Goal: Transaction & Acquisition: Purchase product/service

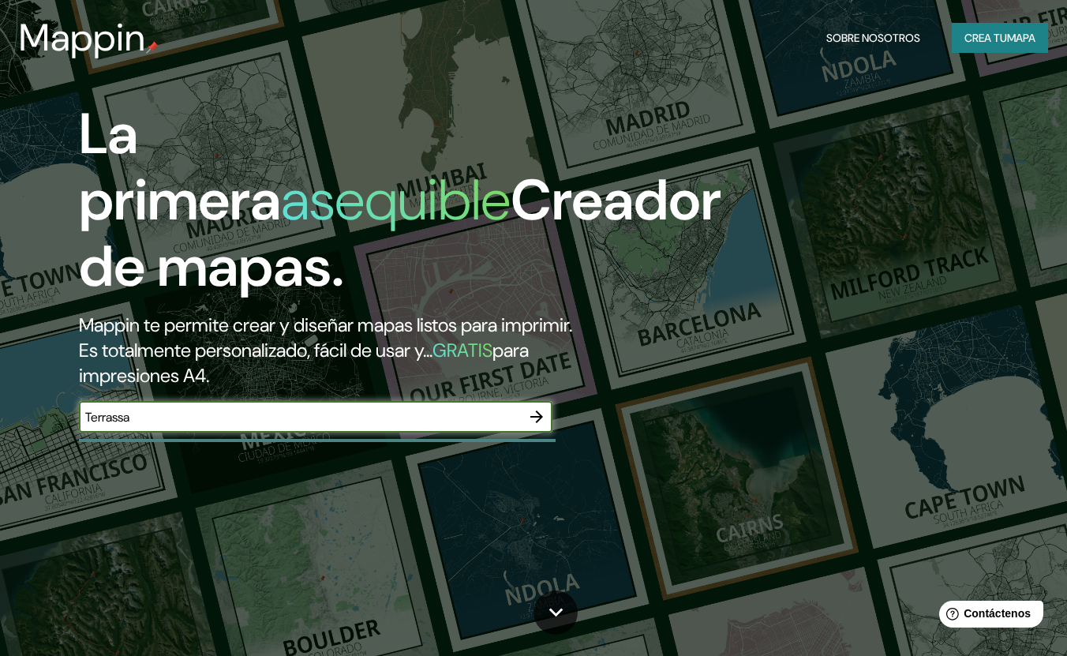
type input "Terrassa"
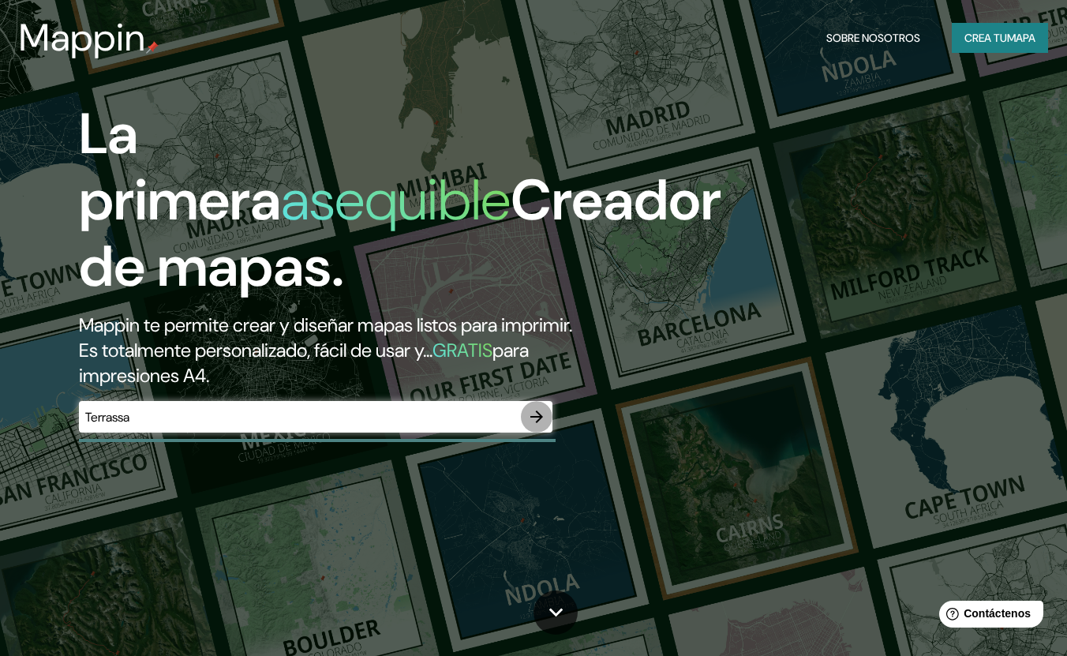
click at [537, 414] on icon "button" at bounding box center [536, 416] width 19 height 19
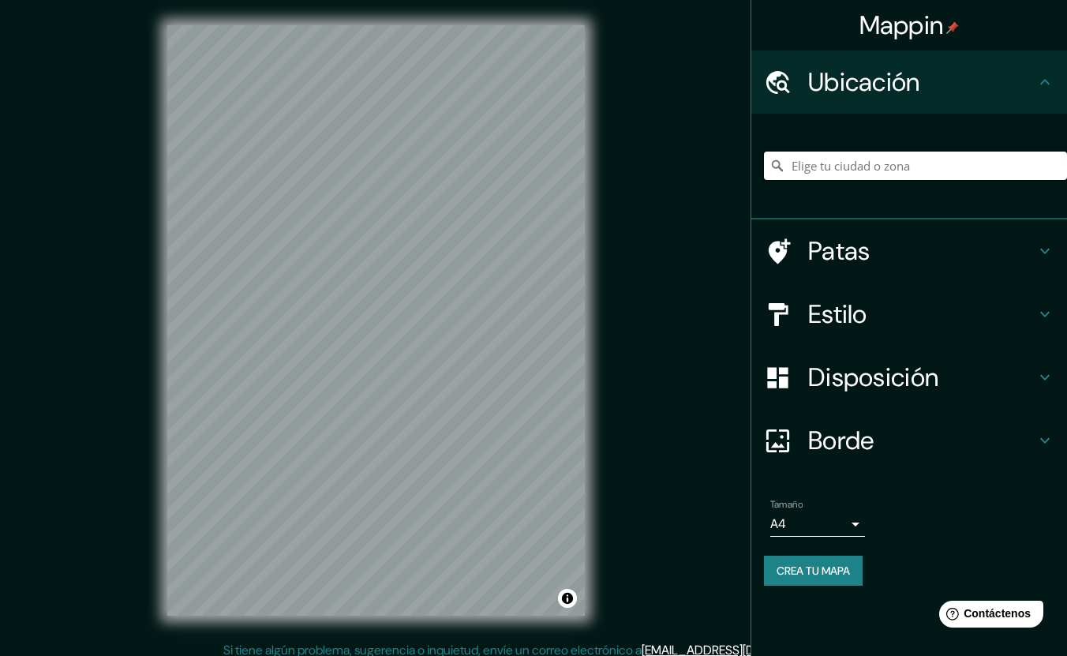
click at [833, 172] on input "Elige tu ciudad o zona" at bounding box center [915, 165] width 303 height 28
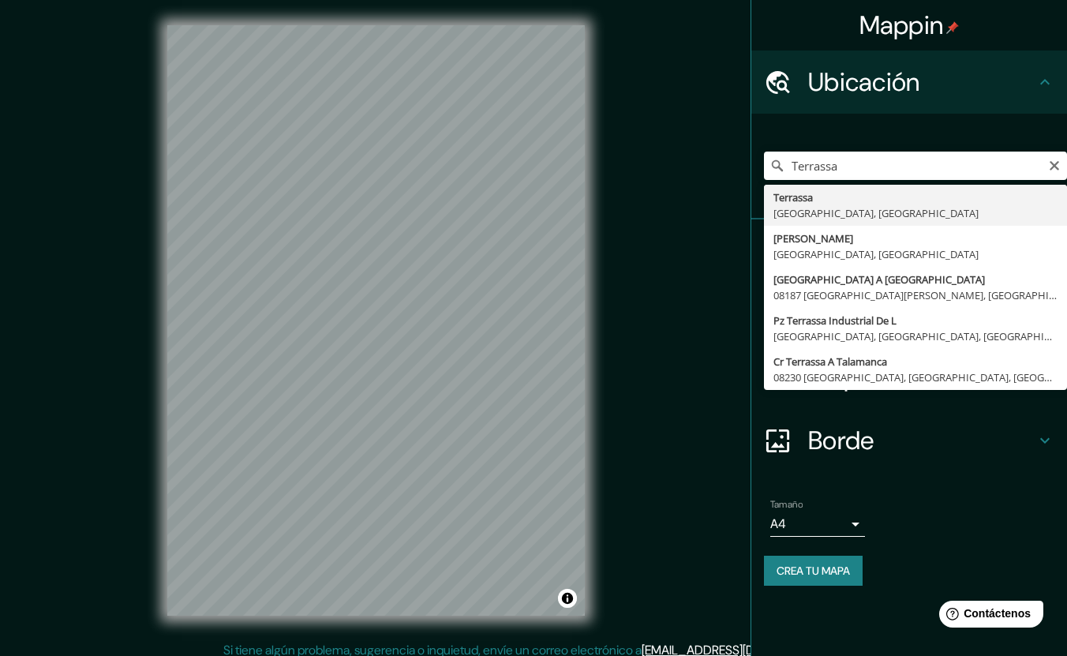
type input "[GEOGRAPHIC_DATA], [GEOGRAPHIC_DATA], [GEOGRAPHIC_DATA]"
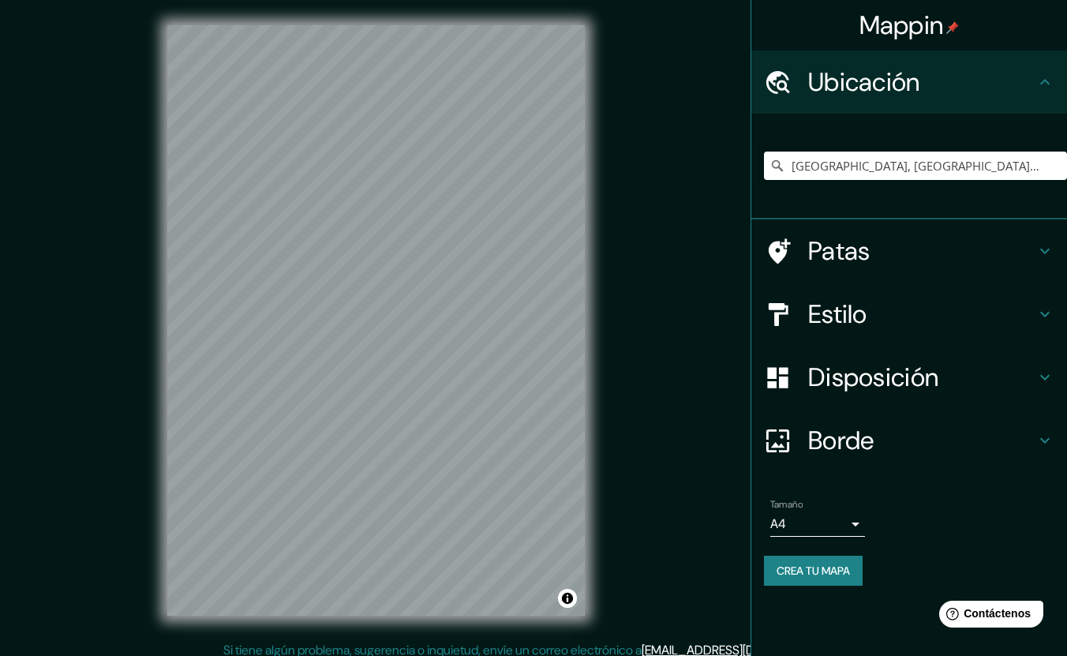
click at [840, 315] on font "Estilo" at bounding box center [837, 313] width 59 height 33
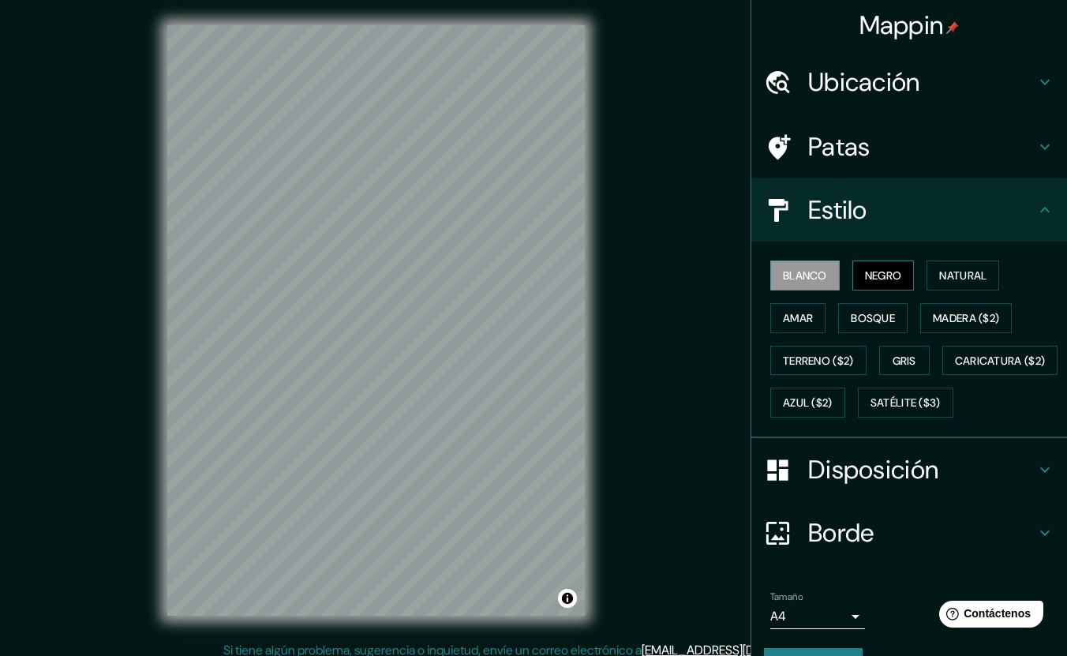
click at [865, 274] on font "Negro" at bounding box center [883, 275] width 37 height 14
click at [945, 274] on font "Natural" at bounding box center [962, 275] width 47 height 14
click at [784, 264] on button "Blanco" at bounding box center [804, 275] width 69 height 30
click at [843, 148] on font "Patas" at bounding box center [839, 146] width 62 height 33
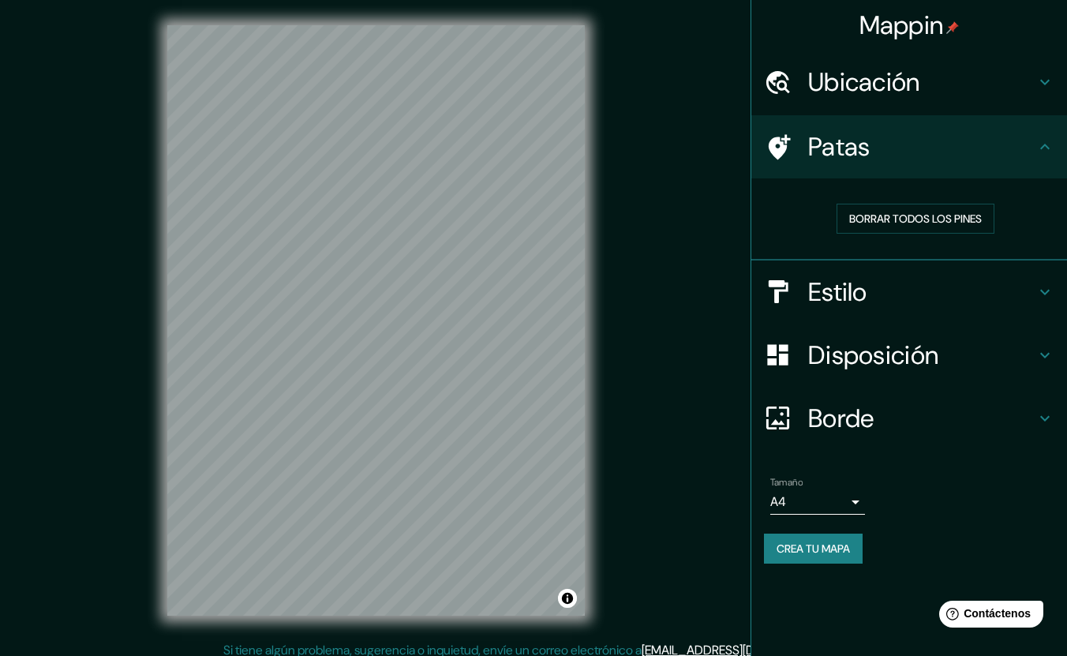
drag, startPoint x: 924, startPoint y: 220, endPoint x: 932, endPoint y: 181, distance: 40.2
click at [932, 181] on div "Borrar todos los pines" at bounding box center [909, 219] width 316 height 82
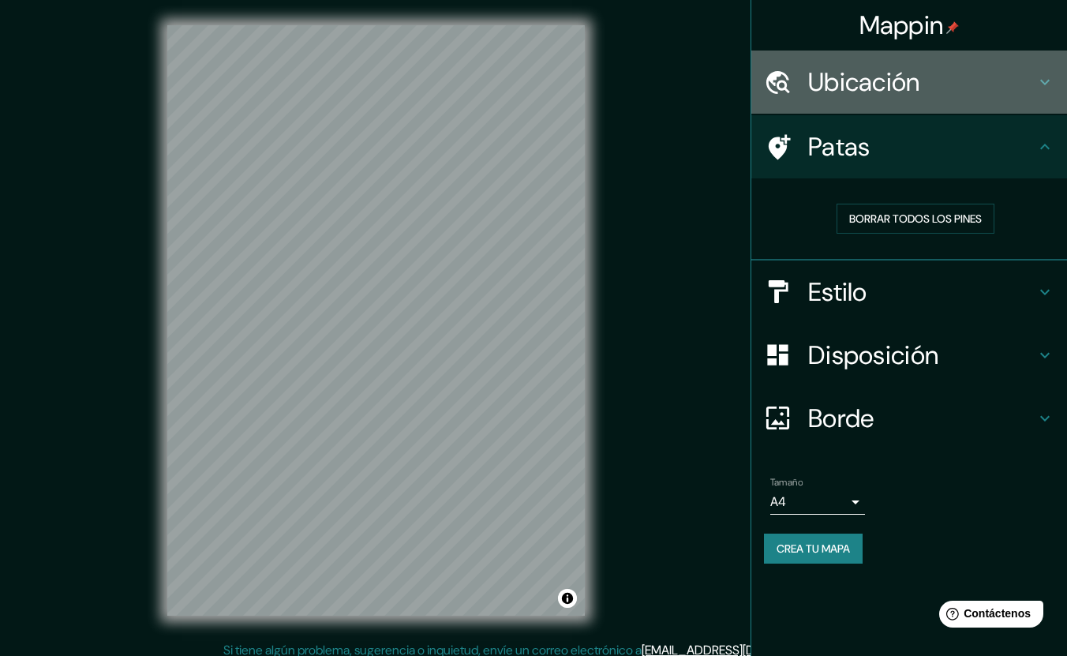
click at [898, 99] on div "Ubicación" at bounding box center [909, 81] width 316 height 63
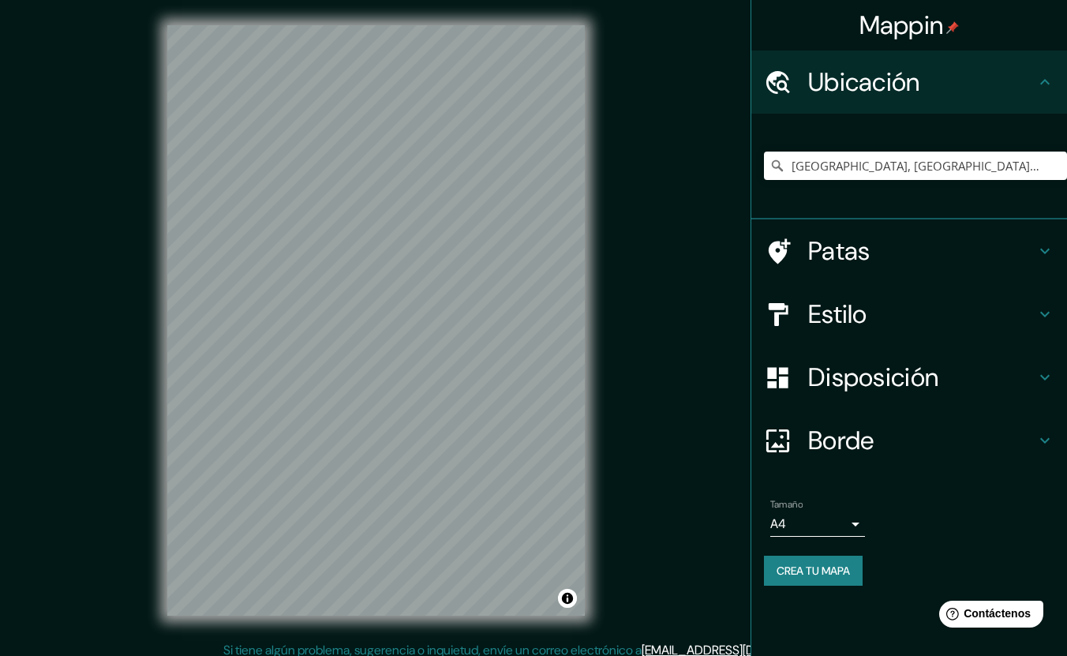
click at [848, 262] on font "Patas" at bounding box center [839, 250] width 62 height 33
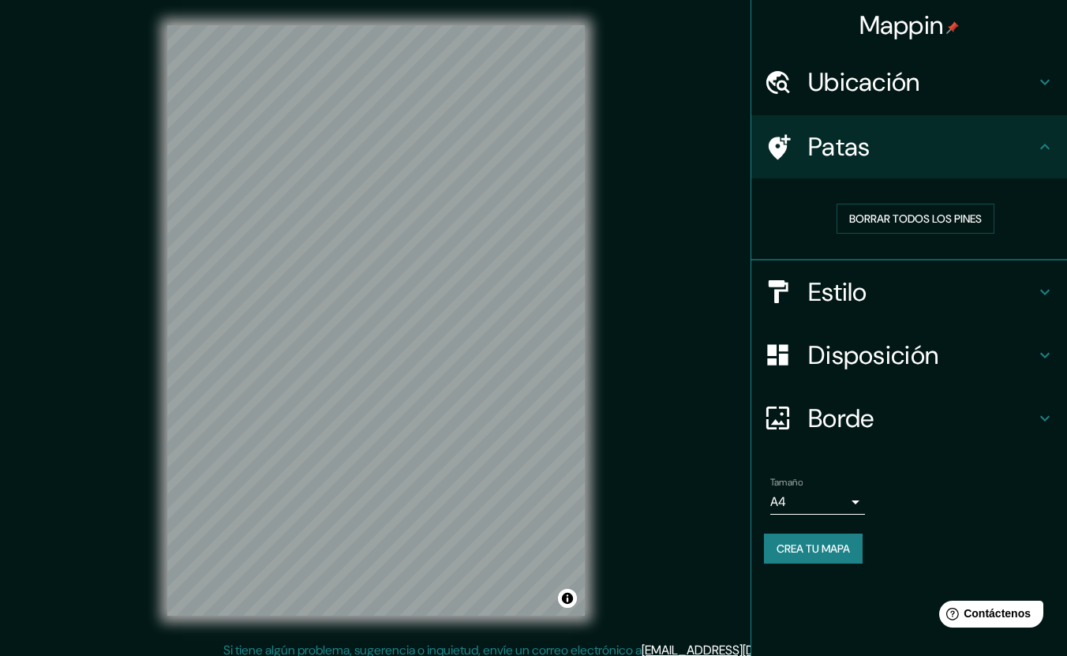
click at [809, 417] on font "Borde" at bounding box center [841, 418] width 66 height 33
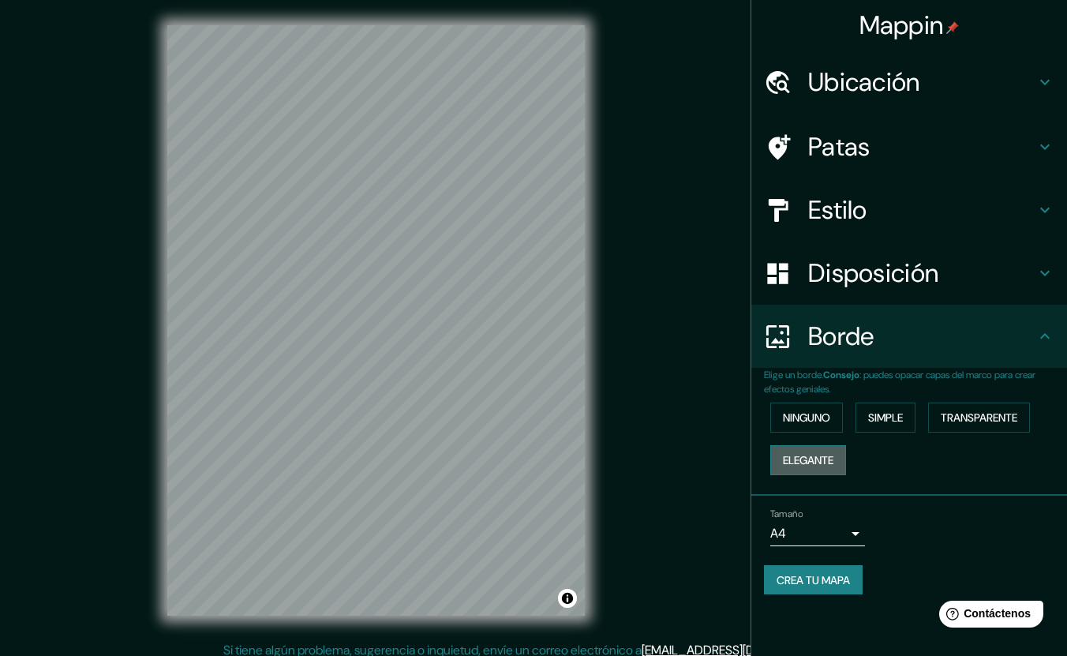
click at [800, 459] on font "Elegante" at bounding box center [808, 460] width 50 height 14
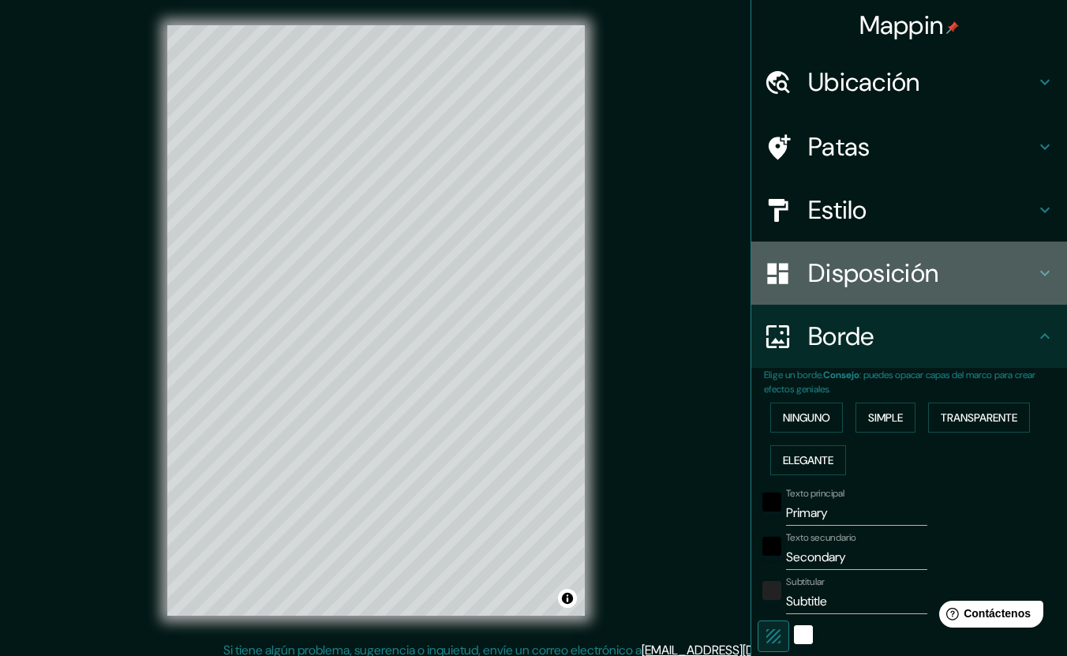
click at [836, 279] on font "Disposición" at bounding box center [873, 272] width 130 height 33
type input "212"
type input "42"
type input "21"
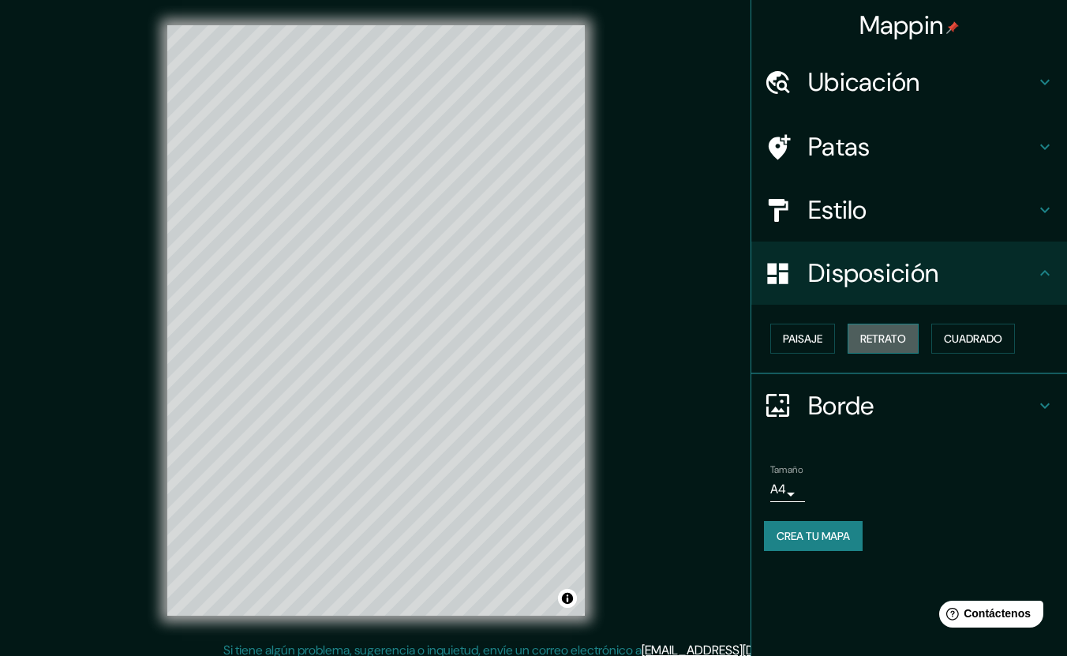
click at [874, 338] on font "Retrato" at bounding box center [883, 338] width 46 height 14
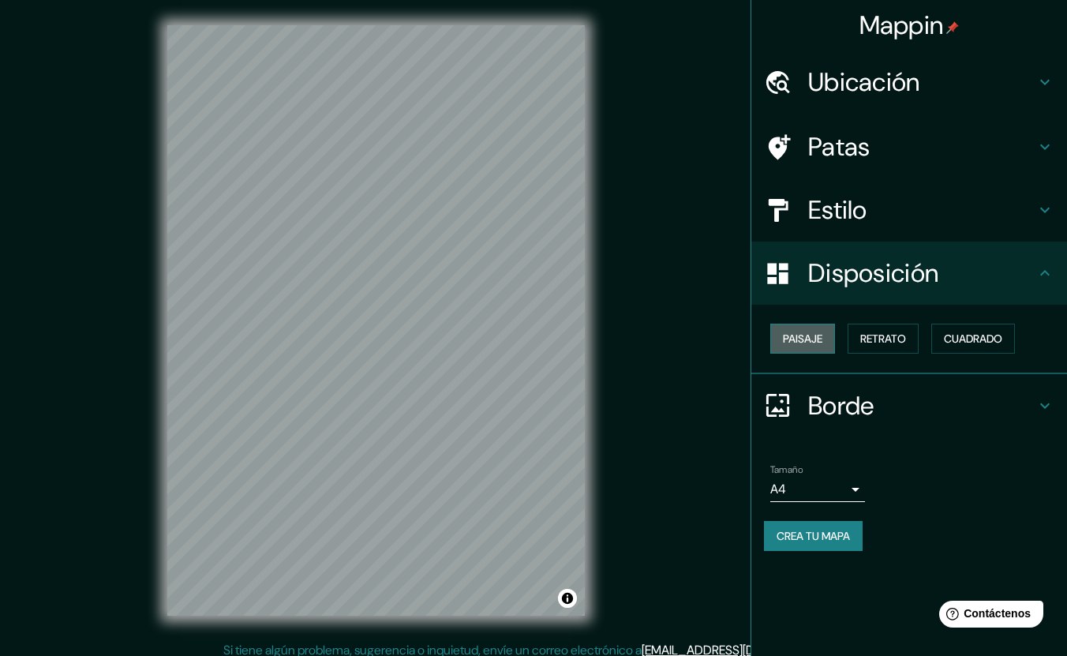
click at [808, 342] on font "Paisaje" at bounding box center [802, 338] width 39 height 14
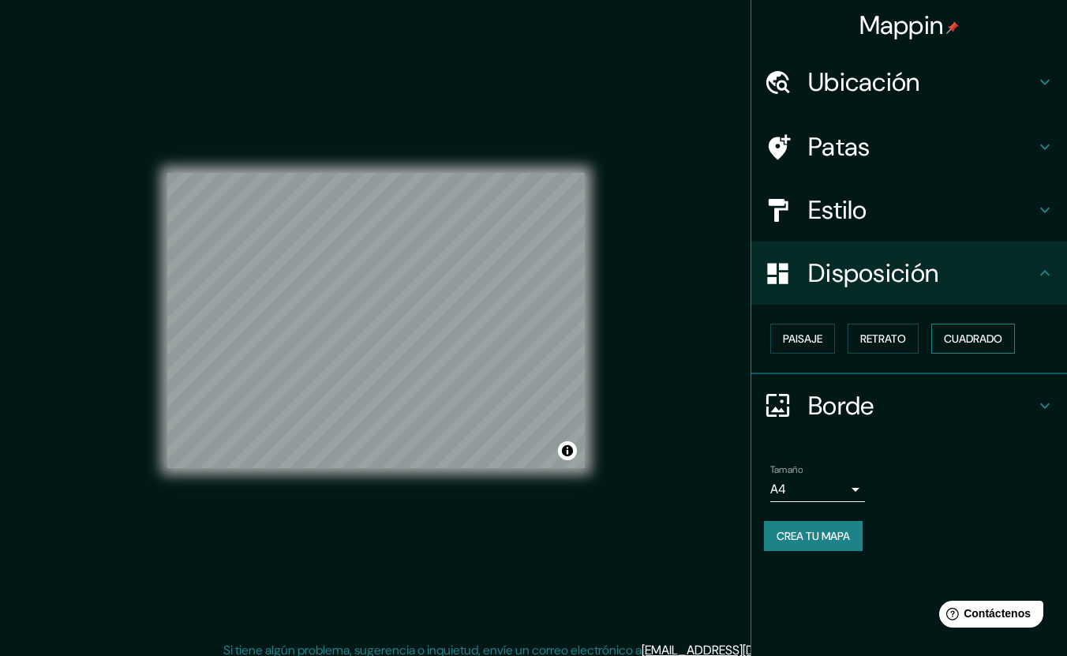
click at [964, 340] on font "Cuadrado" at bounding box center [973, 338] width 58 height 14
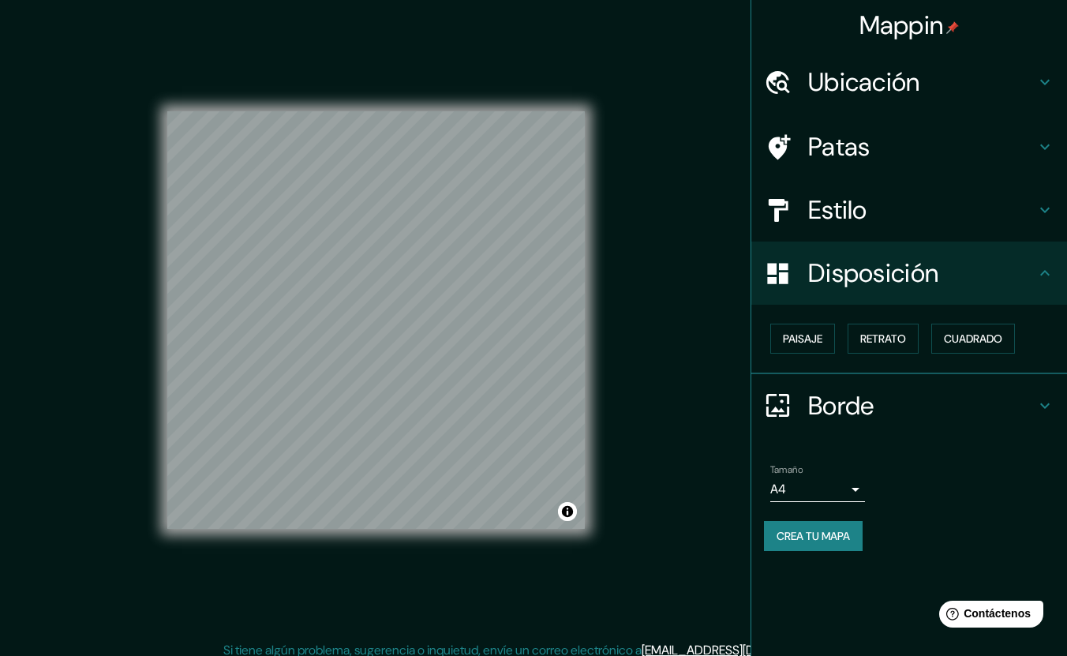
click at [840, 201] on font "Estilo" at bounding box center [837, 209] width 59 height 33
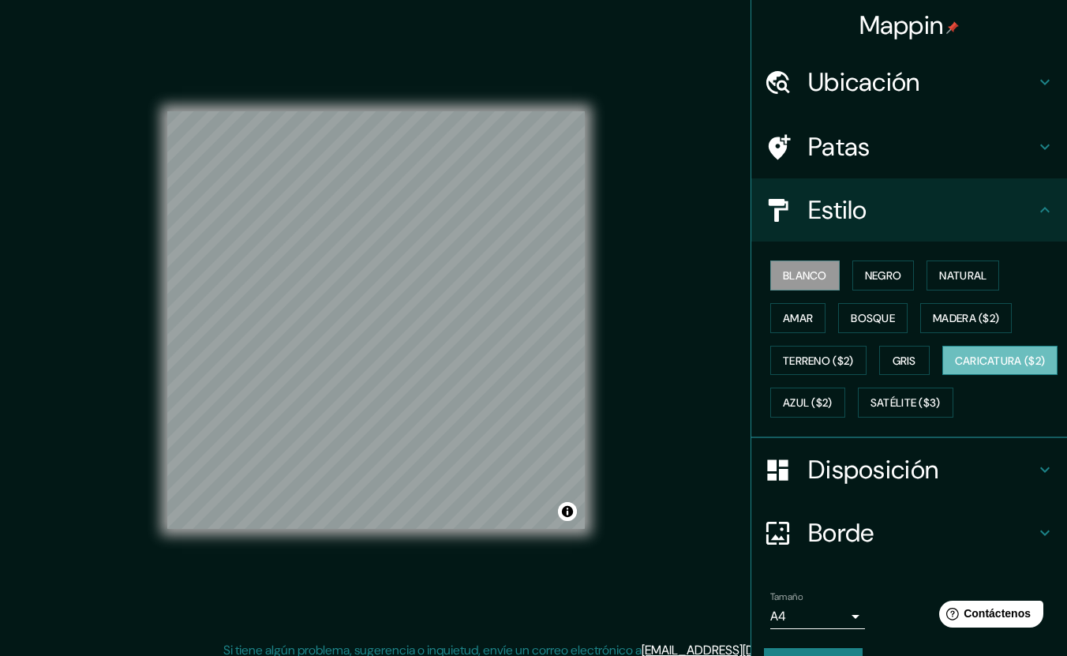
click at [955, 368] on font "Caricatura ($2)" at bounding box center [1000, 360] width 91 height 14
click at [832, 405] on font "Azul ($2)" at bounding box center [808, 403] width 50 height 14
click at [792, 268] on font "Blanco" at bounding box center [805, 275] width 44 height 14
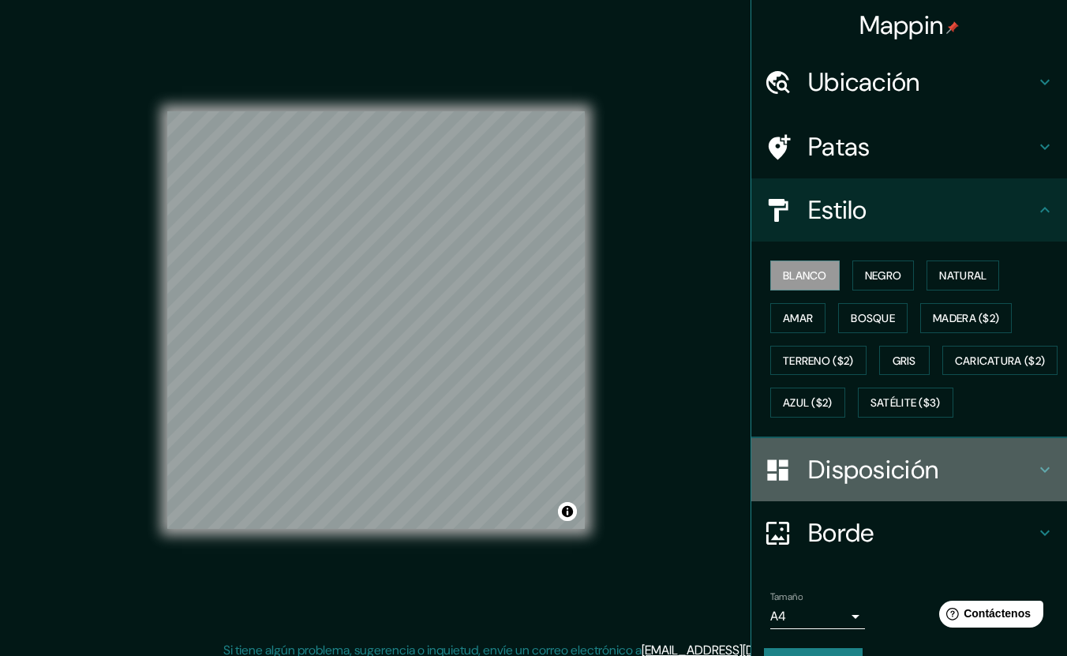
click at [833, 486] on font "Disposición" at bounding box center [873, 469] width 130 height 33
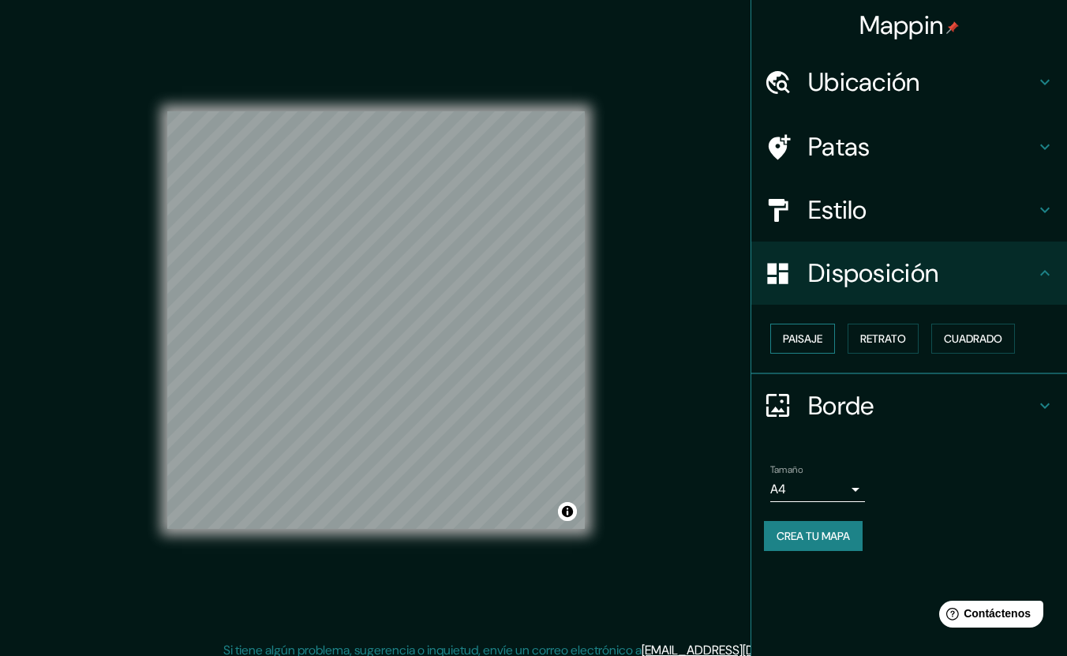
click at [822, 334] on font "Paisaje" at bounding box center [802, 338] width 39 height 14
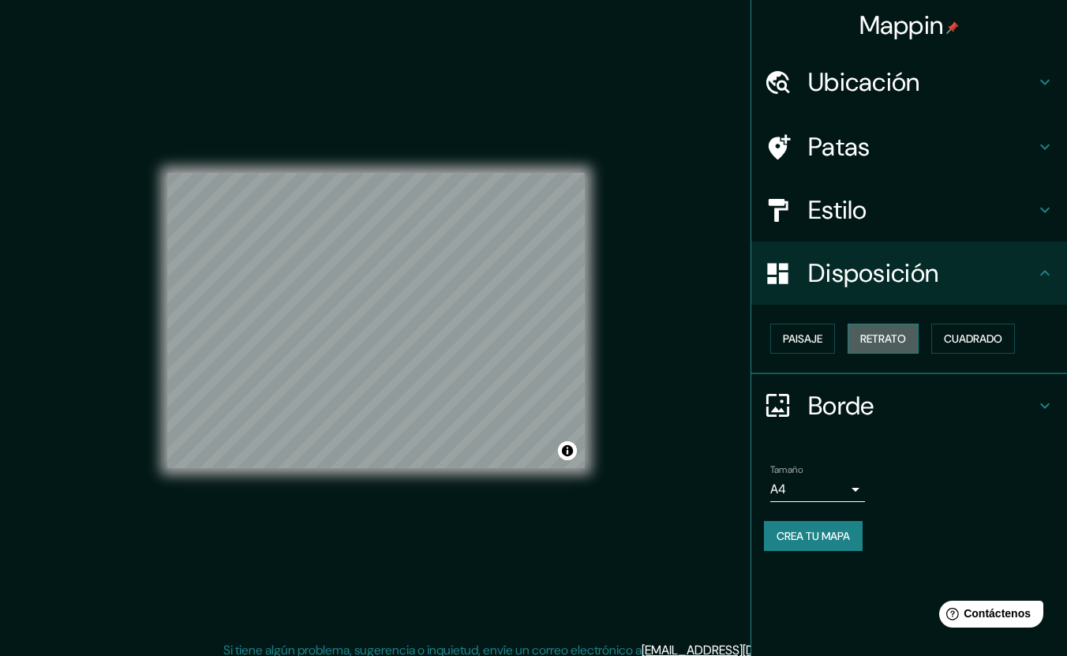
click at [903, 334] on font "Retrato" at bounding box center [883, 338] width 46 height 14
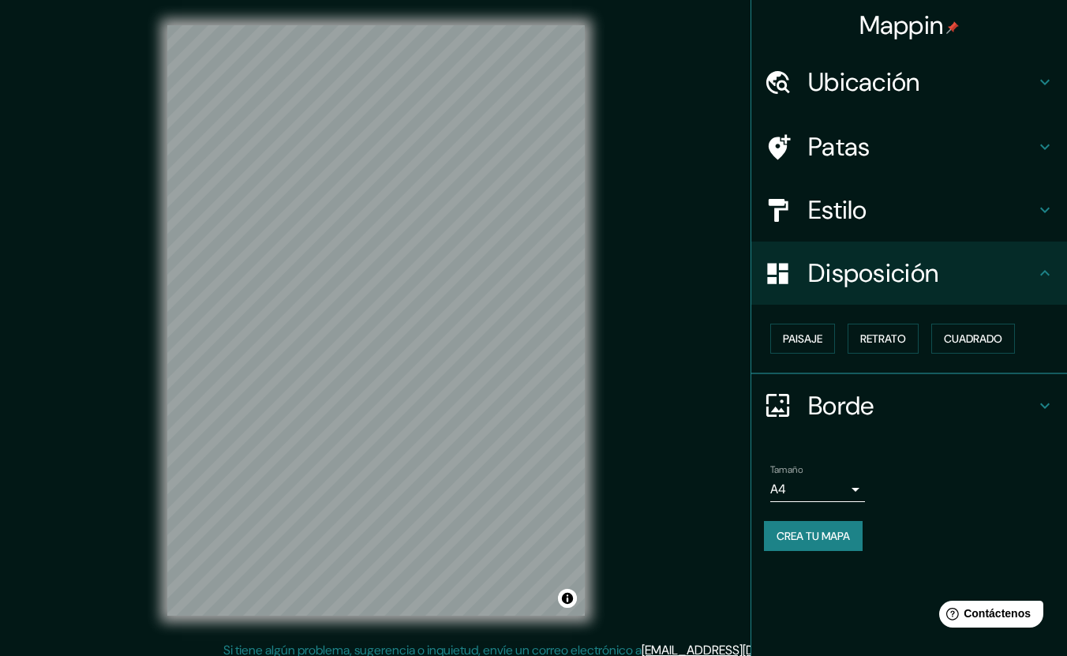
click at [1032, 402] on h4 "Borde" at bounding box center [921, 406] width 227 height 32
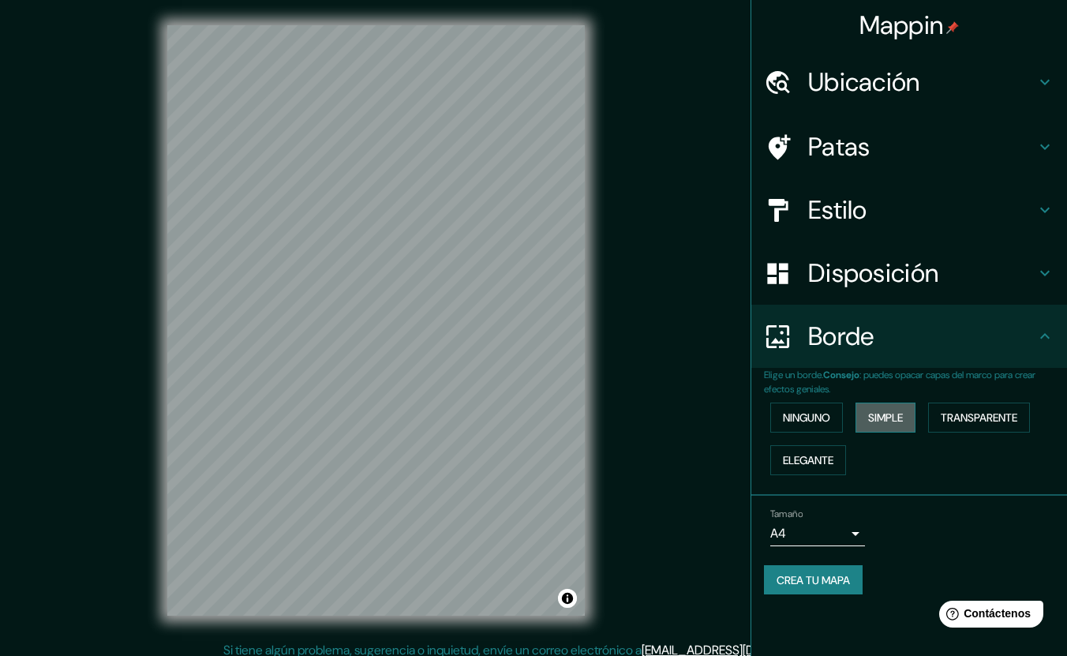
click at [899, 422] on font "Simple" at bounding box center [885, 417] width 35 height 14
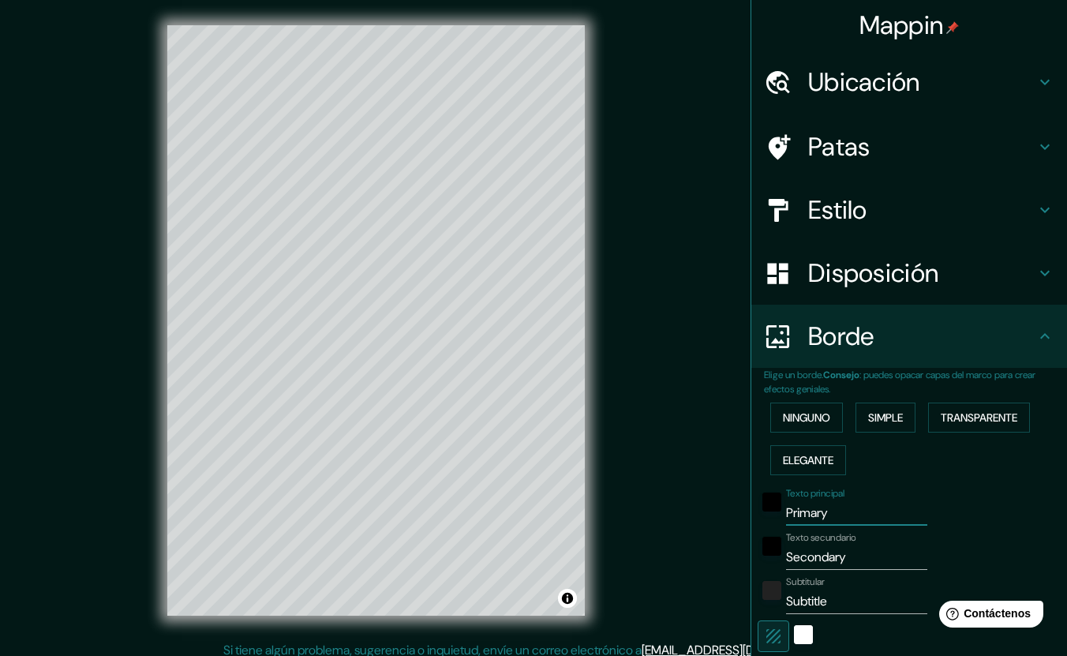
drag, startPoint x: 840, startPoint y: 507, endPoint x: 705, endPoint y: 497, distance: 136.1
click at [705, 497] on div "Mappin Ubicación Terrassa, provincia de Barcelona, España Patas Estilo Disposic…" at bounding box center [533, 333] width 1067 height 666
type input "T"
type input "212"
type input "42"
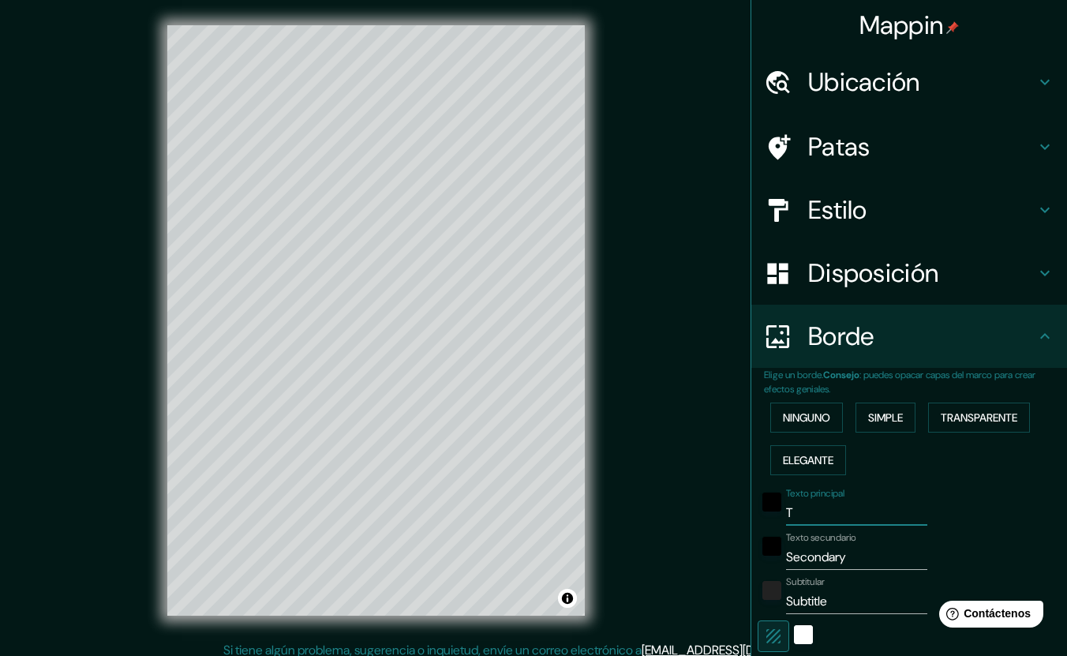
type input "Te"
type input "212"
type input "42"
type input "Ter"
type input "212"
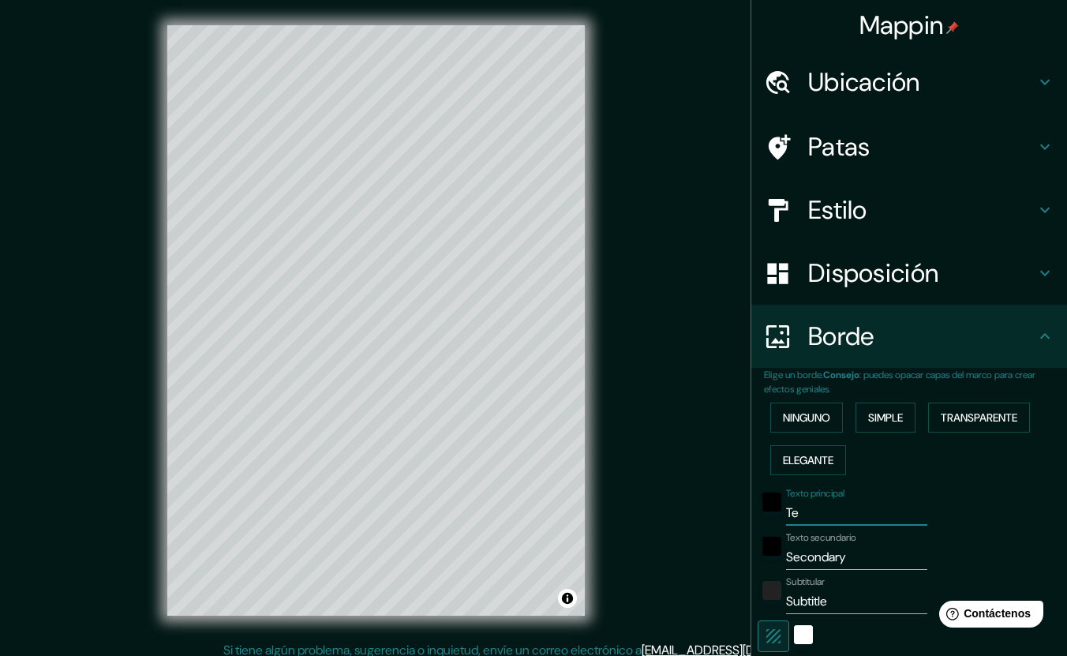
type input "42"
type input "Terr"
type input "212"
type input "42"
type input "Terra"
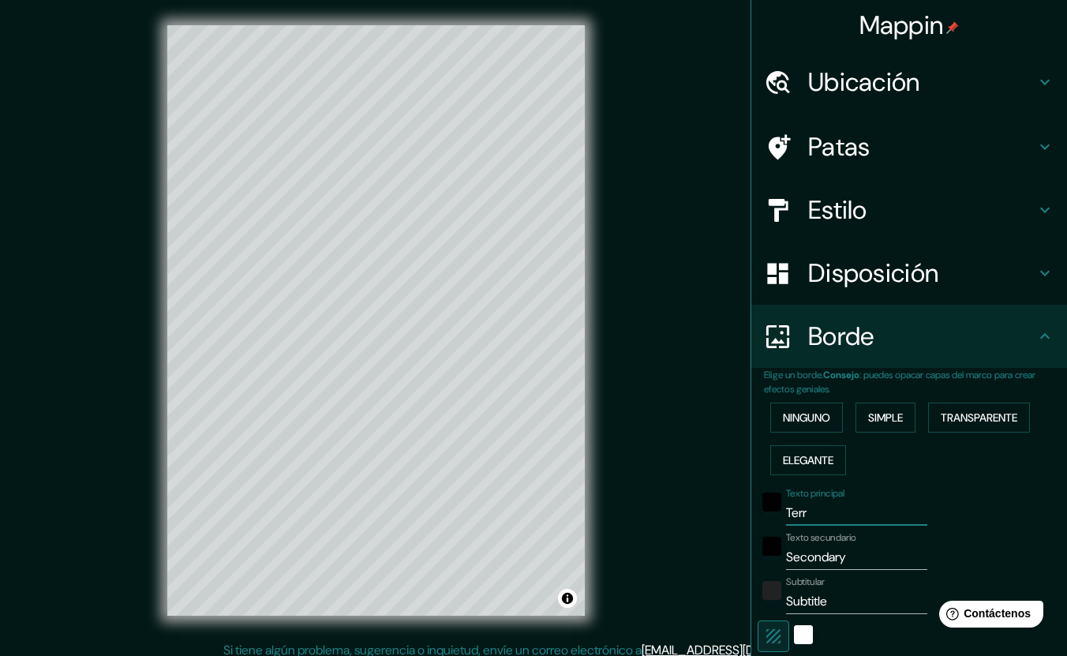
type input "212"
type input "42"
type input "Terras"
type input "212"
type input "42"
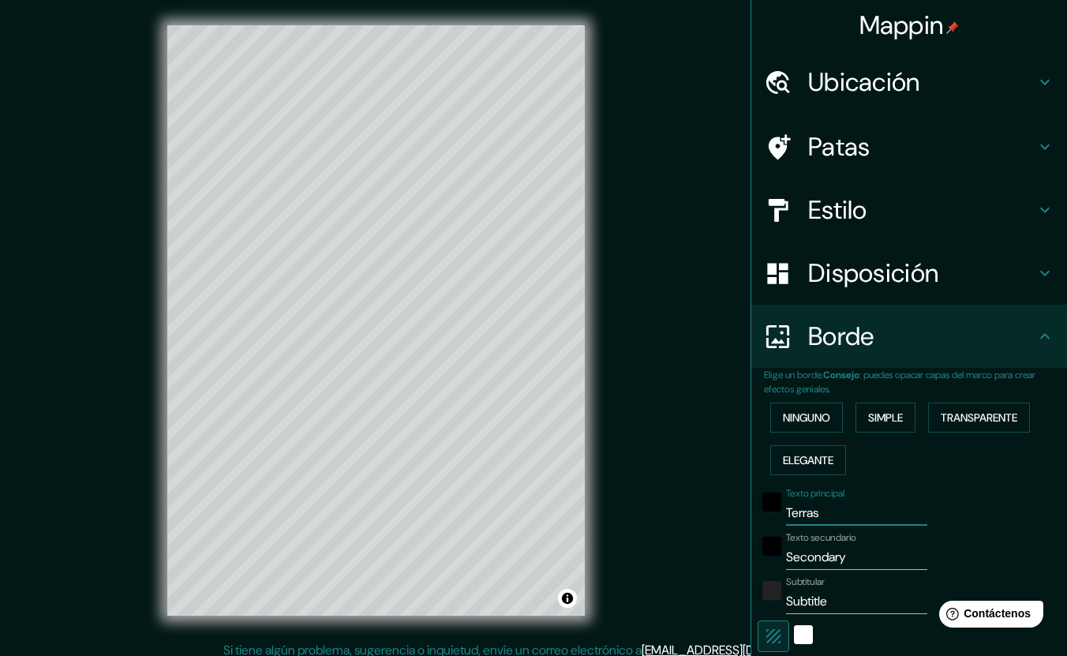
type input "Terrass"
type input "212"
type input "42"
type input "Terrassa"
type input "212"
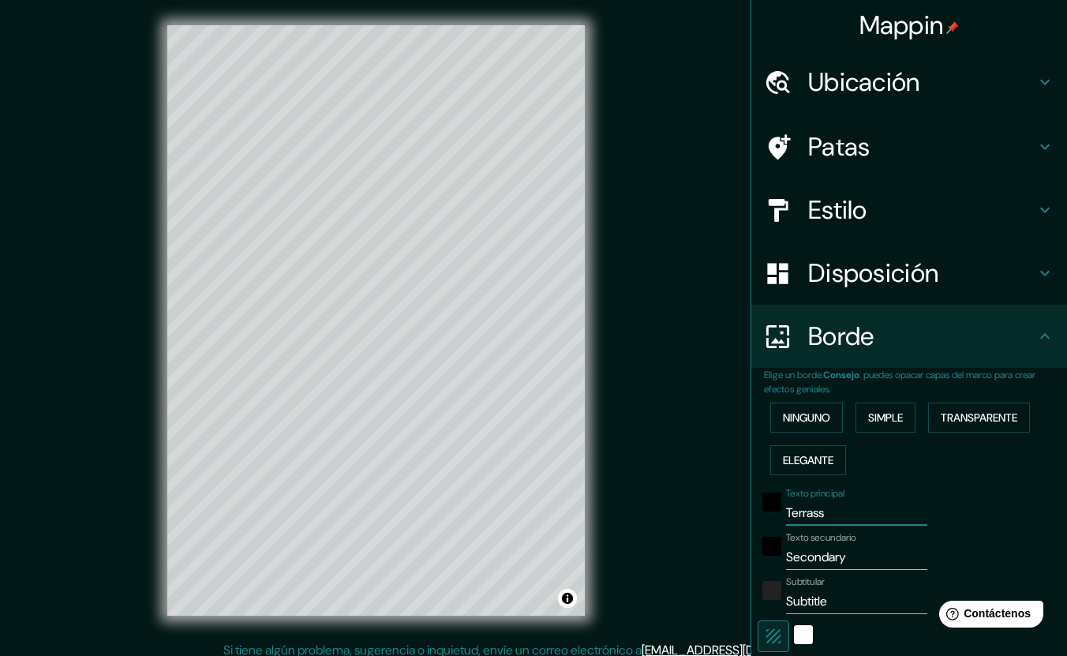
type input "42"
type input "Terrassa"
drag, startPoint x: 845, startPoint y: 556, endPoint x: 734, endPoint y: 555, distance: 111.3
click at [734, 555] on div "Mappin Ubicación Terrassa, provincia de Barcelona, España Patas Estilo Disposic…" at bounding box center [533, 333] width 1067 height 666
type input "212"
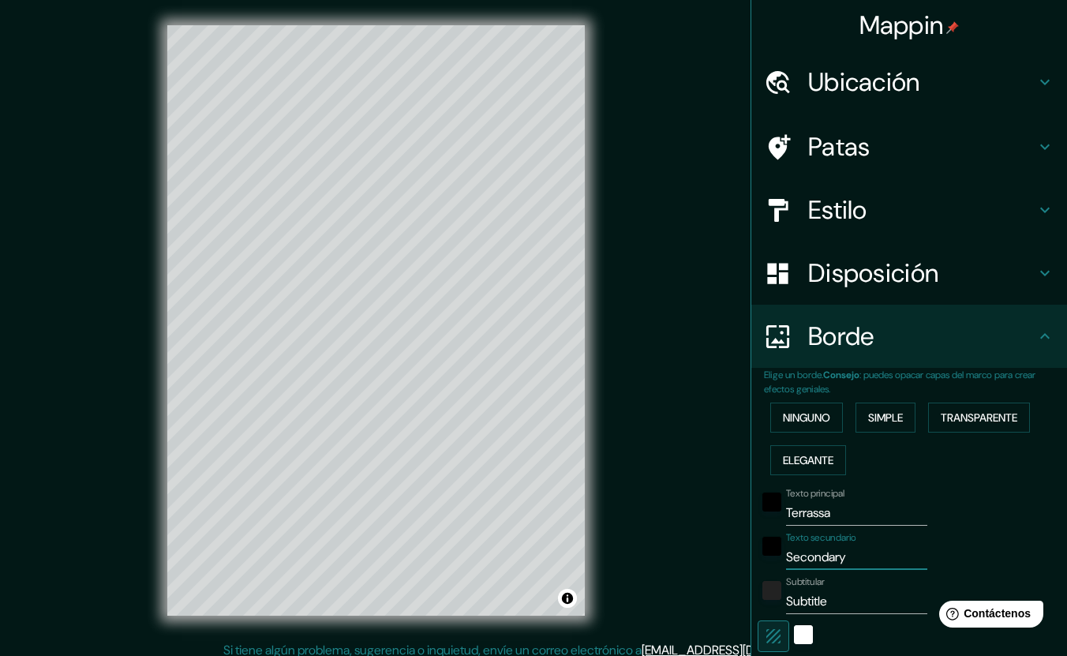
type input "42"
drag, startPoint x: 825, startPoint y: 600, endPoint x: 729, endPoint y: 596, distance: 96.3
click at [729, 596] on div "Mappin Ubicación Terrassa, provincia de Barcelona, España Patas Estilo Disposic…" at bounding box center [533, 333] width 1067 height 666
type input "212"
type input "42"
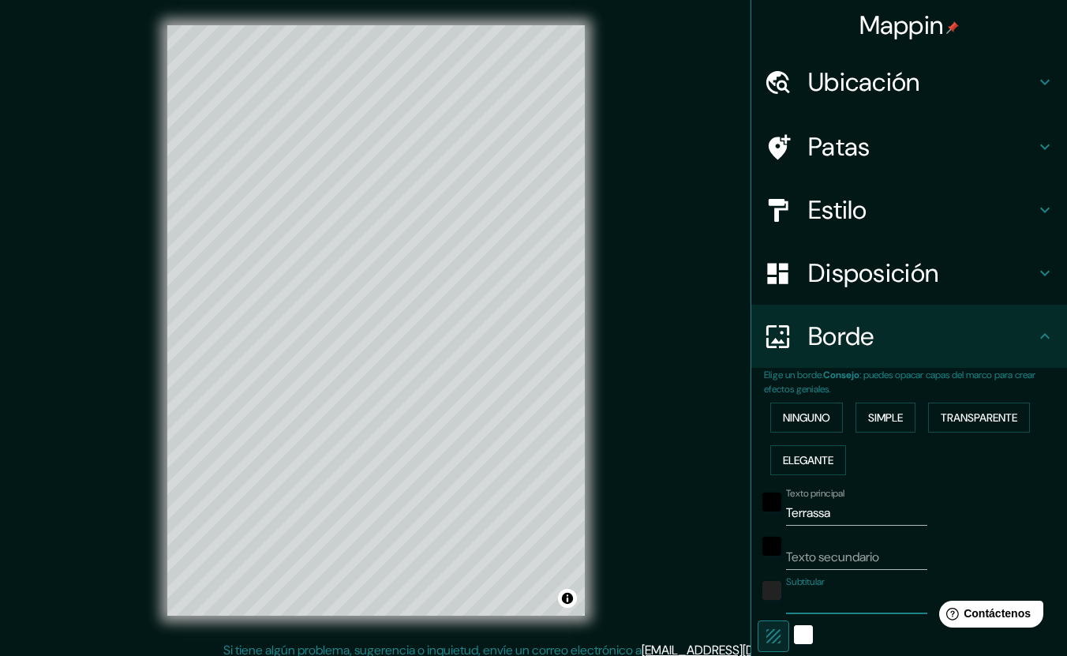
click at [969, 539] on div "Texto secundario" at bounding box center [886, 551] width 259 height 38
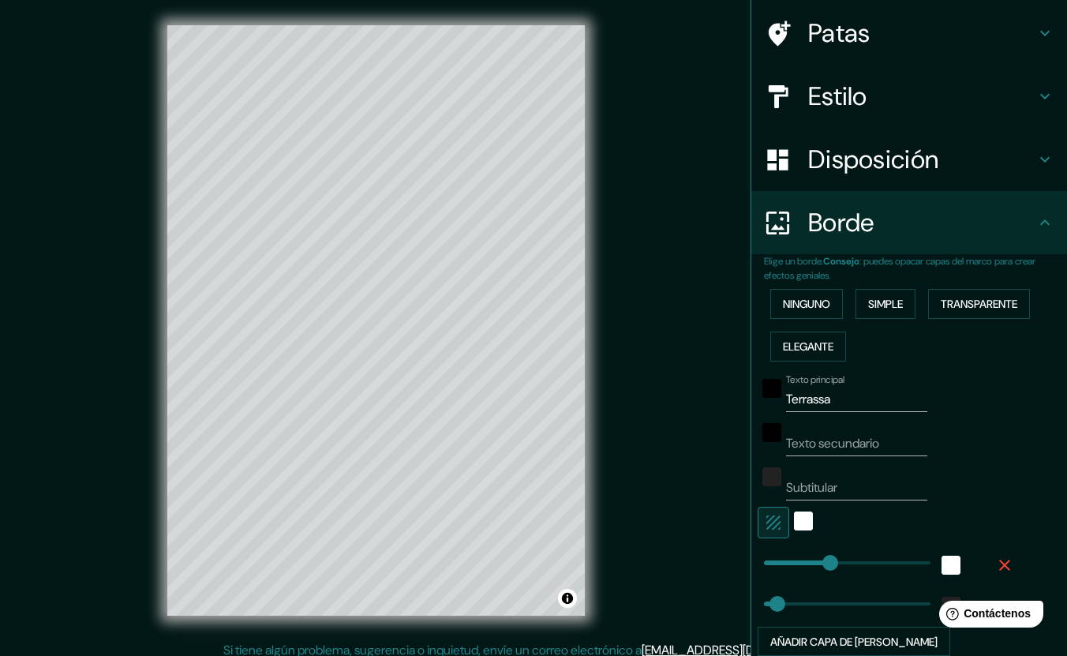
scroll to position [120, 0]
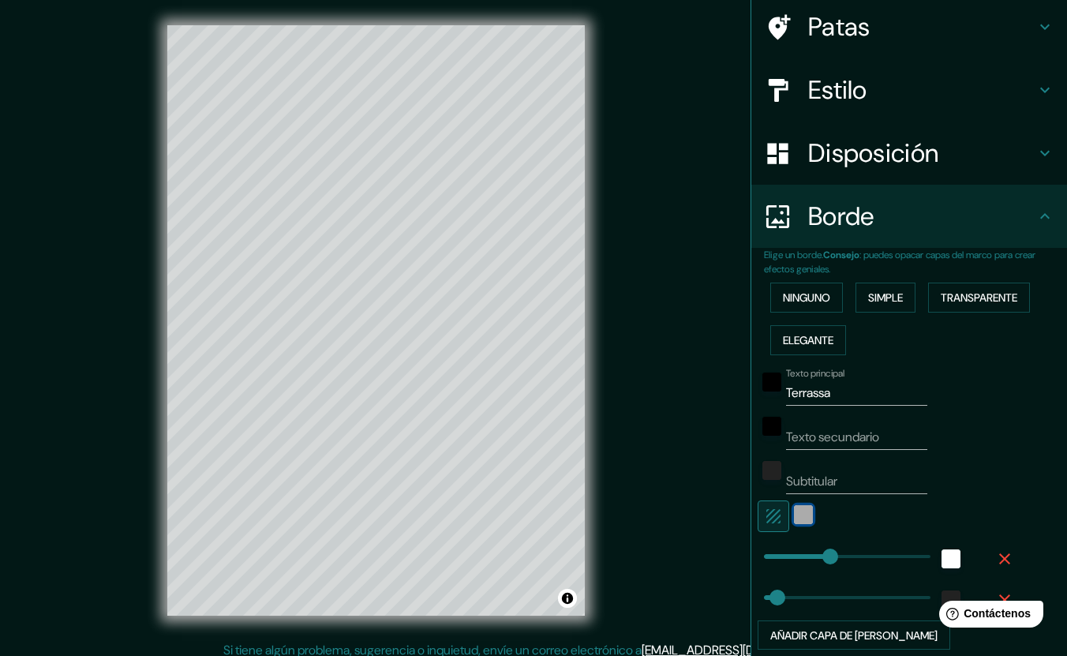
click at [794, 519] on div "blanco" at bounding box center [803, 514] width 19 height 19
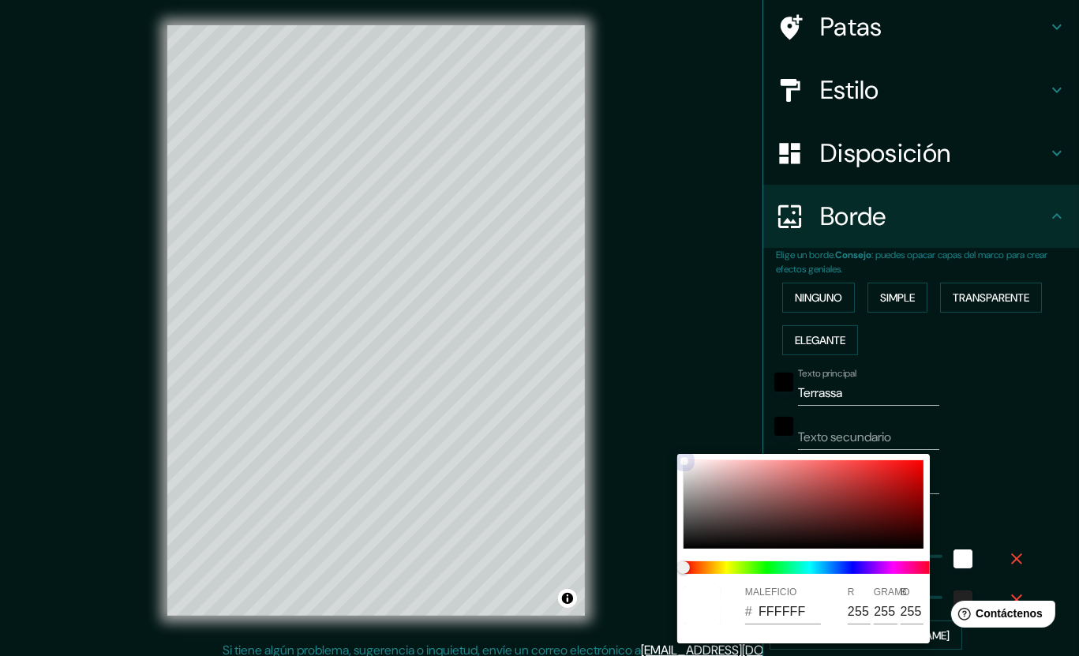
type input "212"
type input "42"
type input "8E6262"
type input "142"
type input "98"
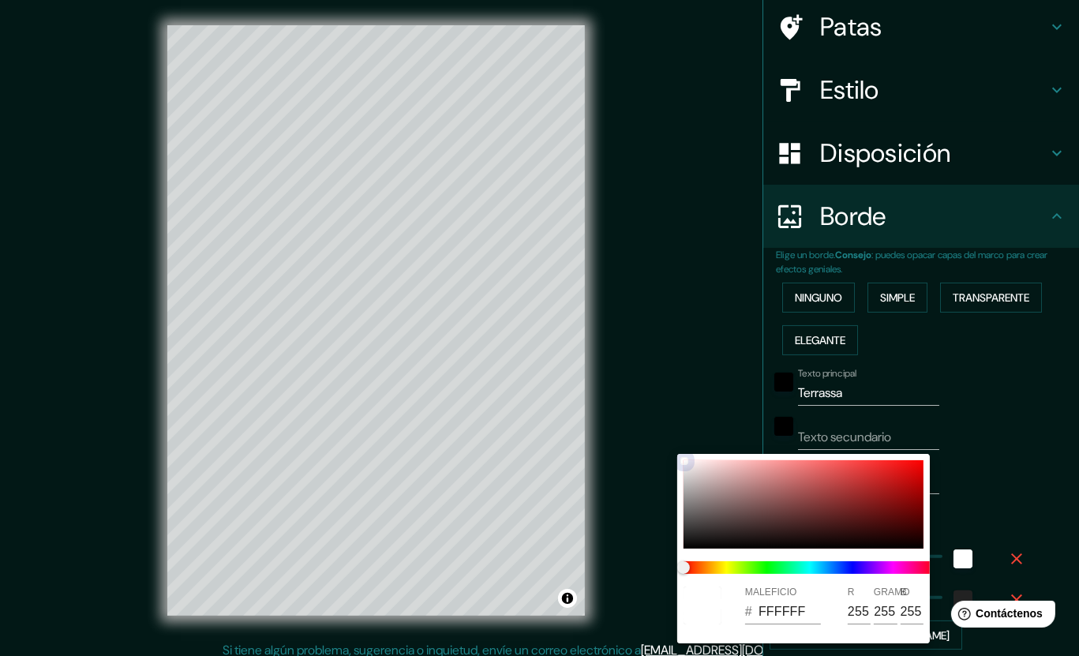
type input "98"
type input "212"
type input "42"
type input "BF8C8C"
type input "191"
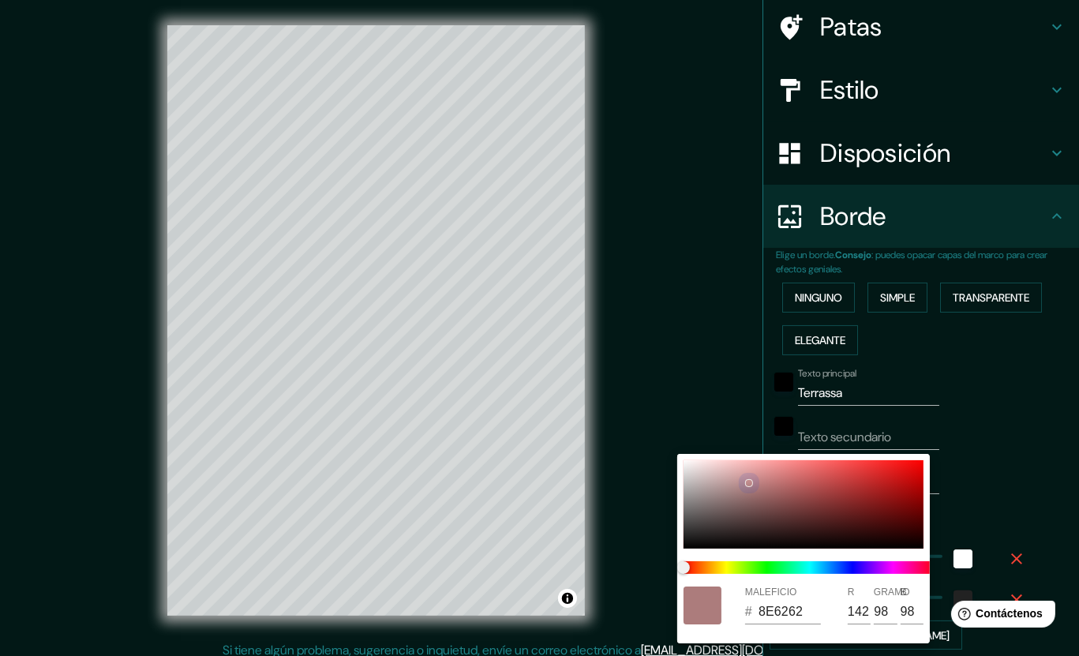
type input "140"
type input "212"
type input "42"
type input "BA8585"
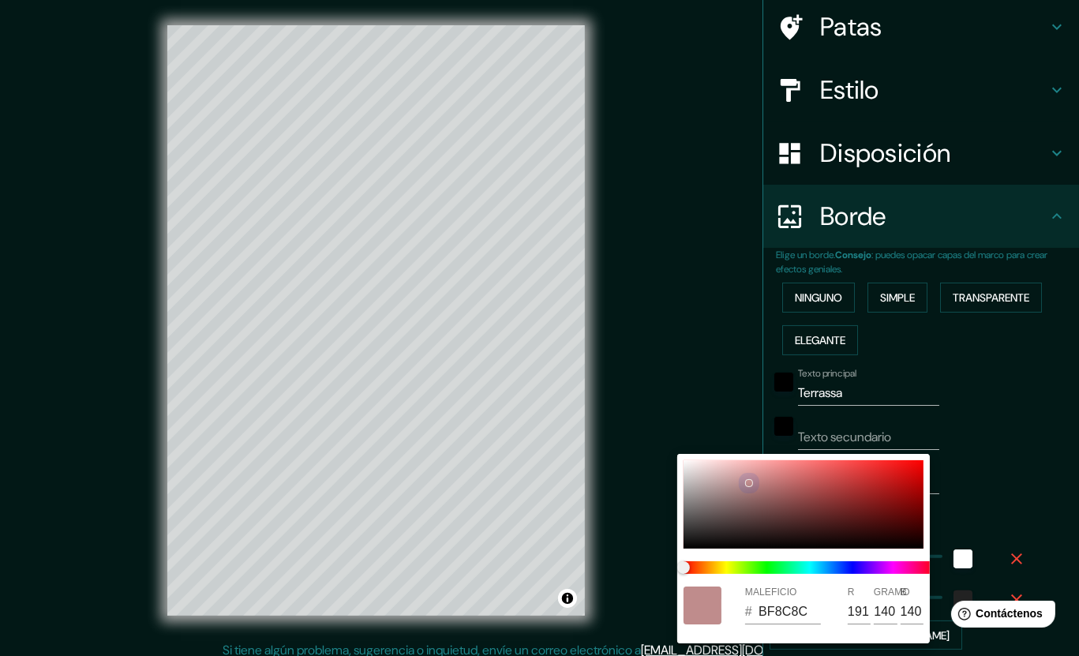
type input "186"
type input "133"
type input "212"
type input "42"
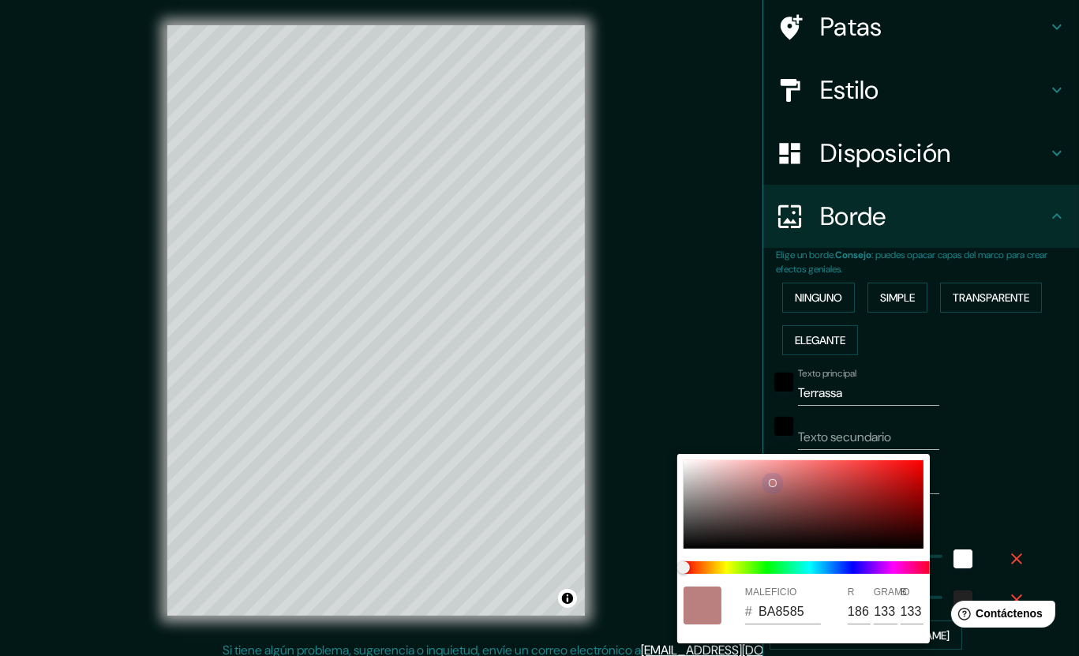
type input "BF7878"
type input "191"
type input "120"
type input "212"
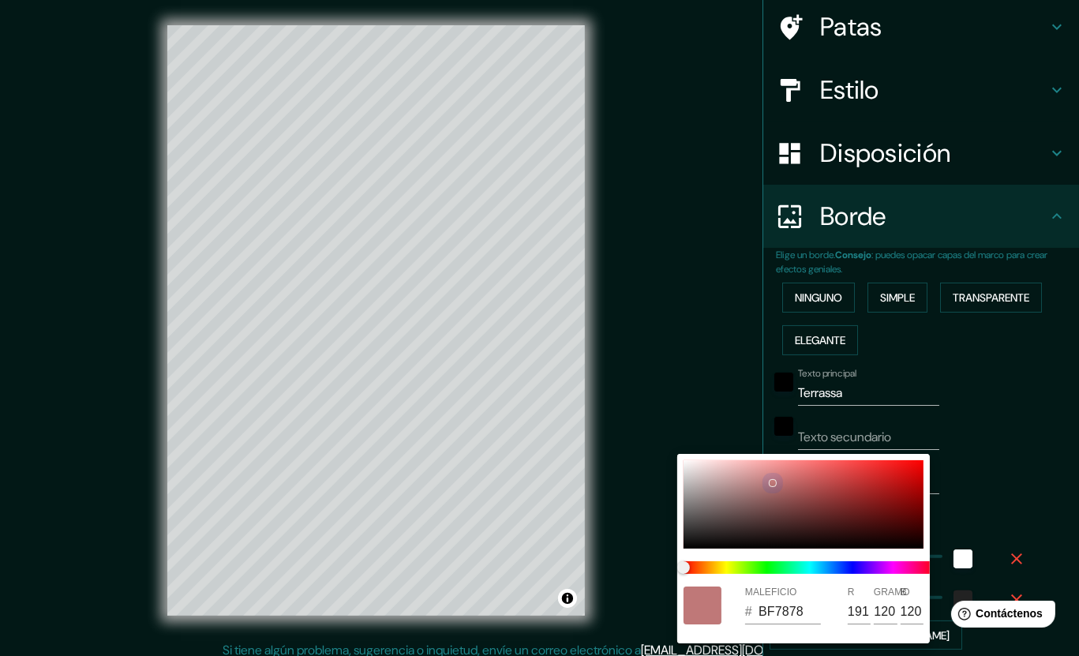
type input "42"
type input "C17373"
type input "193"
type input "115"
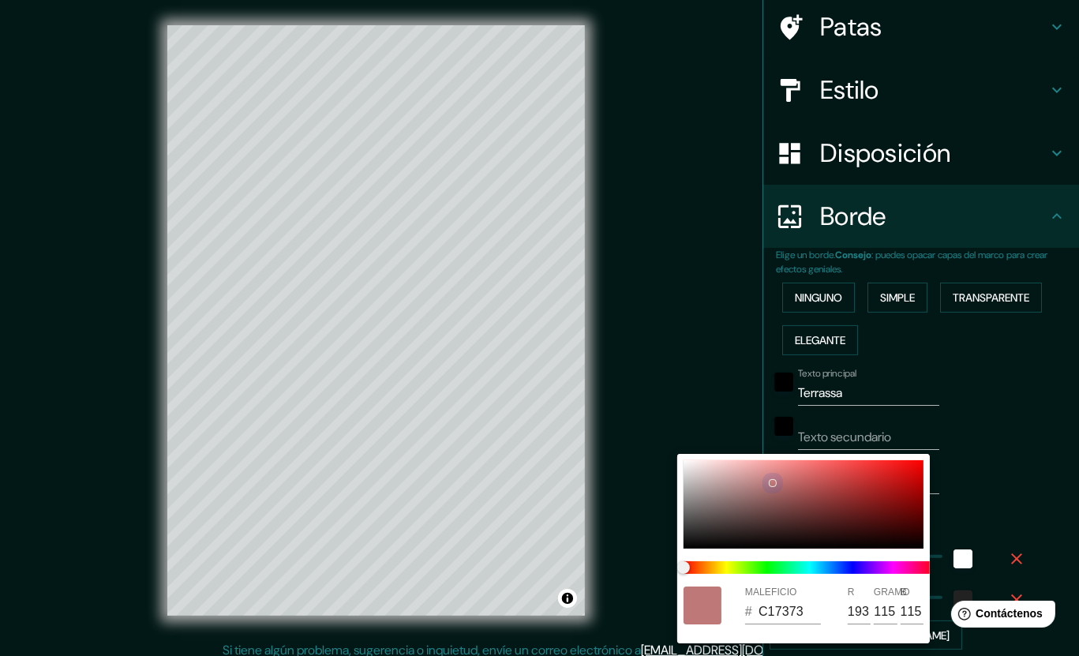
type input "212"
type input "42"
type input "C16C6C"
type input "108"
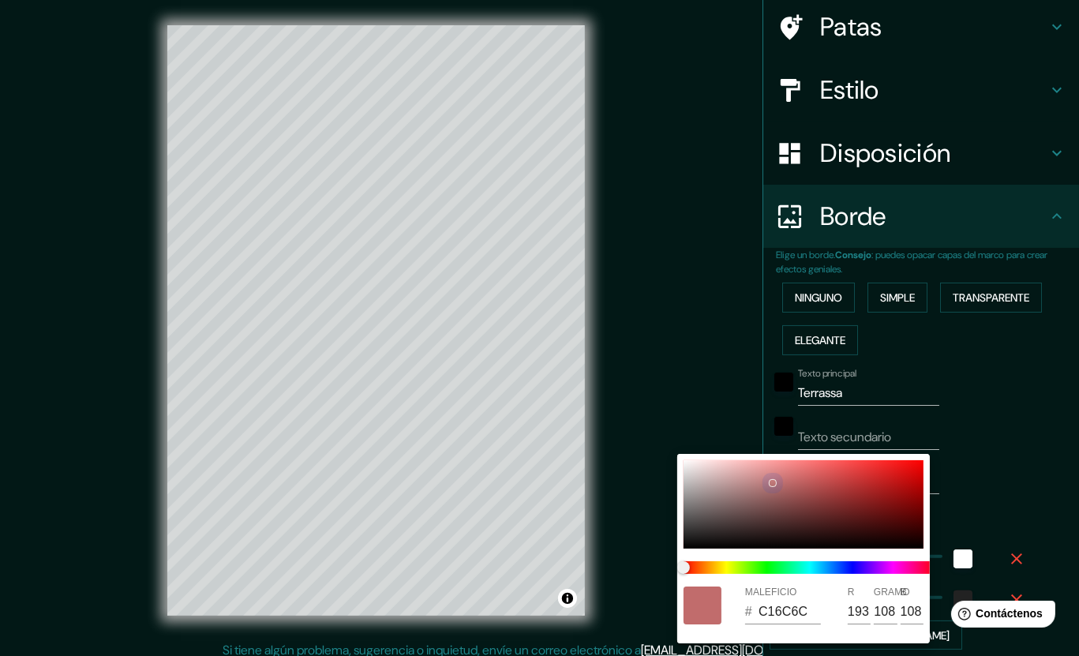
type input "212"
type input "42"
type input "BF6565"
type input "191"
type input "101"
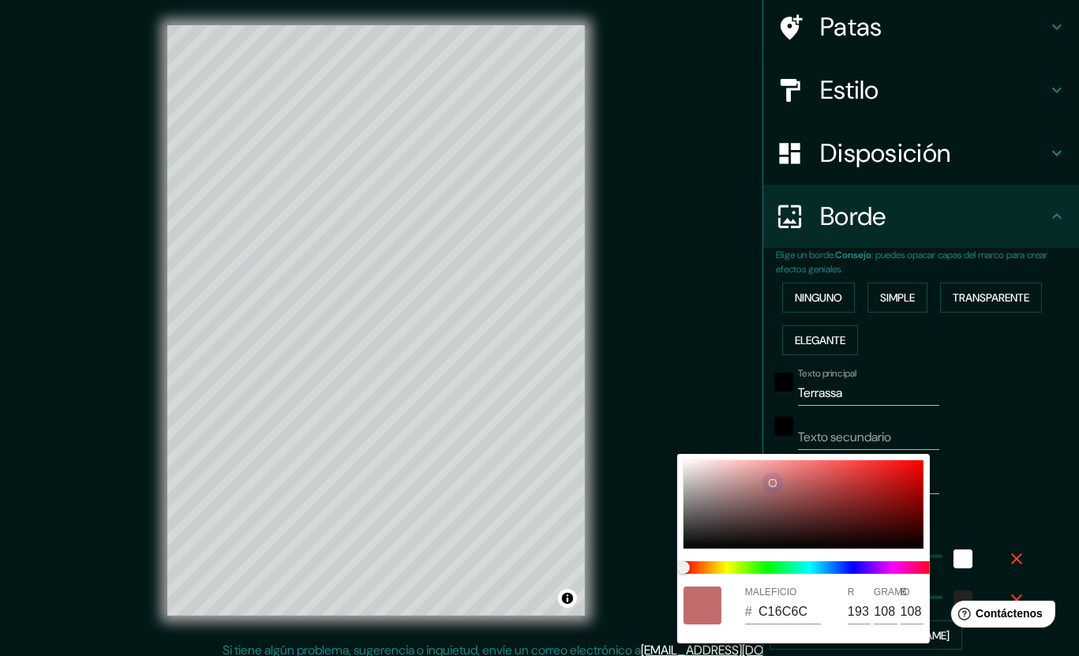
type input "101"
type input "212"
type input "42"
type input "BF6363"
type input "99"
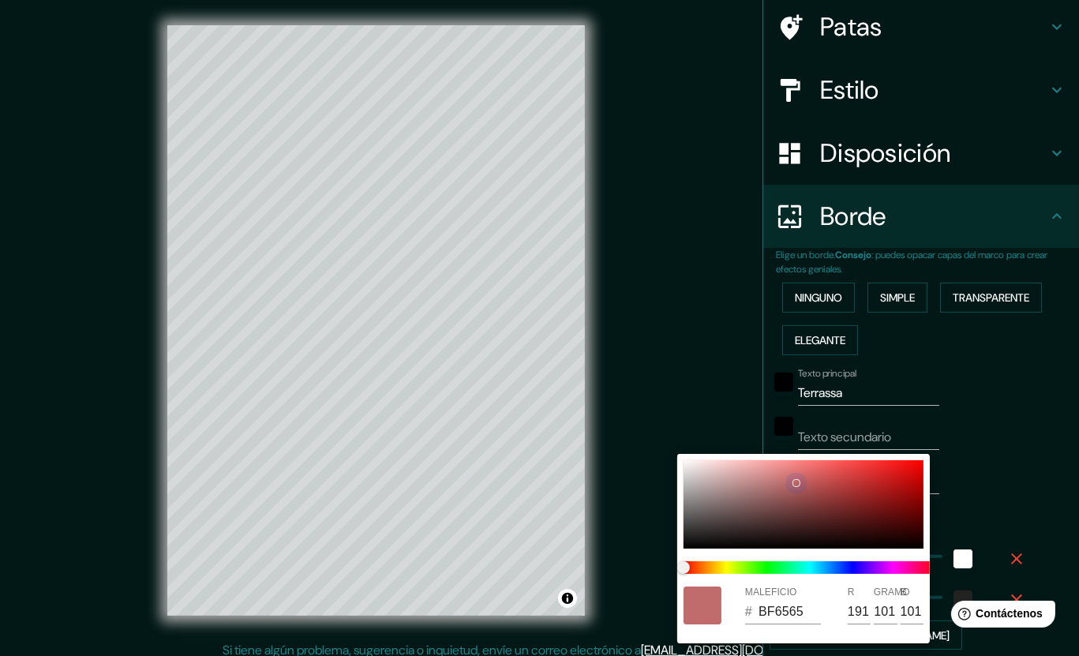
type input "99"
type input "212"
type input "42"
type input "212"
type input "42"
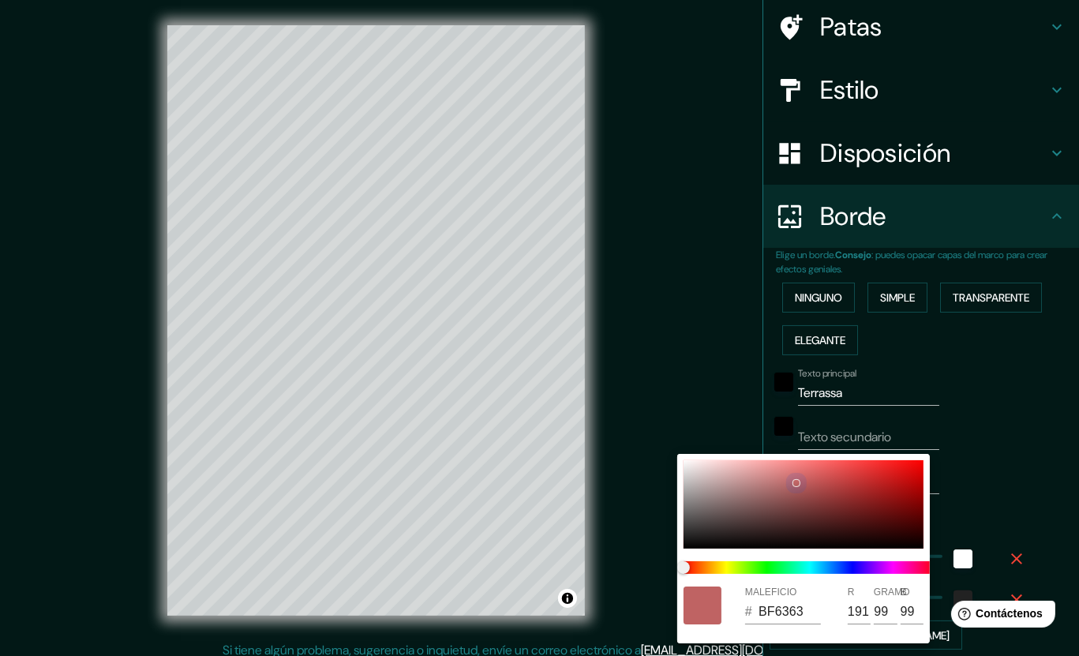
type input "C66E6E"
type input "198"
type input "110"
type input "212"
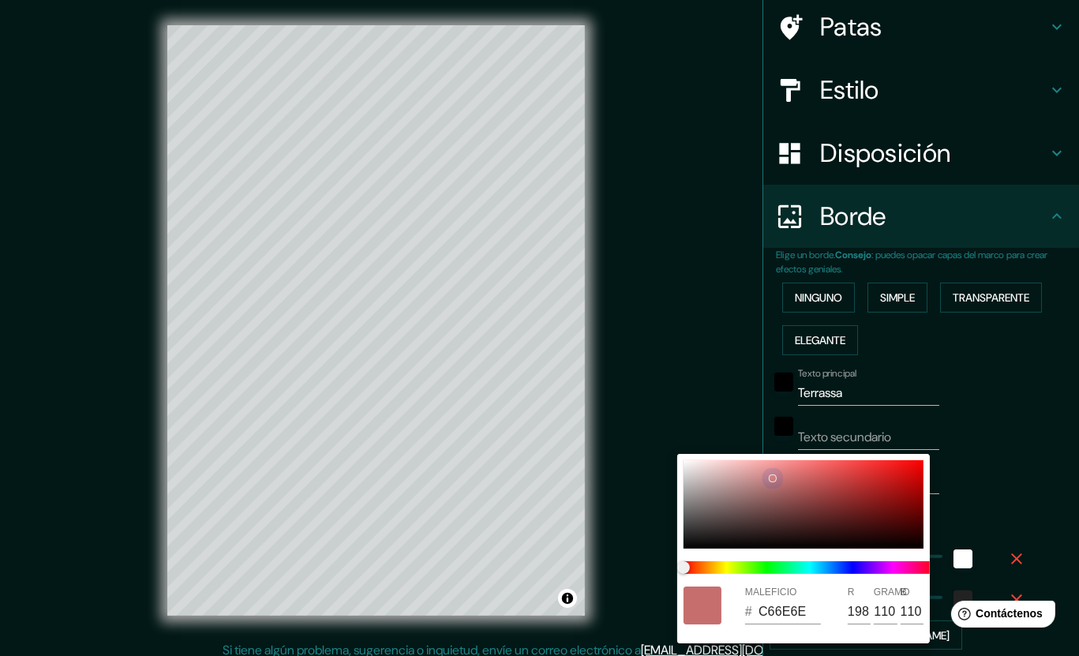
type input "42"
type input "CC8080"
type input "204"
type input "128"
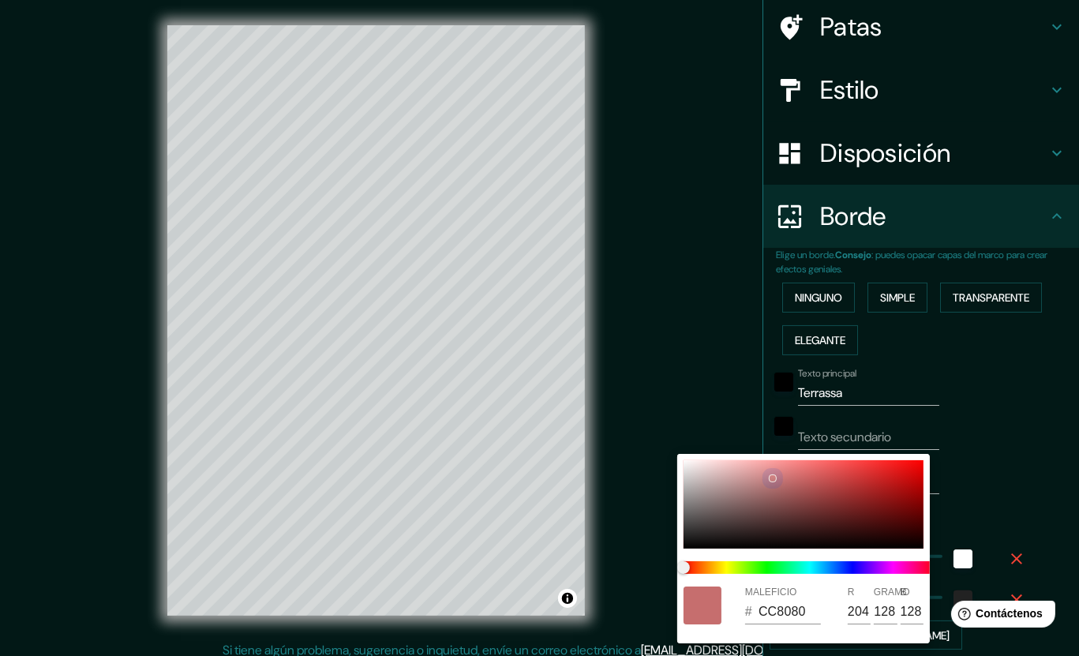
type input "212"
type input "42"
type input "D89898"
type input "216"
type input "152"
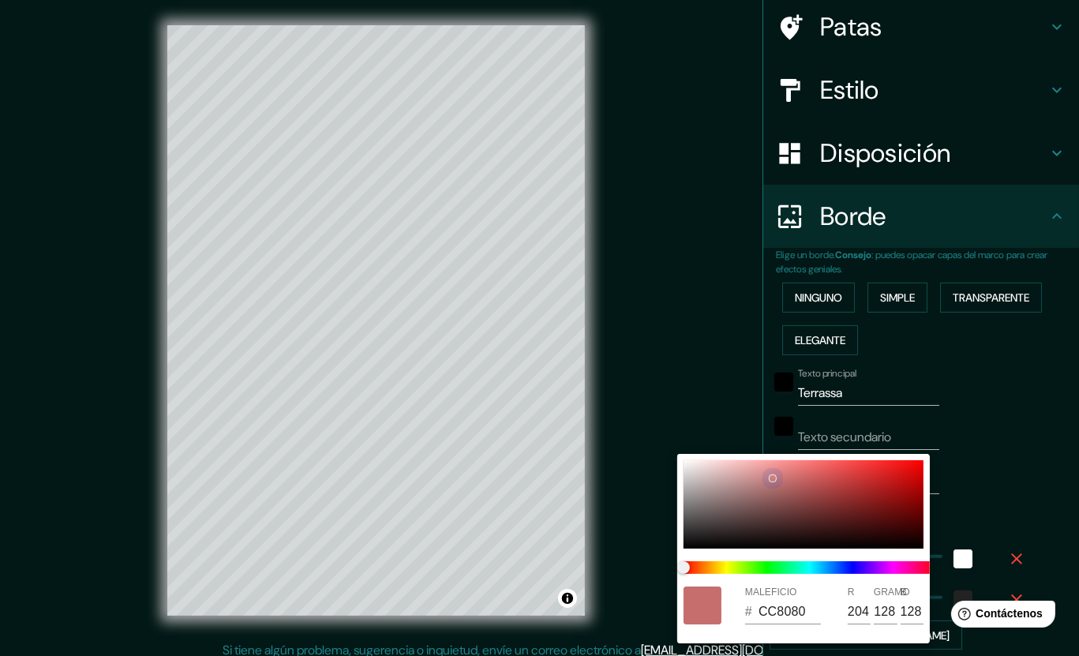
type input "152"
type input "212"
type input "42"
type input "DAA2A2"
type input "218"
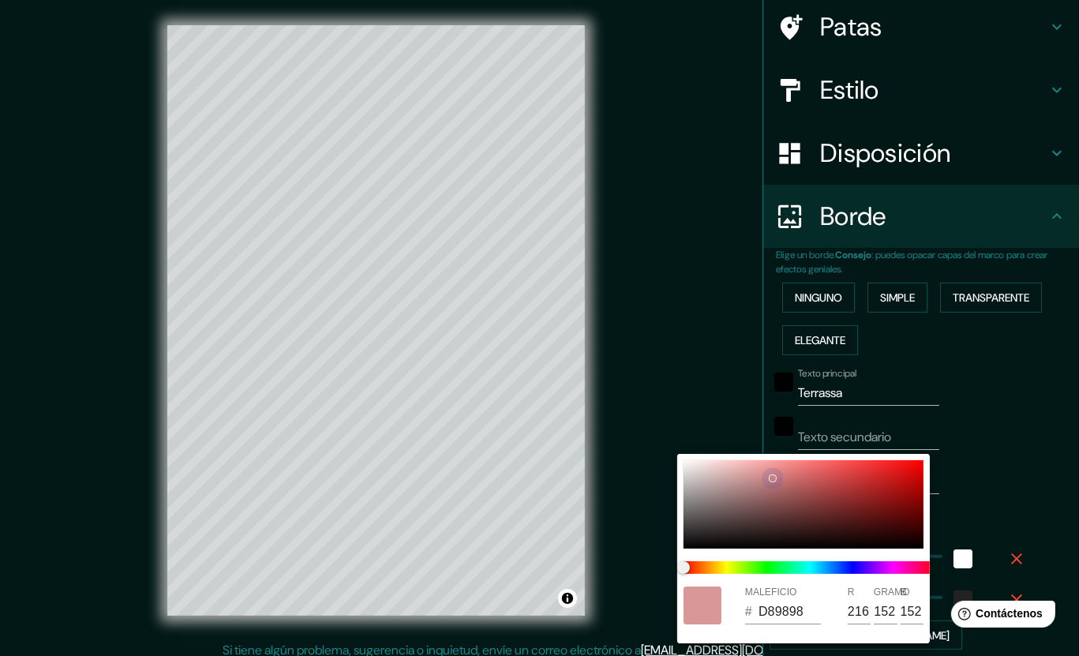
type input "162"
type input "212"
type input "42"
type input "DAA5A5"
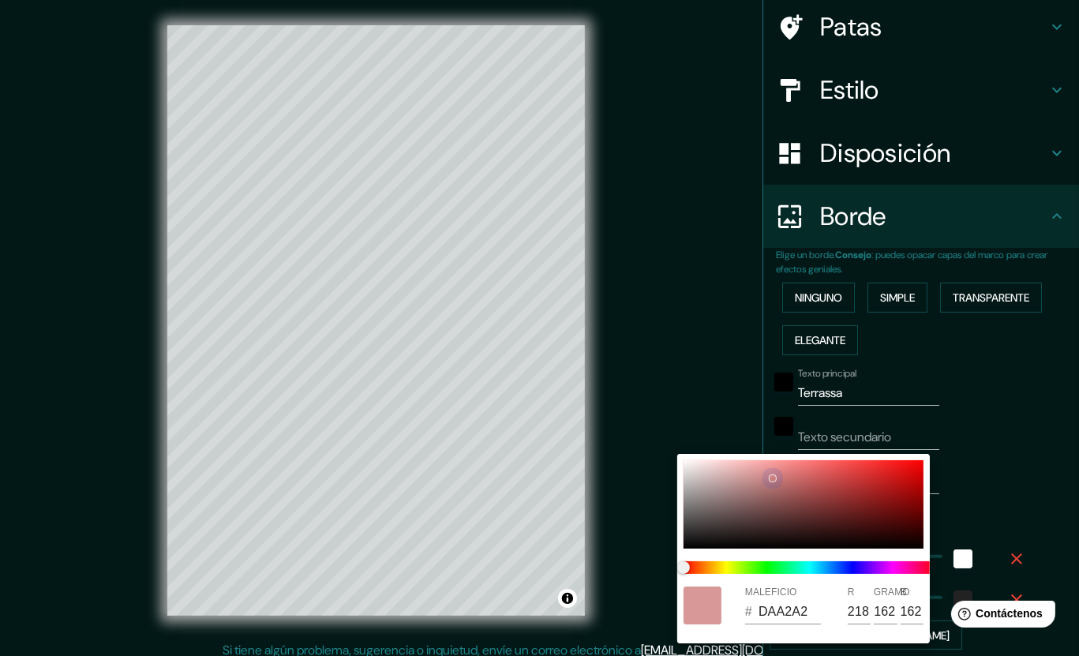
type input "165"
type input "212"
type input "42"
type input "DAA9A9"
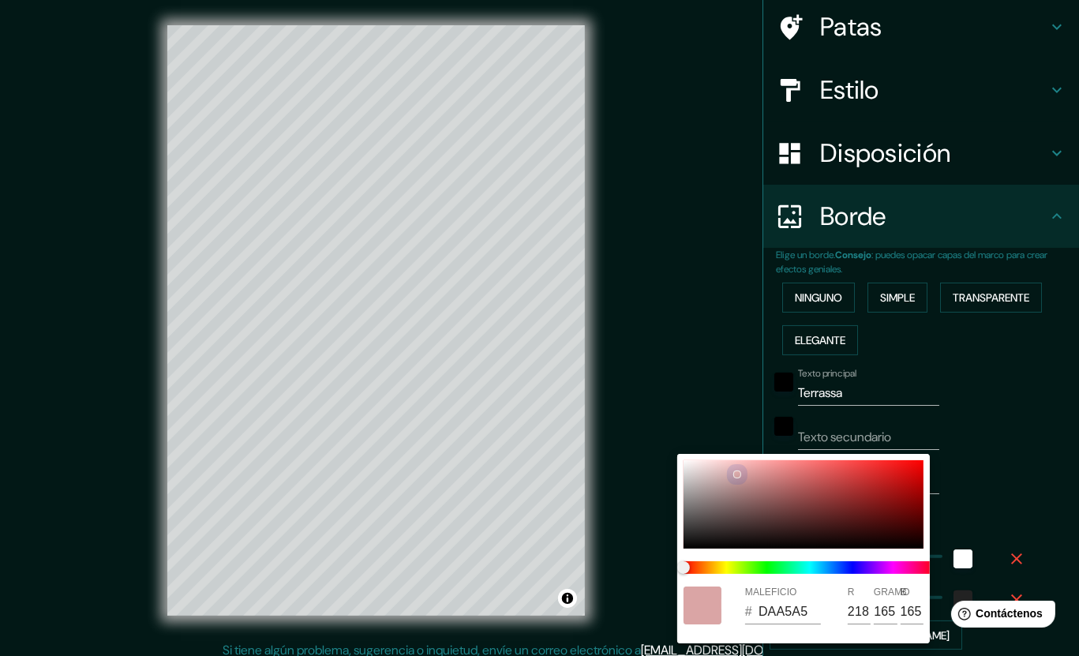
type input "169"
type input "212"
type input "42"
type input "DAACAC"
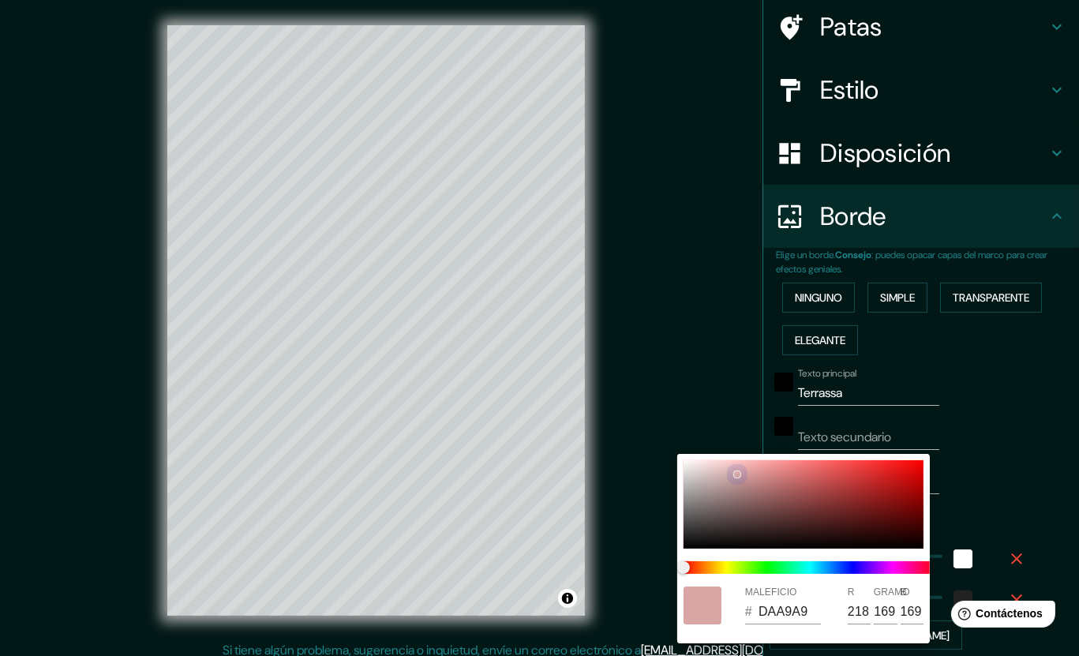
type input "172"
type input "212"
type input "42"
type input "DAB0B0"
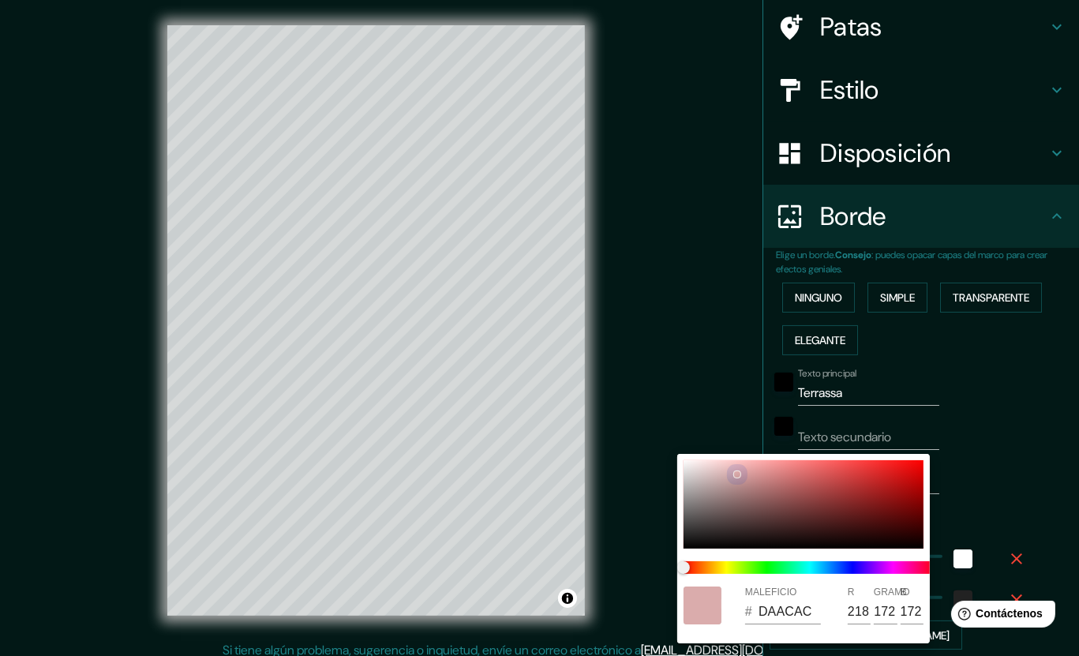
type input "176"
type input "212"
type input "42"
type input "DAB2B2"
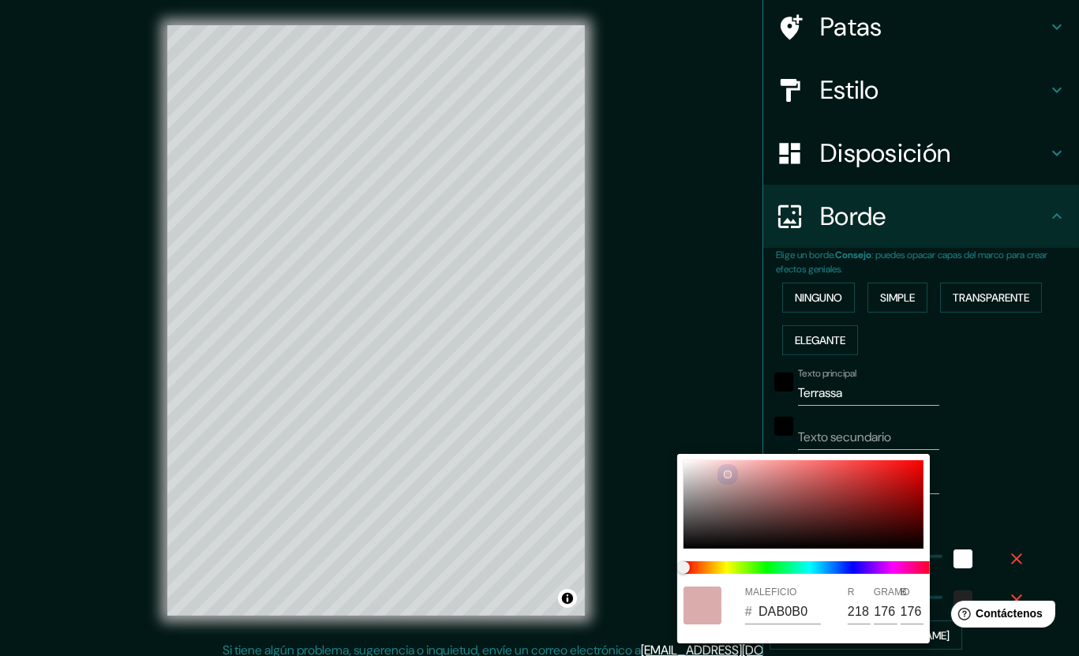
type input "178"
type input "212"
type input "42"
type input "DAB3B3"
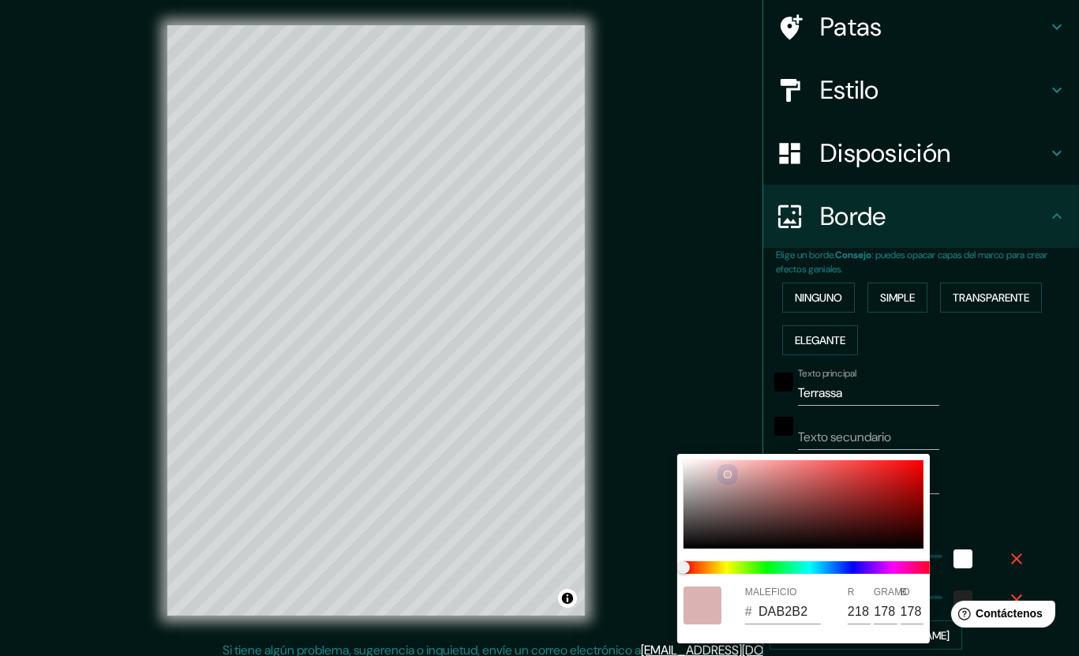
type input "179"
type input "212"
type input "42"
type input "DAB5B5"
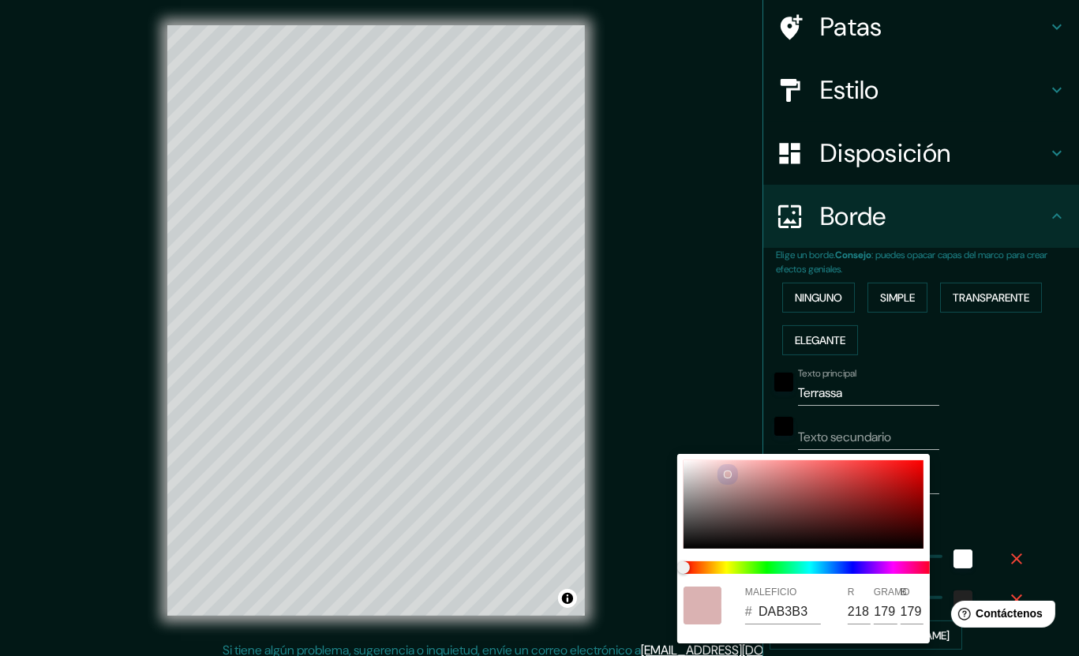
type input "181"
type input "212"
type input "42"
type input "DAB6B6"
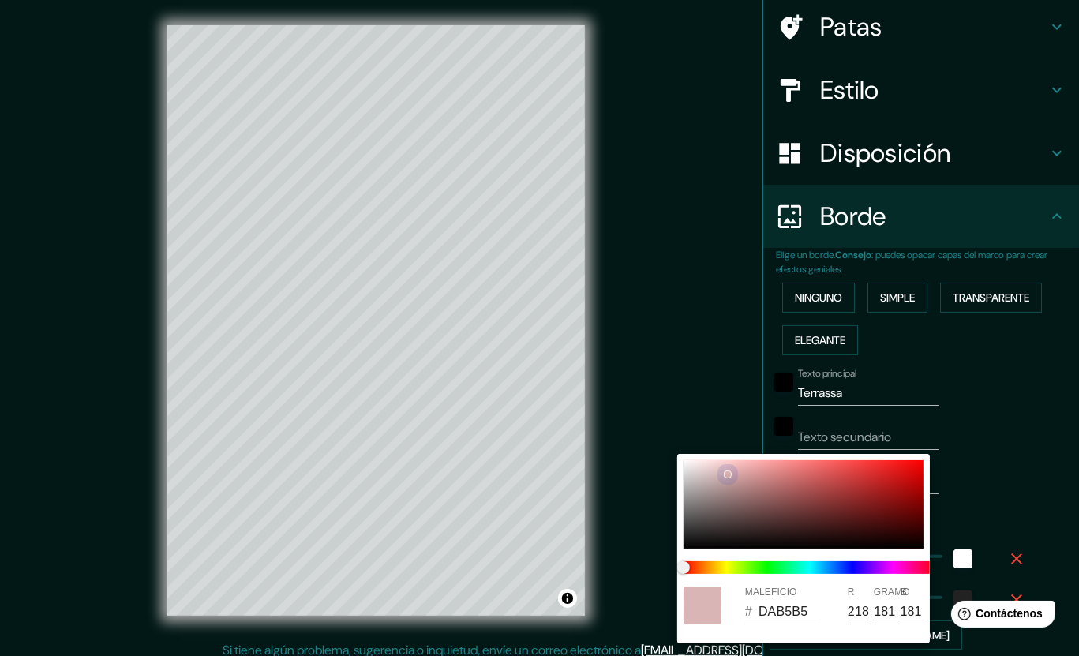
type input "182"
type input "212"
type input "42"
type input "DAB7B7"
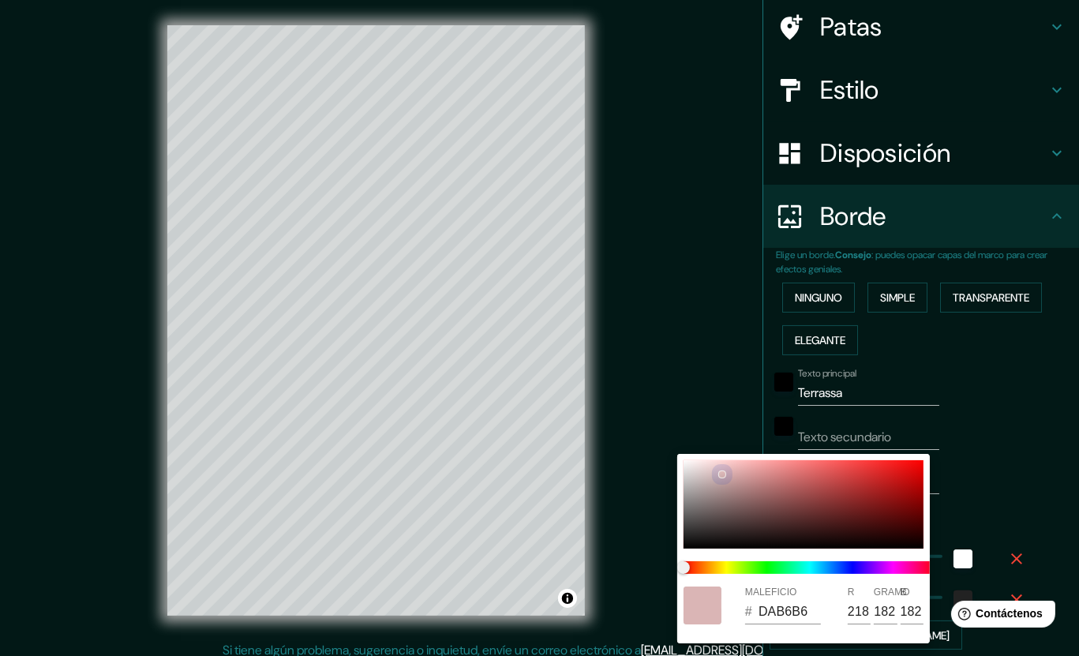
type input "183"
type input "212"
type input "42"
type input "DAB8B8"
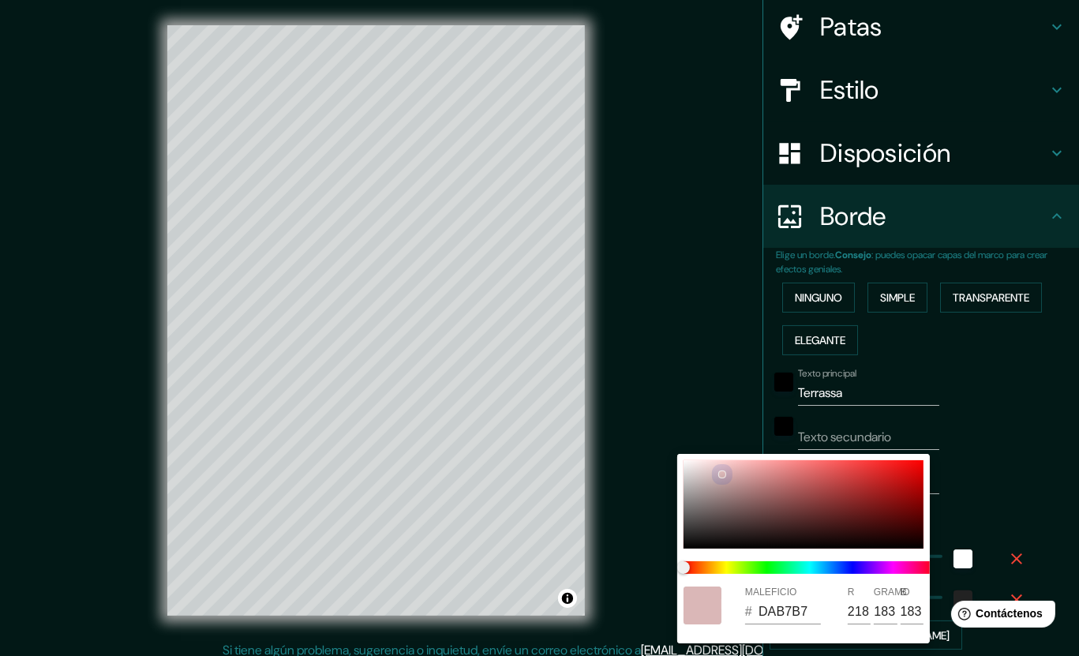
type input "184"
type input "212"
type input "42"
type input "DAB9B9"
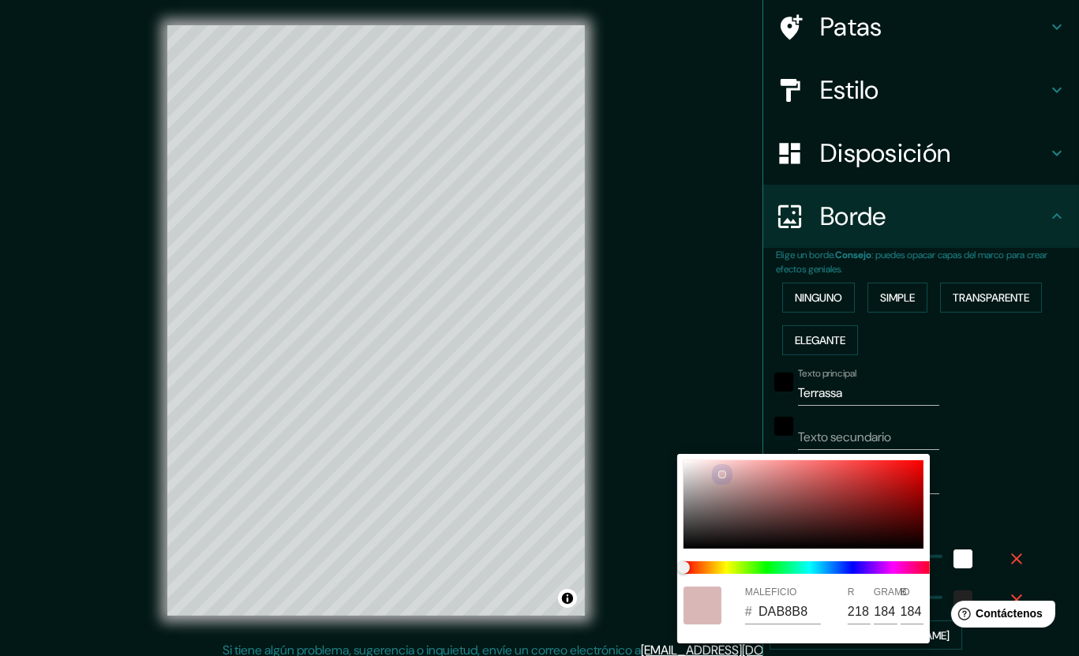
type input "185"
type input "212"
type input "42"
type input "DABABA"
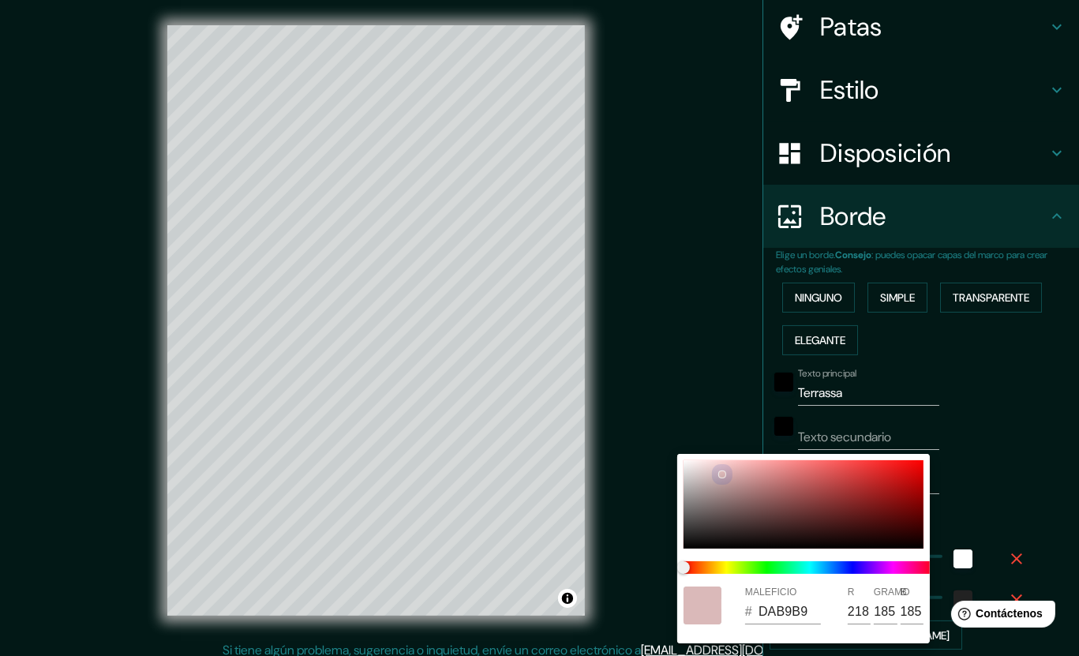
type input "186"
type input "212"
type input "42"
type input "DABBBB"
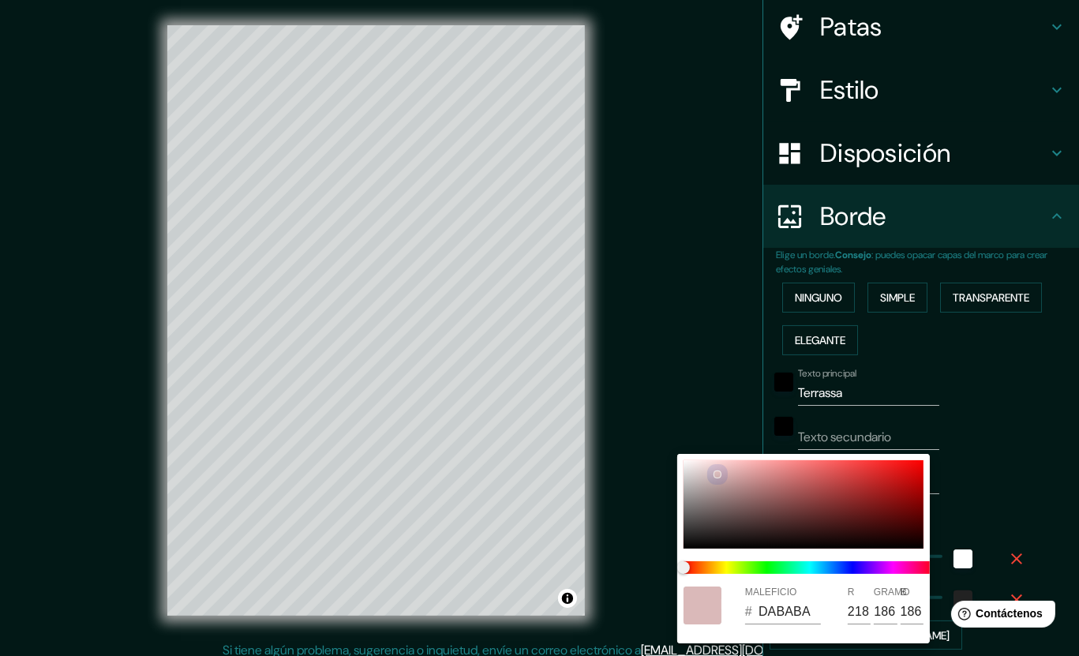
type input "187"
type input "212"
type input "42"
type input "212"
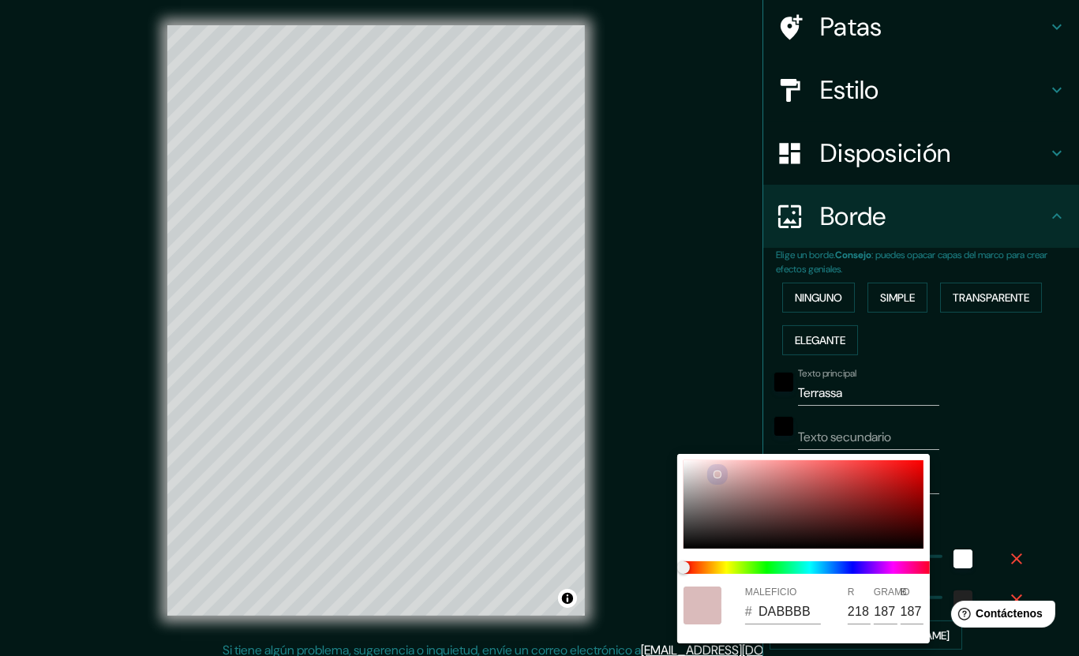
type input "42"
type input "DDBDBD"
type input "221"
type input "189"
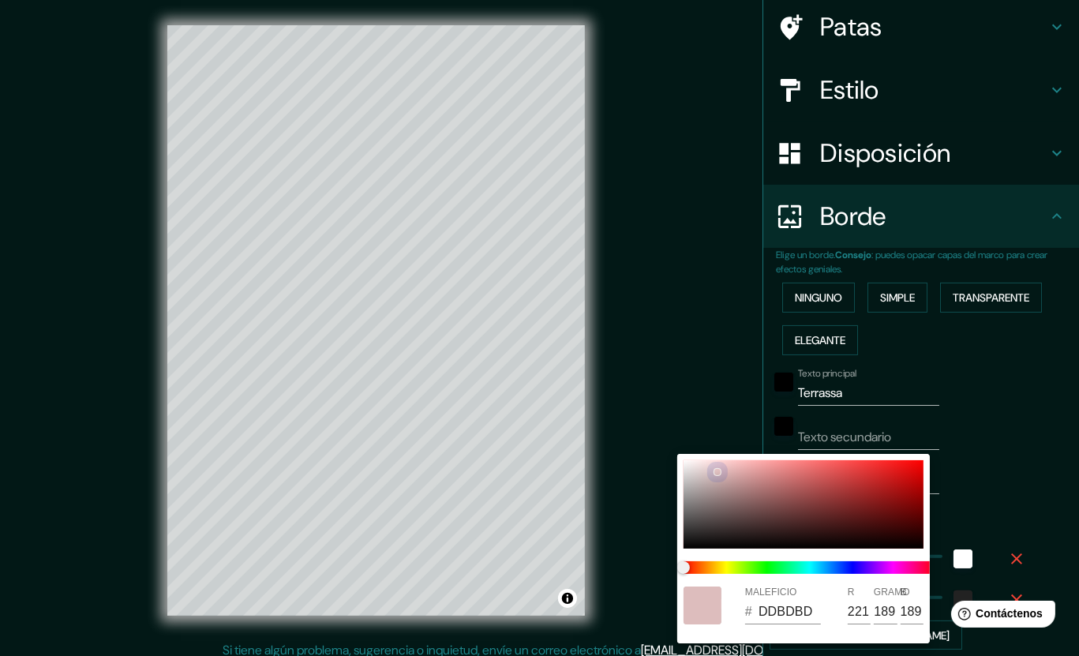
type input "212"
type input "42"
type input "DDBFBF"
type input "191"
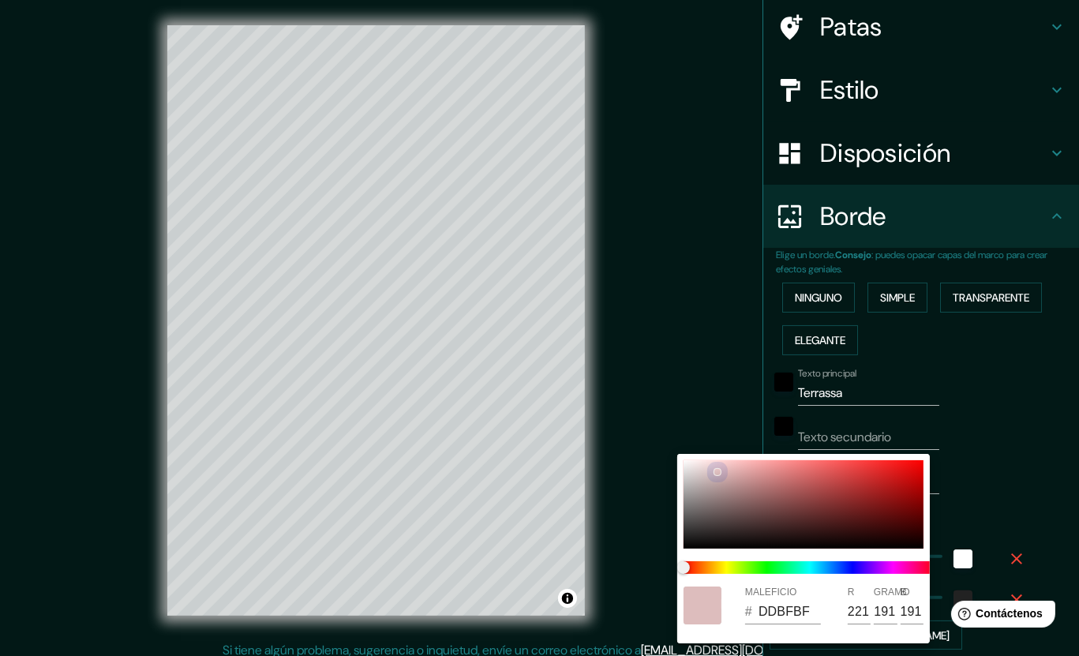
type input "212"
type input "42"
type input "DFC2C2"
type input "223"
type input "194"
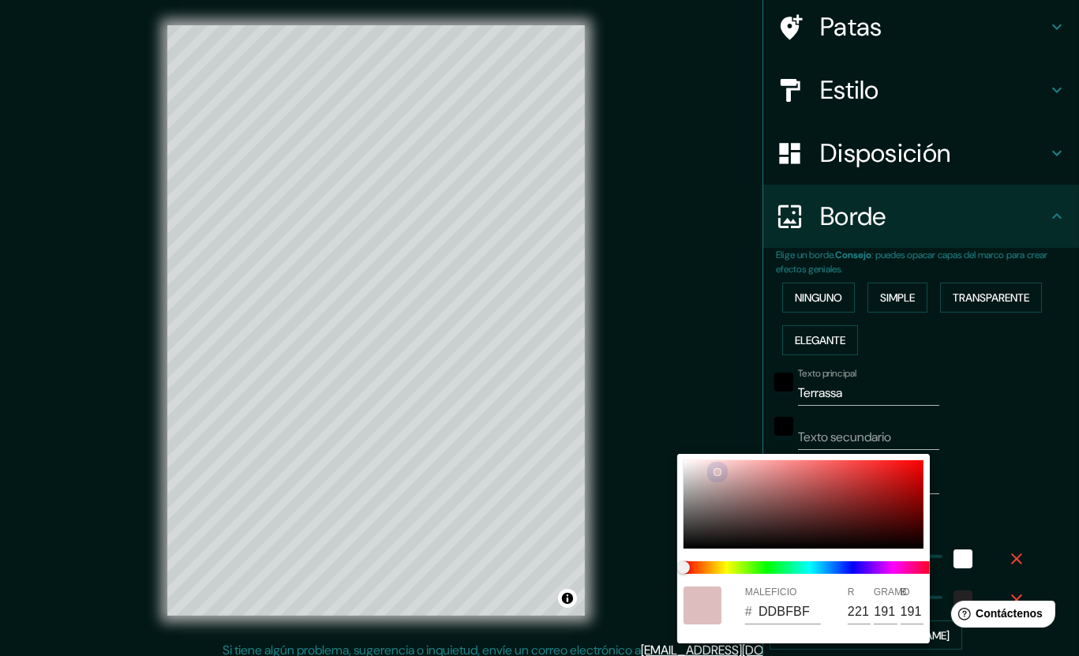
type input "194"
type input "212"
type input "42"
type input "E1C6C6"
type input "225"
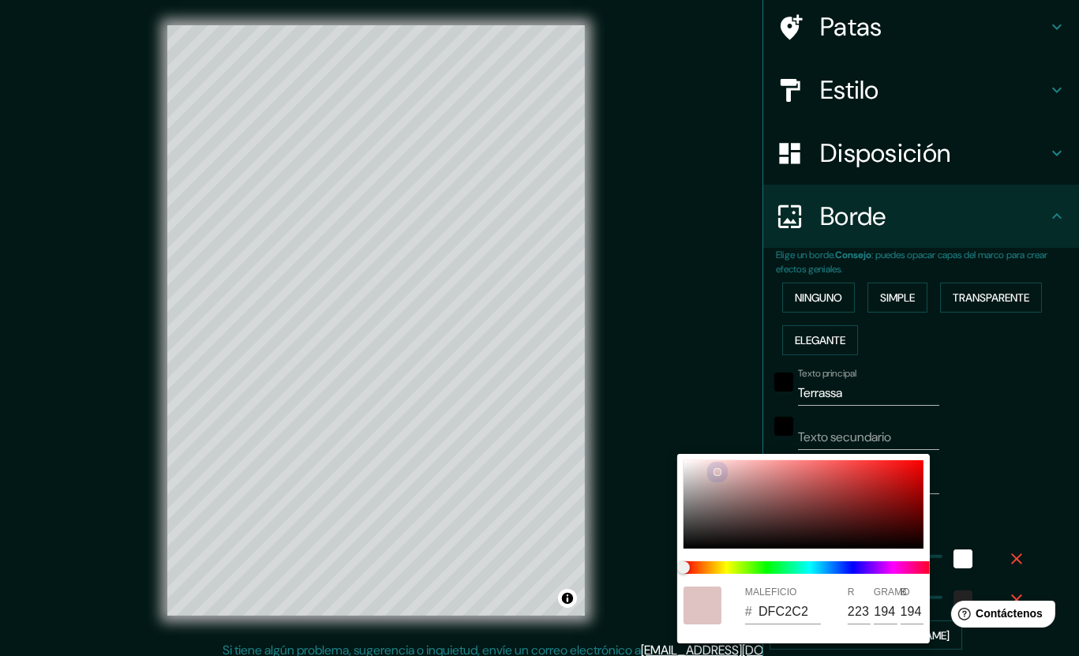
type input "198"
drag, startPoint x: 780, startPoint y: 512, endPoint x: 678, endPoint y: 464, distance: 112.6
click at [678, 464] on div "MALEFICIO # F4F4F4 R 244 GRAMO 244 B 244" at bounding box center [803, 548] width 252 height 189
click at [1016, 485] on div at bounding box center [539, 328] width 1079 height 656
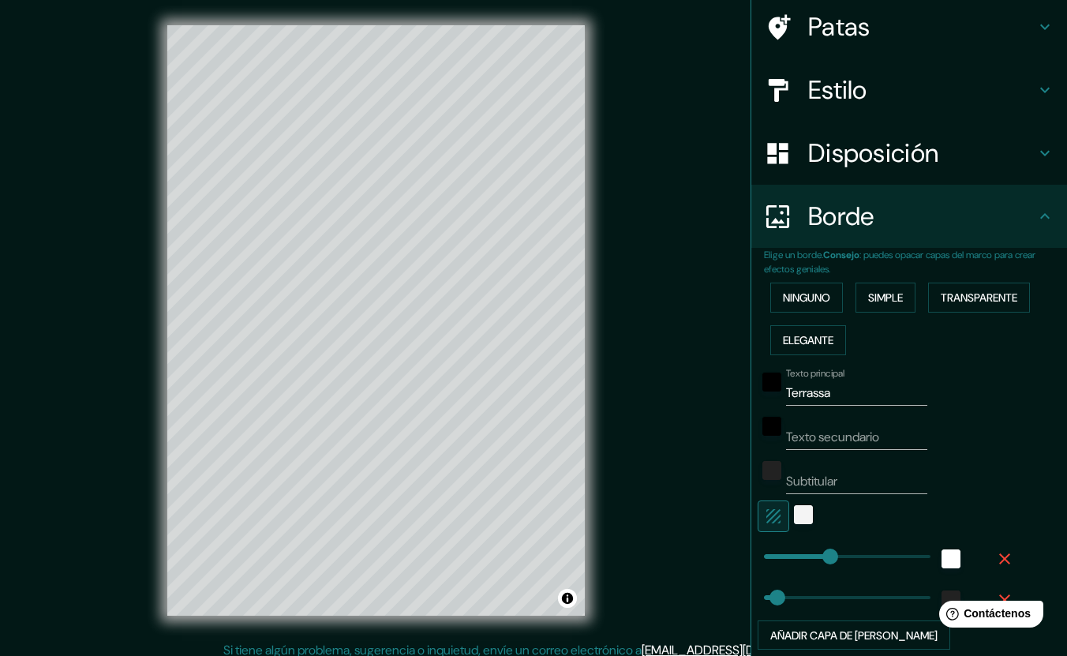
click at [999, 556] on icon "button" at bounding box center [1004, 558] width 19 height 19
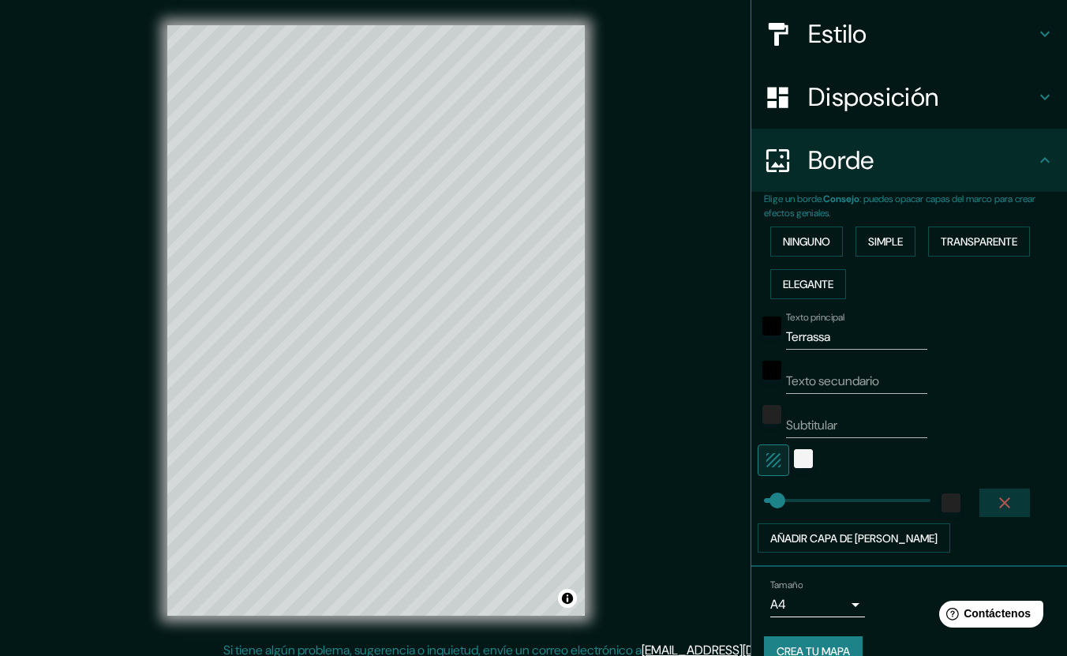
click at [995, 495] on icon "button" at bounding box center [1004, 502] width 19 height 19
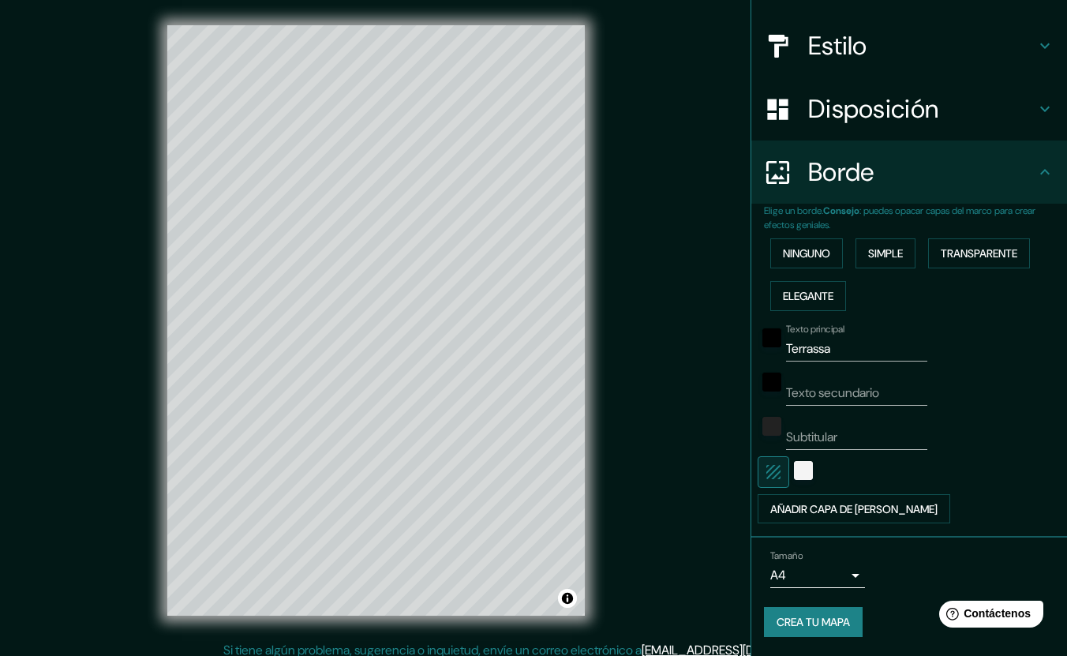
scroll to position [161, 0]
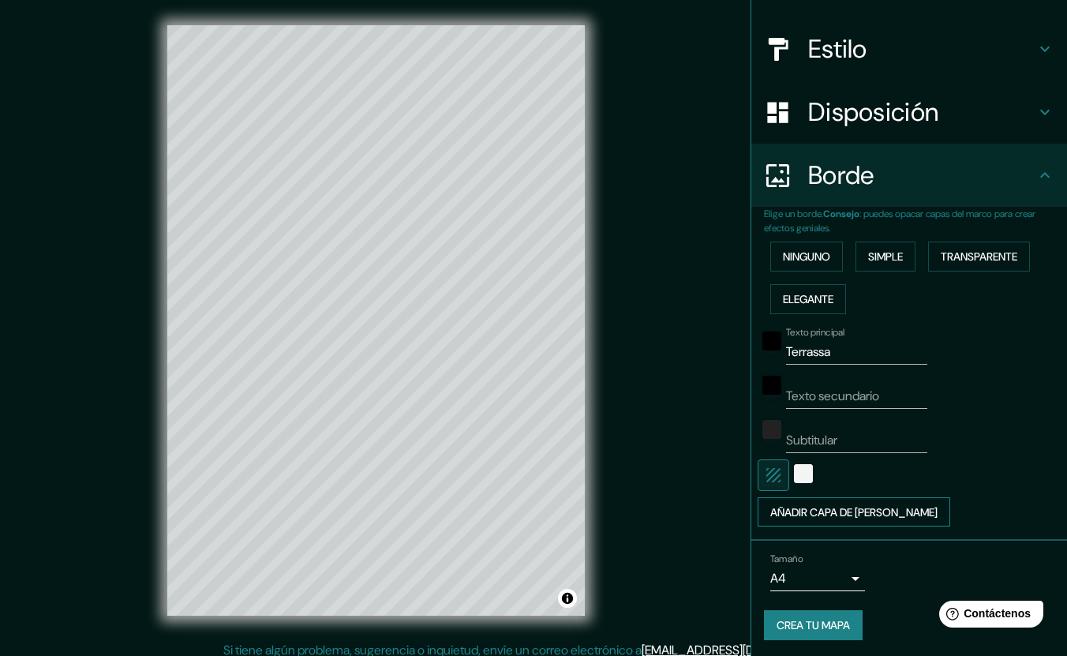
click at [836, 510] on font "Añadir capa de [PERSON_NAME]" at bounding box center [853, 512] width 167 height 14
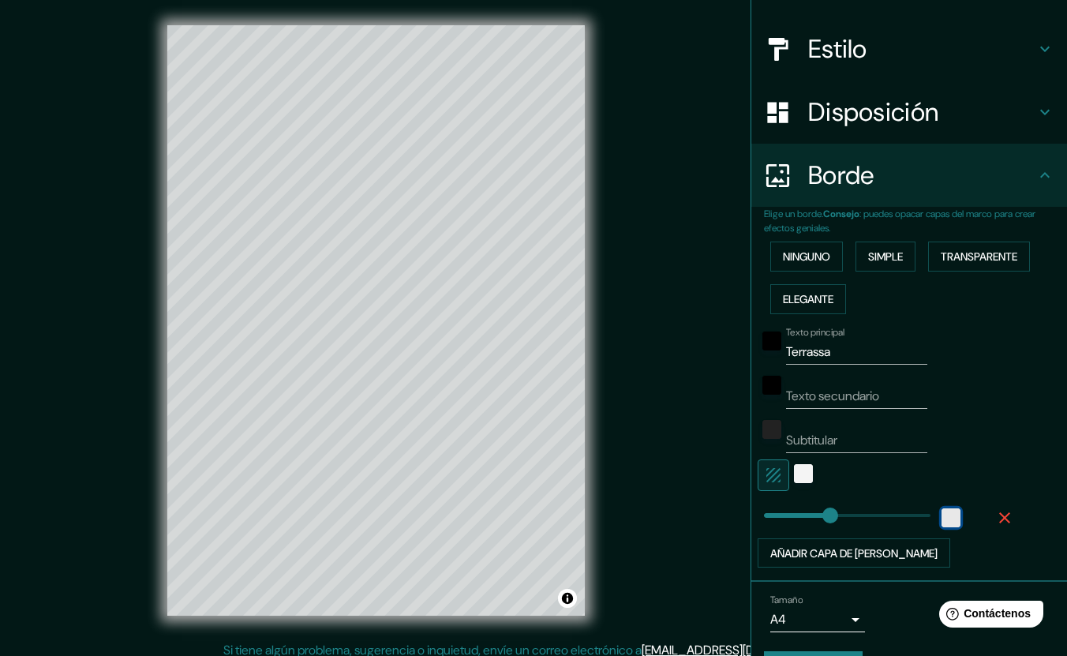
click at [941, 511] on div "white" at bounding box center [950, 517] width 19 height 19
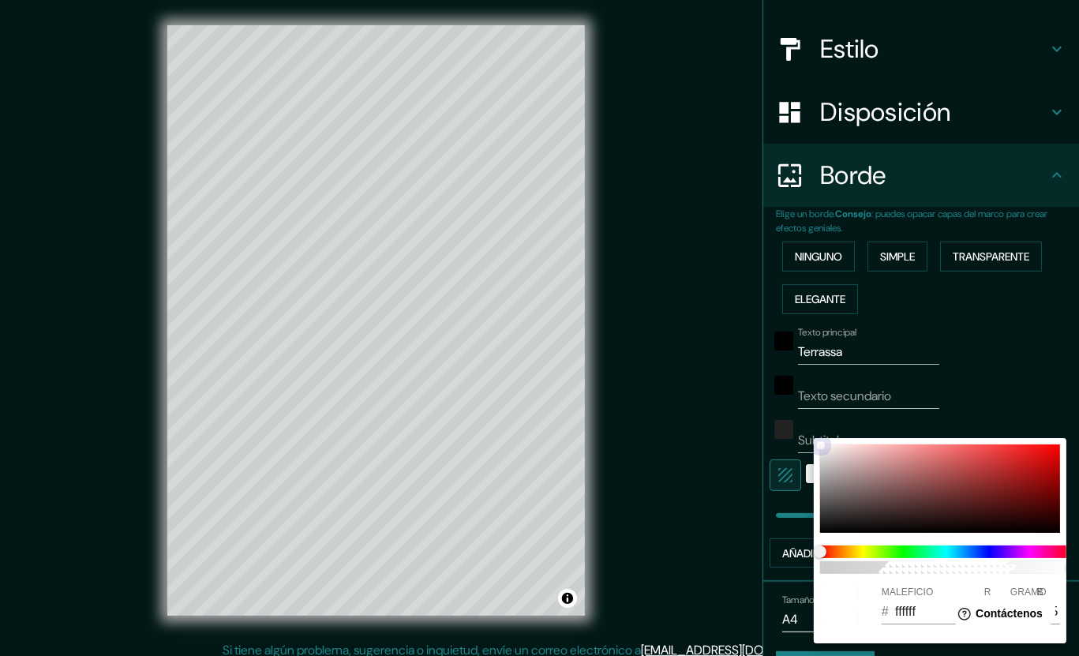
click at [820, 528] on div at bounding box center [940, 488] width 240 height 88
drag, startPoint x: 824, startPoint y: 516, endPoint x: 821, endPoint y: 457, distance: 59.2
click at [821, 457] on div at bounding box center [940, 488] width 240 height 88
click at [1020, 369] on div at bounding box center [539, 328] width 1079 height 656
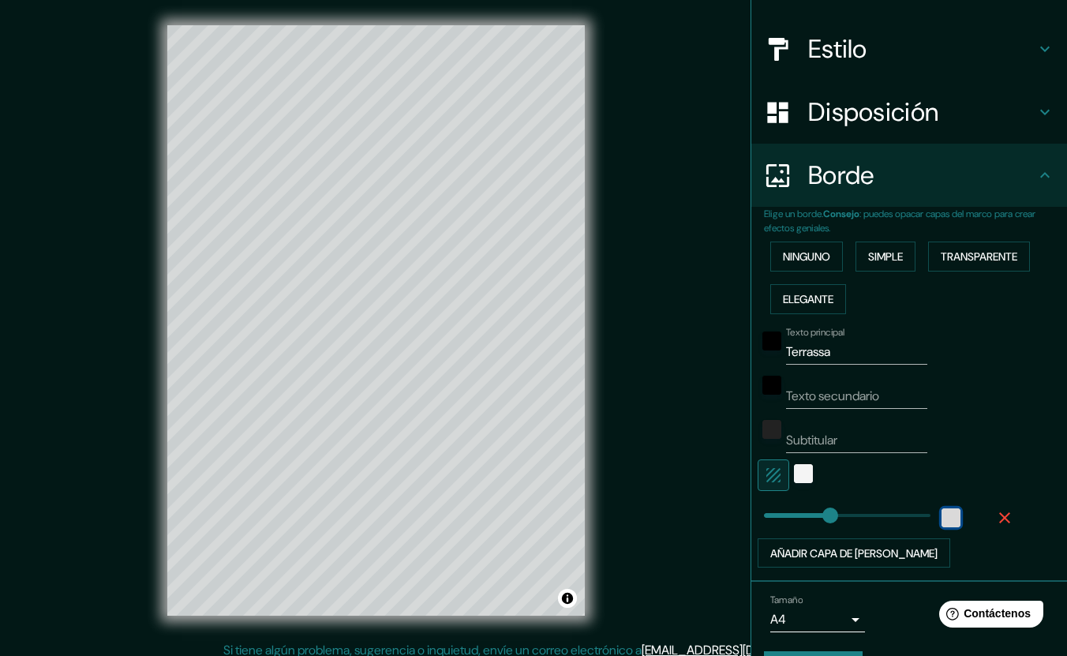
scroll to position [202, 0]
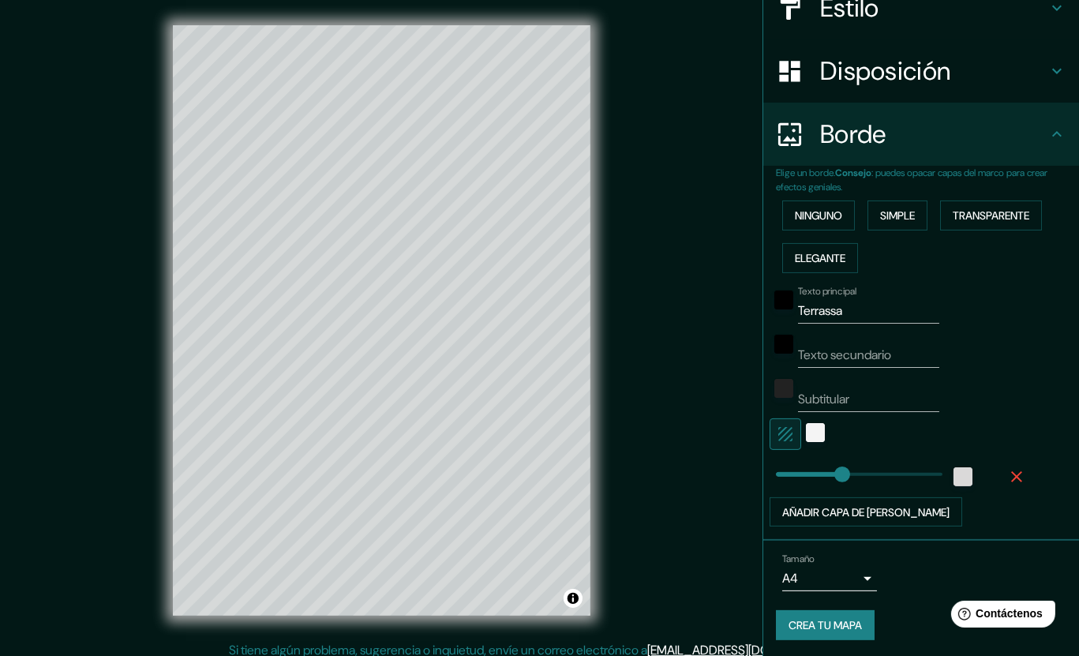
click at [843, 575] on body "Mappin Ubicación Terrassa, provincia de Barcelona, España Patas Estilo Disposic…" at bounding box center [539, 328] width 1079 height 656
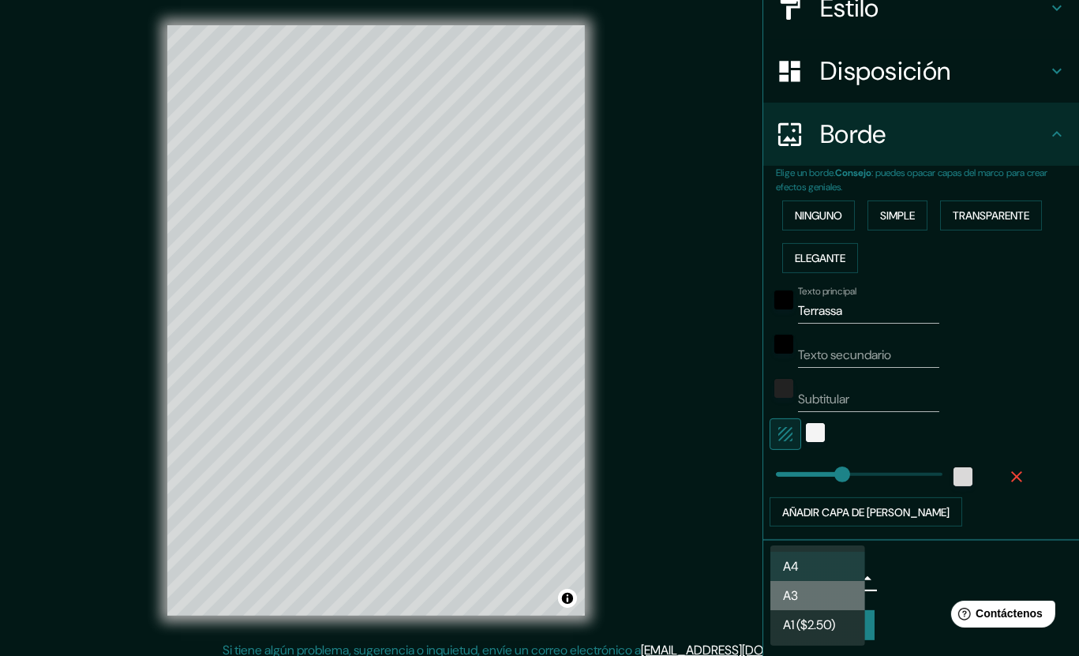
click at [825, 597] on li "A3" at bounding box center [817, 595] width 95 height 29
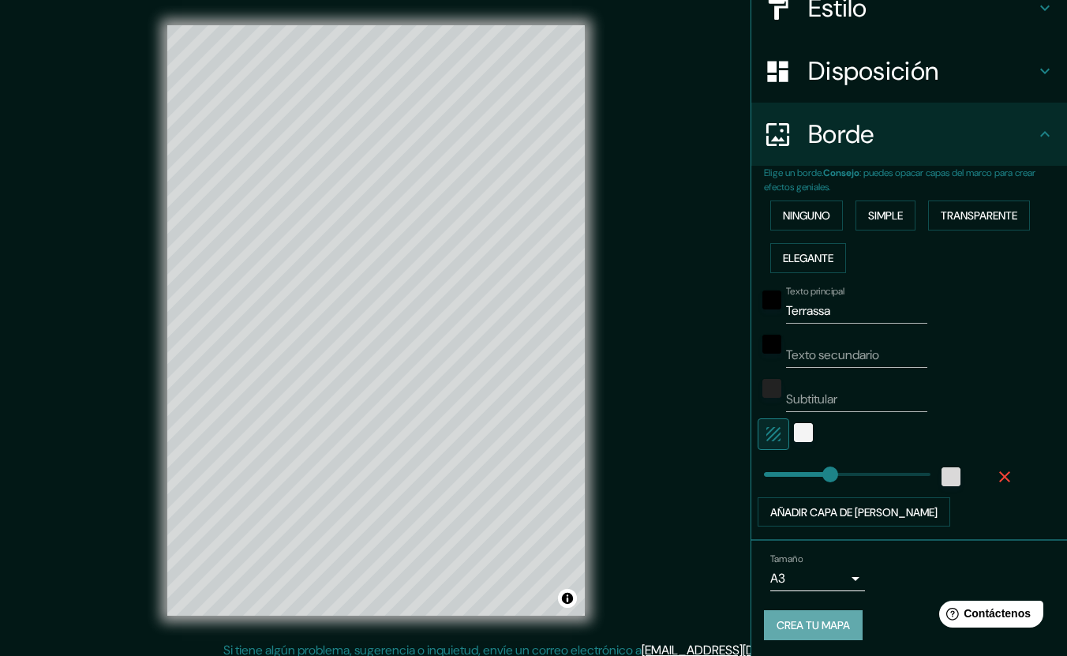
click at [811, 626] on font "Crea tu mapa" at bounding box center [812, 626] width 73 height 14
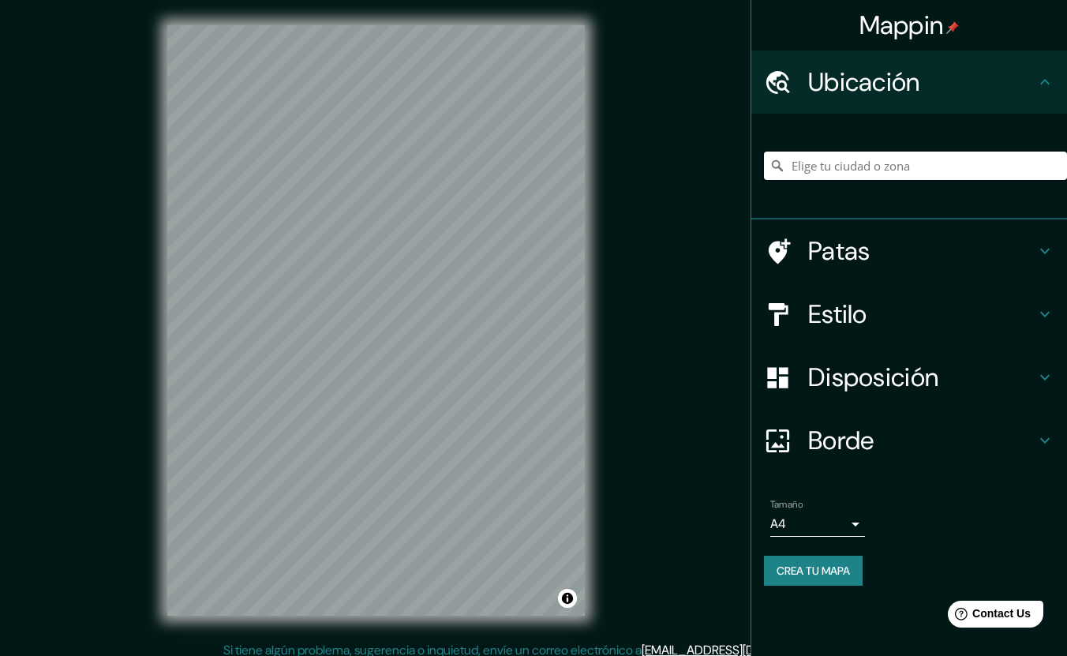
click at [855, 169] on input "Elige tu ciudad o zona" at bounding box center [915, 165] width 303 height 28
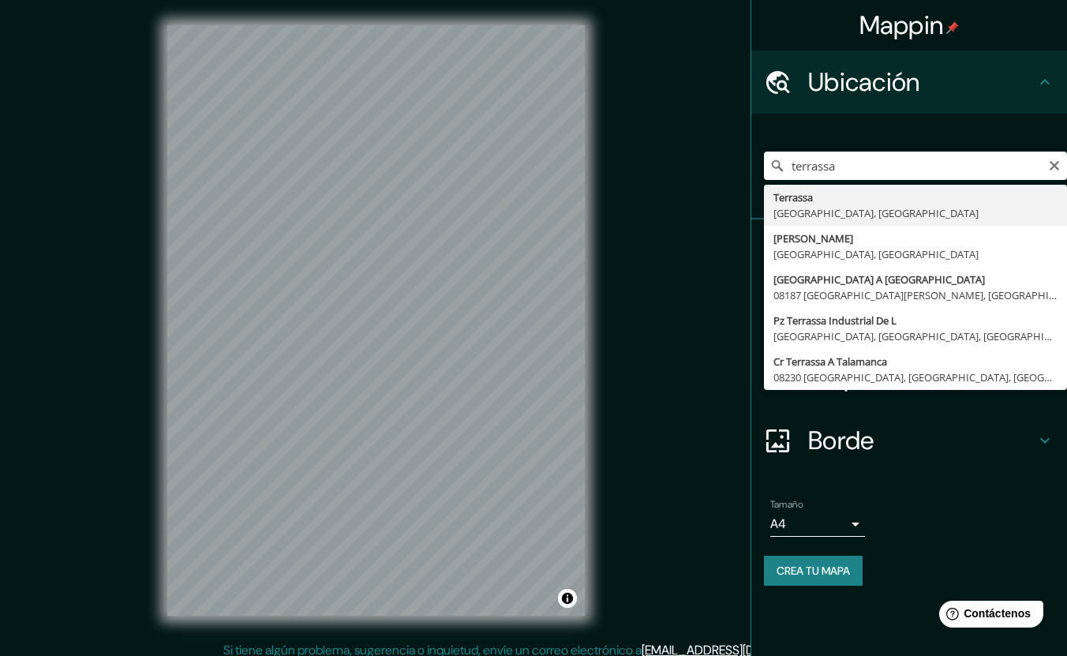
type input "[GEOGRAPHIC_DATA], [GEOGRAPHIC_DATA], [GEOGRAPHIC_DATA]"
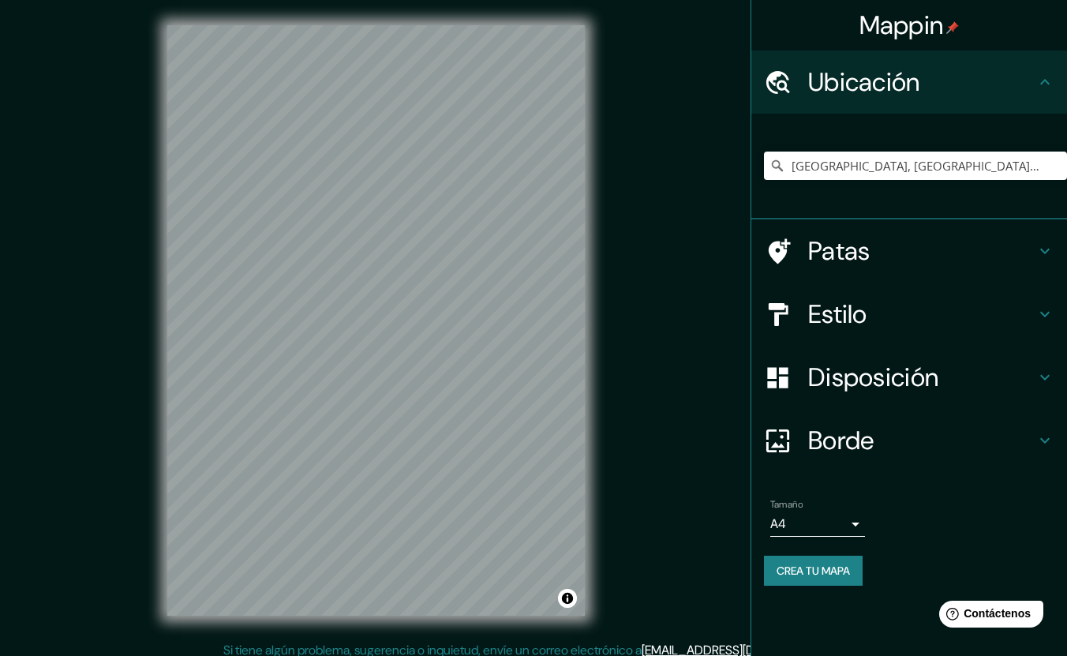
click at [827, 444] on font "Borde" at bounding box center [841, 440] width 66 height 33
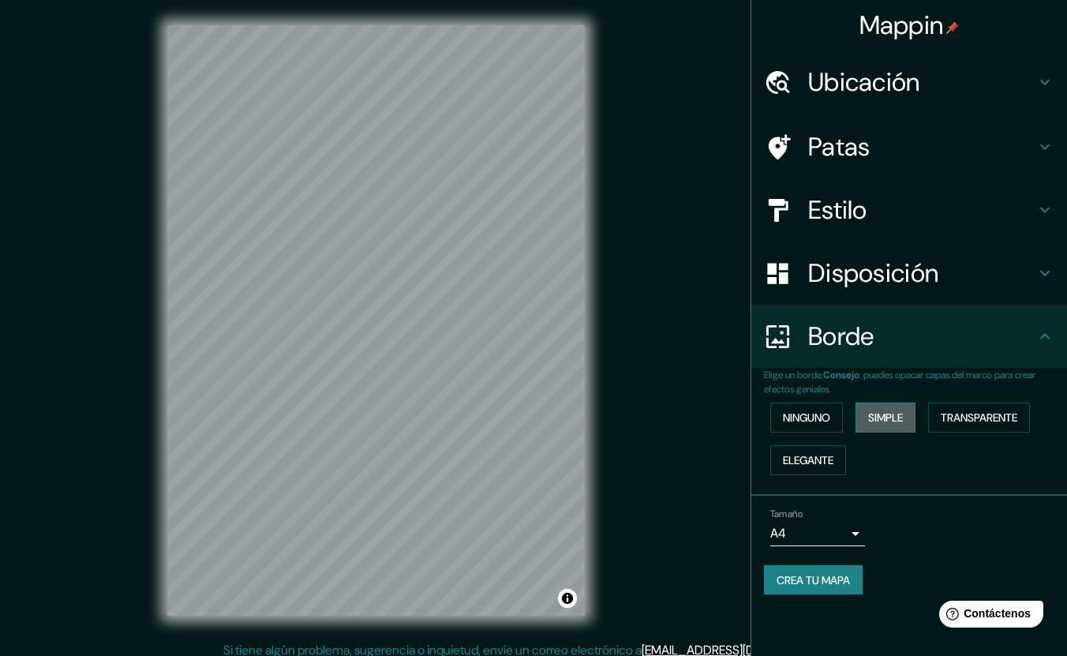
click at [889, 423] on font "Simple" at bounding box center [885, 417] width 35 height 14
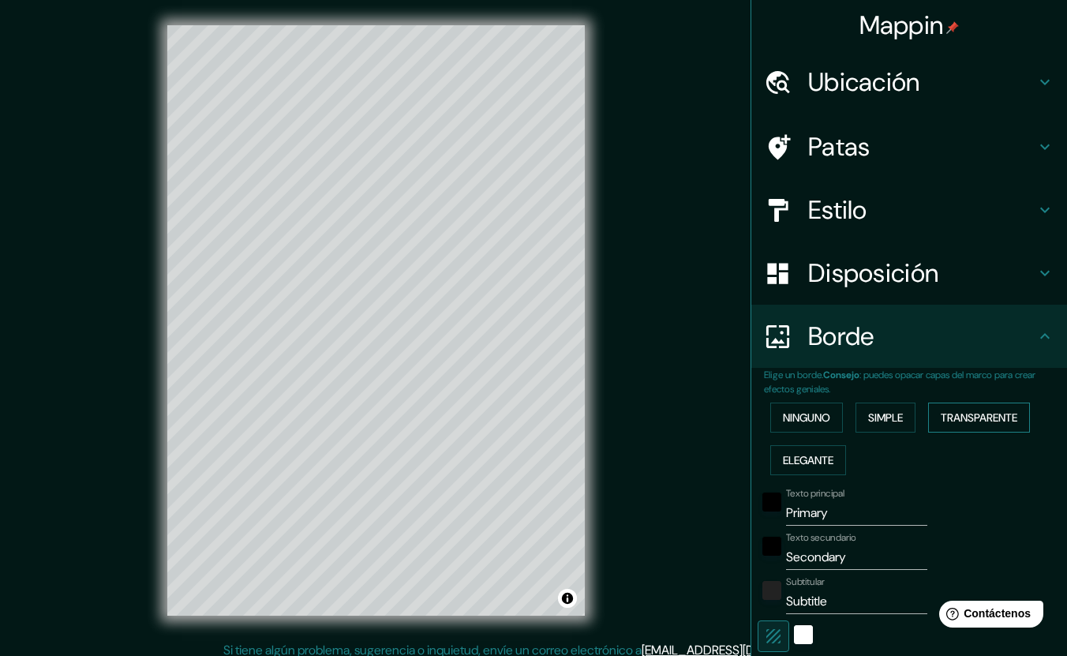
click at [940, 419] on font "Transparente" at bounding box center [978, 417] width 77 height 14
click at [830, 514] on input "Primary" at bounding box center [856, 512] width 141 height 25
type input "T"
type input "254"
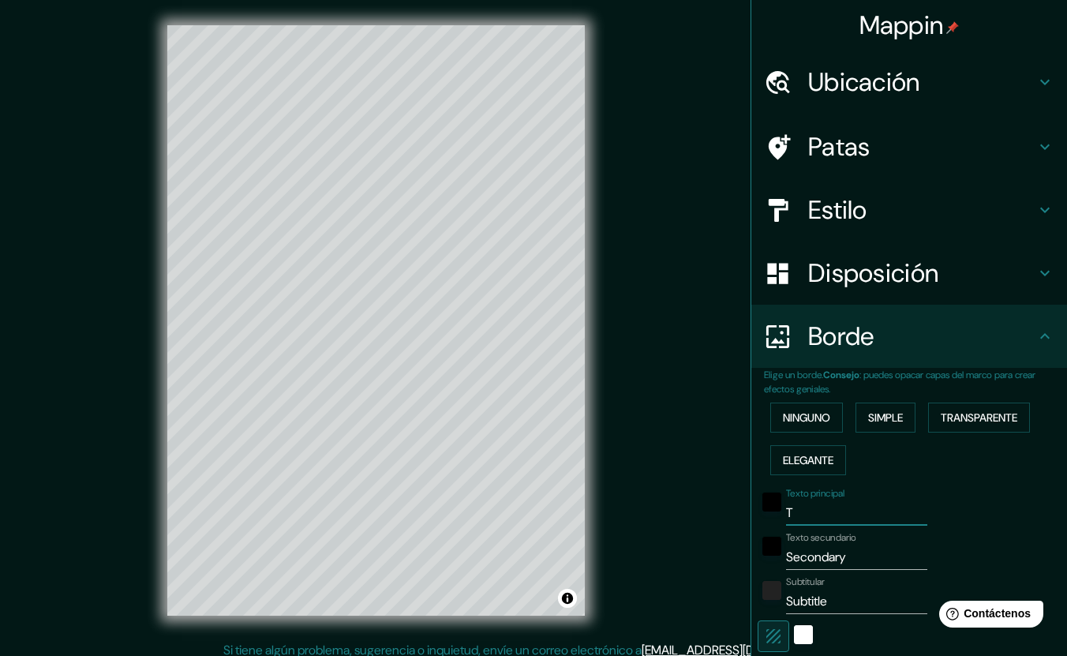
type input "42"
type input "Te"
type input "254"
type input "42"
type input "Ter"
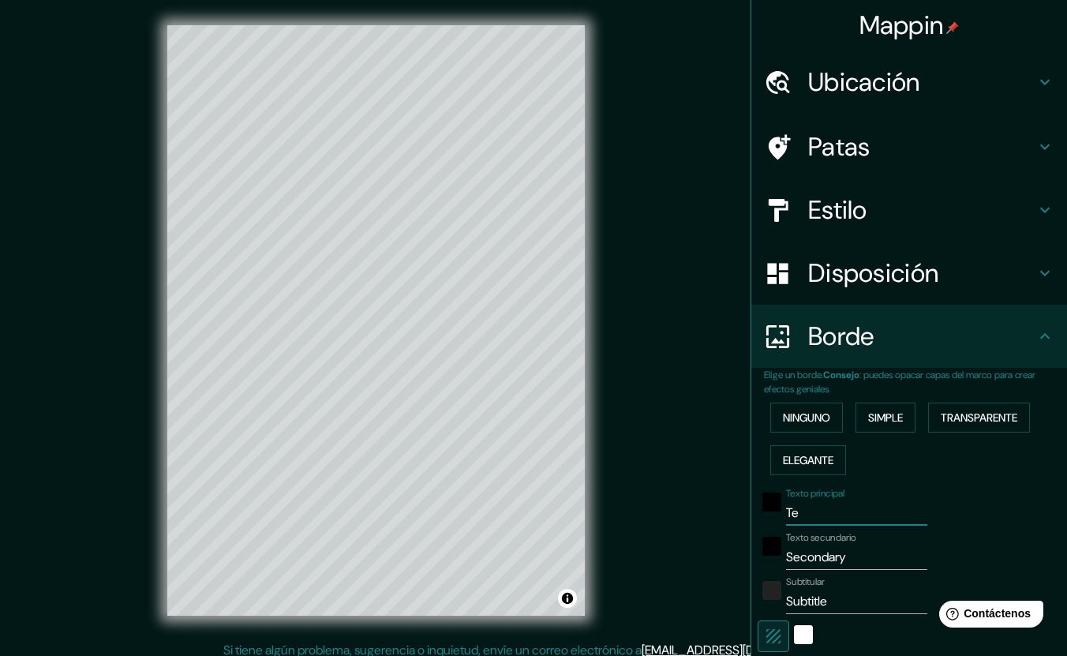
type input "254"
type input "42"
type input "Terr"
type input "254"
type input "42"
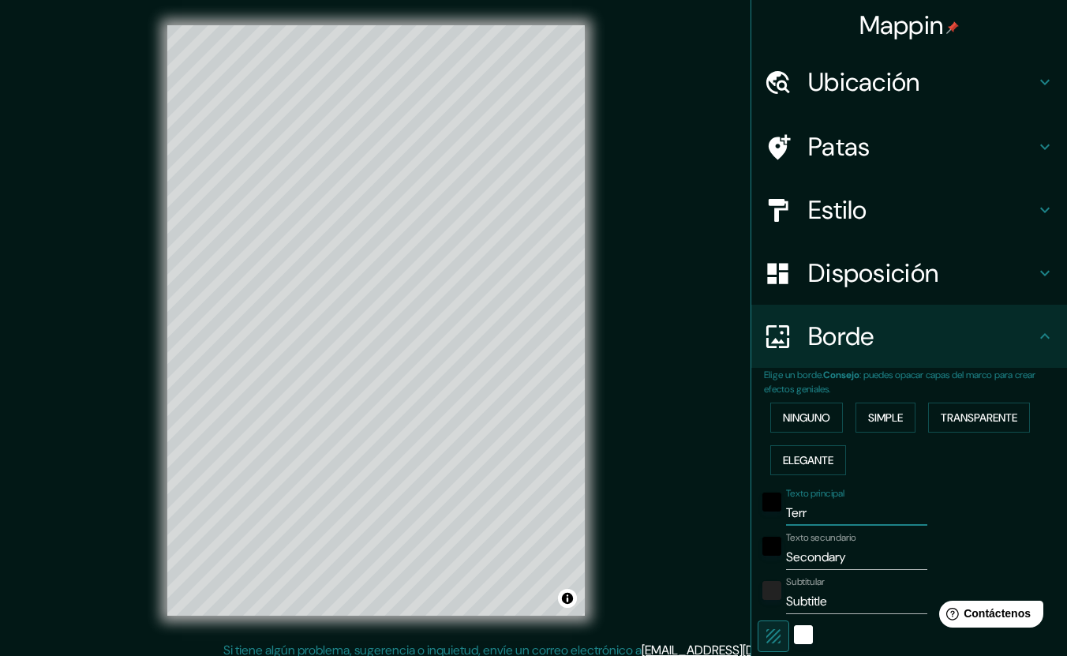
type input "Terra"
type input "254"
type input "42"
type input "Terras"
type input "254"
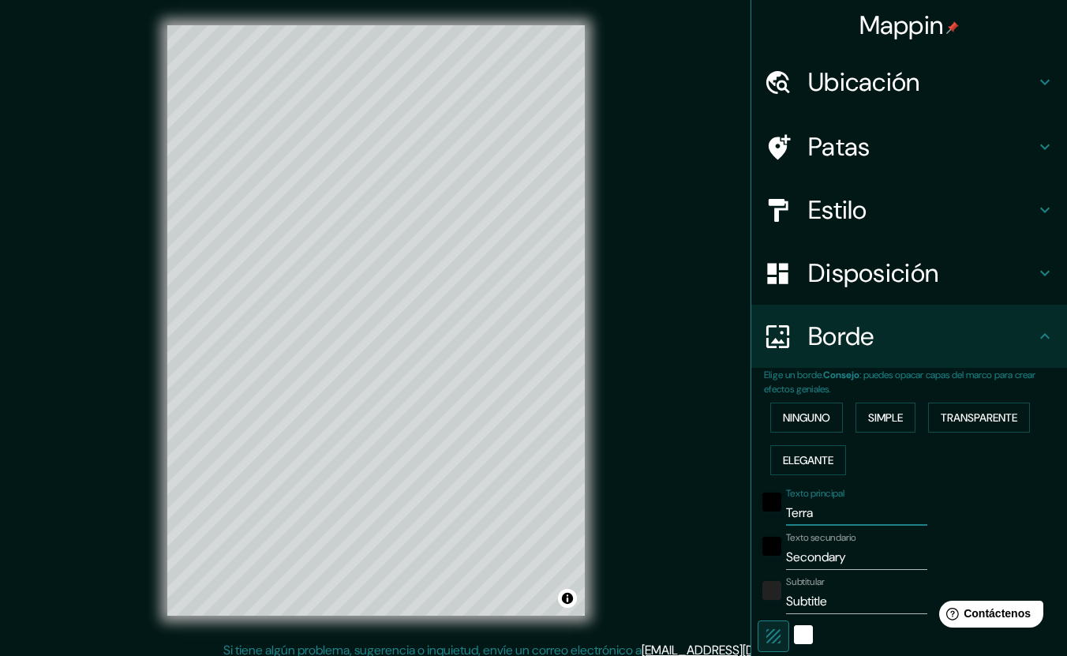
type input "42"
type input "Terrass"
type input "254"
type input "42"
type input "Terrassa"
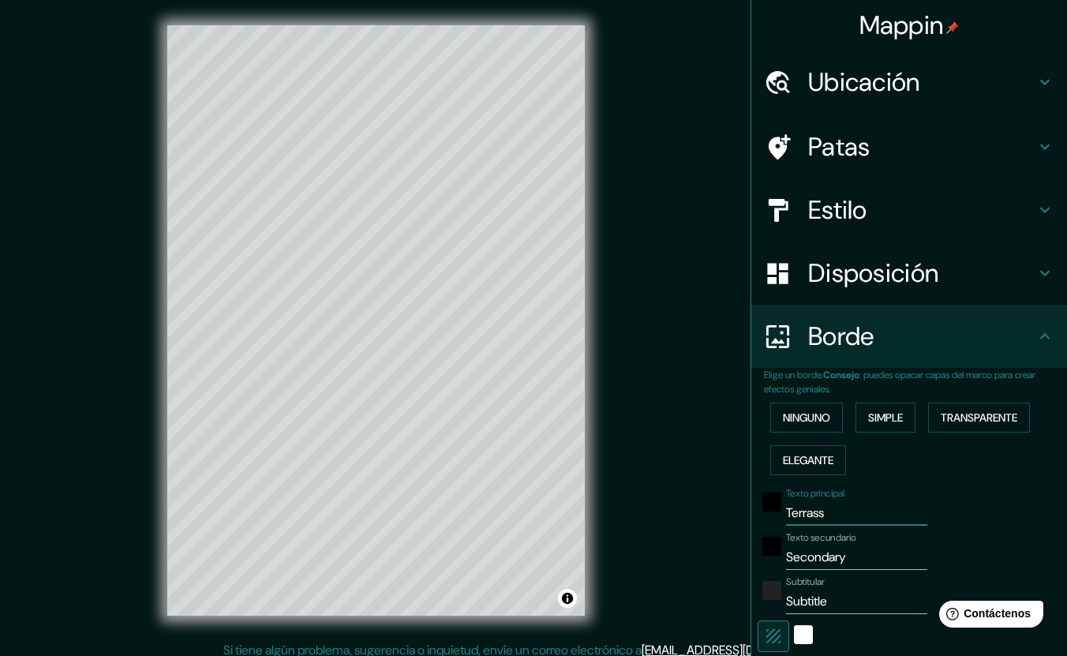
type input "254"
type input "42"
type input "Terrassa"
drag, startPoint x: 849, startPoint y: 553, endPoint x: 688, endPoint y: 560, distance: 161.1
click at [688, 560] on div "Mappin Ubicación [GEOGRAPHIC_DATA], [GEOGRAPHIC_DATA], [GEOGRAPHIC_DATA] Patas …" at bounding box center [533, 333] width 1067 height 666
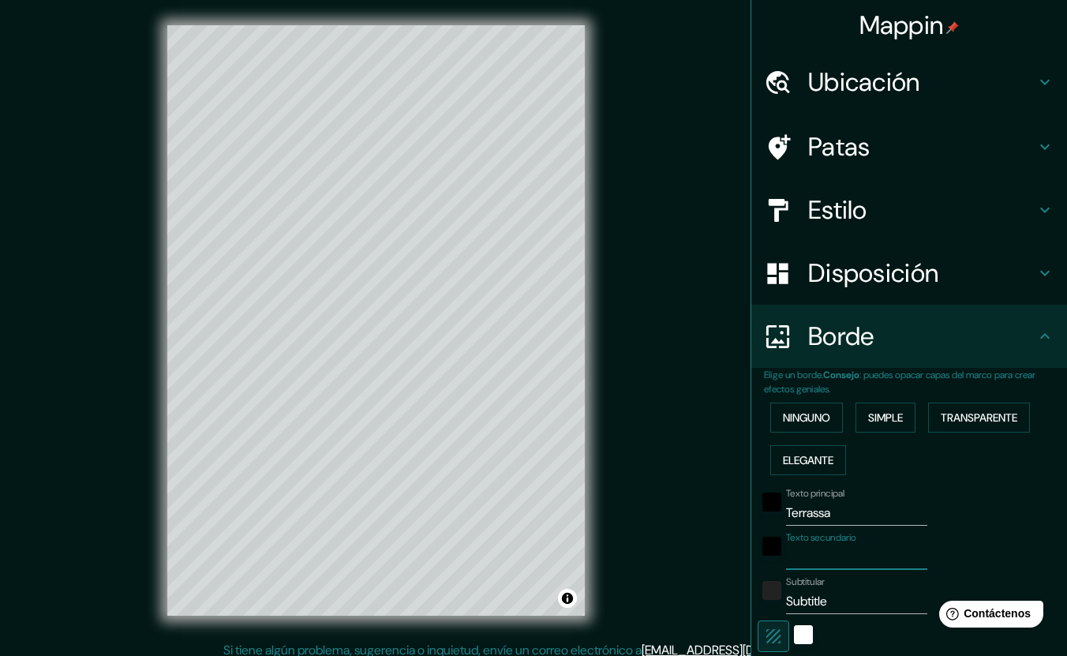
type input "254"
type input "42"
drag, startPoint x: 830, startPoint y: 596, endPoint x: 671, endPoint y: 592, distance: 158.7
click at [671, 592] on div "Mappin Ubicación [GEOGRAPHIC_DATA], [GEOGRAPHIC_DATA], [GEOGRAPHIC_DATA] Patas …" at bounding box center [533, 333] width 1067 height 666
type input "254"
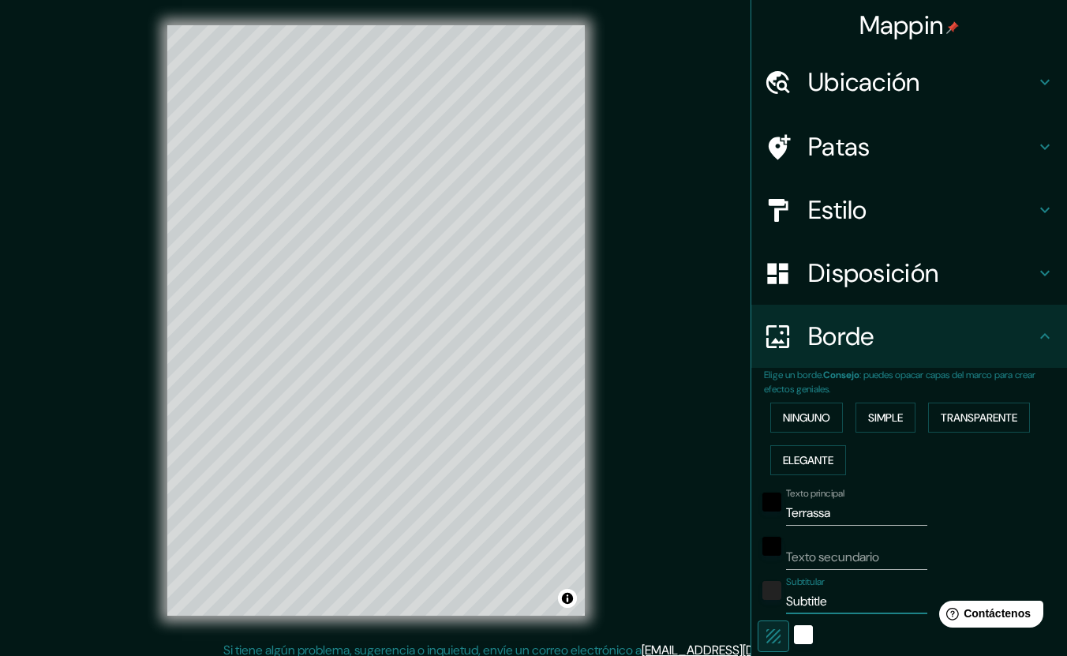
type input "42"
click at [810, 465] on font "Elegante" at bounding box center [808, 460] width 50 height 14
click at [985, 416] on font "Transparente" at bounding box center [978, 417] width 77 height 14
drag, startPoint x: 840, startPoint y: 514, endPoint x: 672, endPoint y: 510, distance: 167.3
click at [672, 510] on div "Mappin Ubicación [GEOGRAPHIC_DATA], [GEOGRAPHIC_DATA], [GEOGRAPHIC_DATA] Patas …" at bounding box center [533, 333] width 1067 height 666
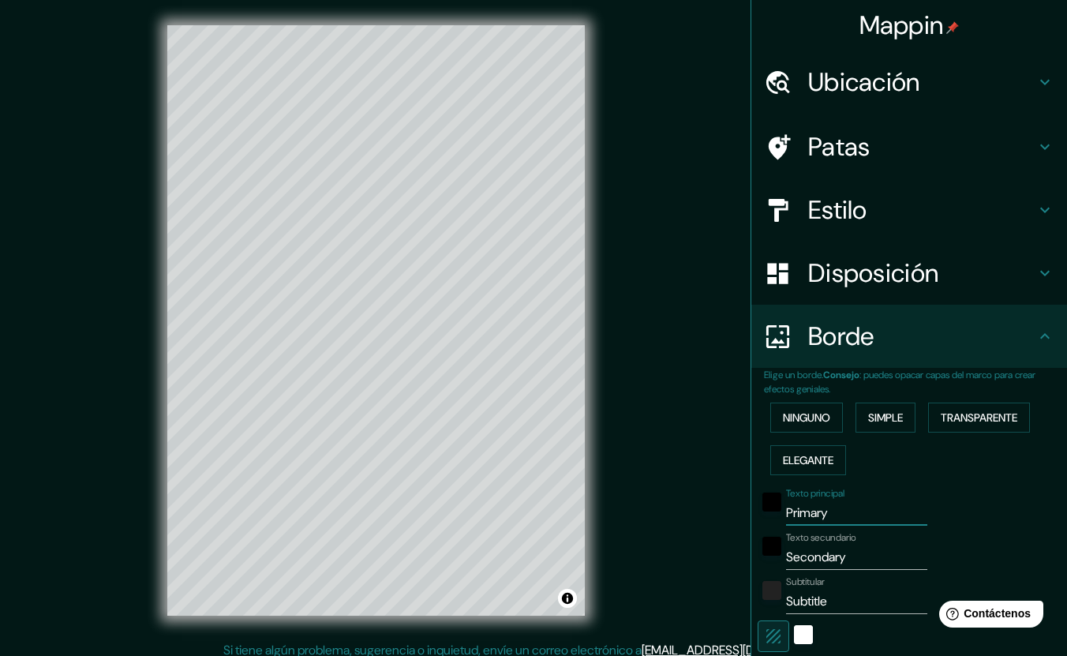
type input "T"
type input "254"
type input "42"
type input "Te"
type input "254"
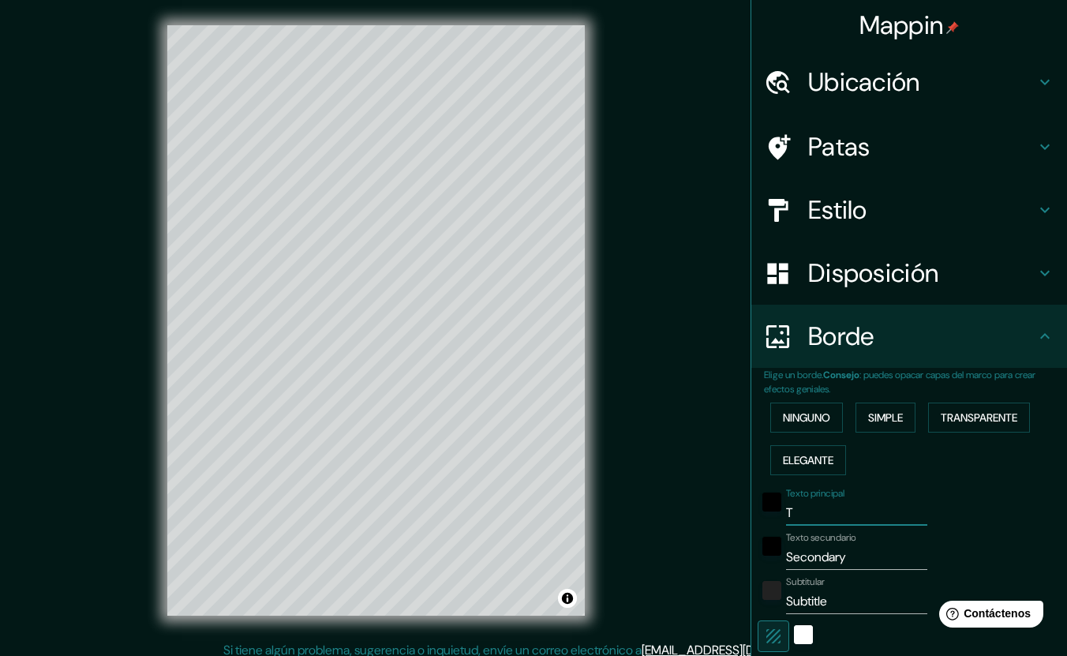
type input "42"
type input "Ter"
type input "254"
type input "42"
type input "Terr"
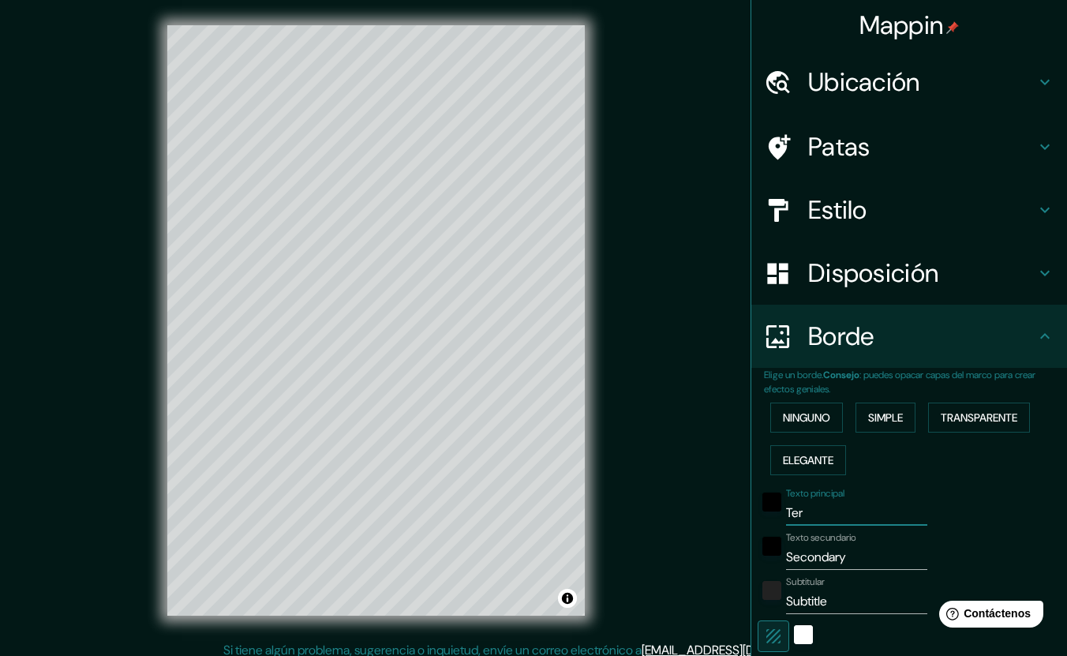
type input "254"
type input "42"
type input "Terra"
type input "254"
type input "42"
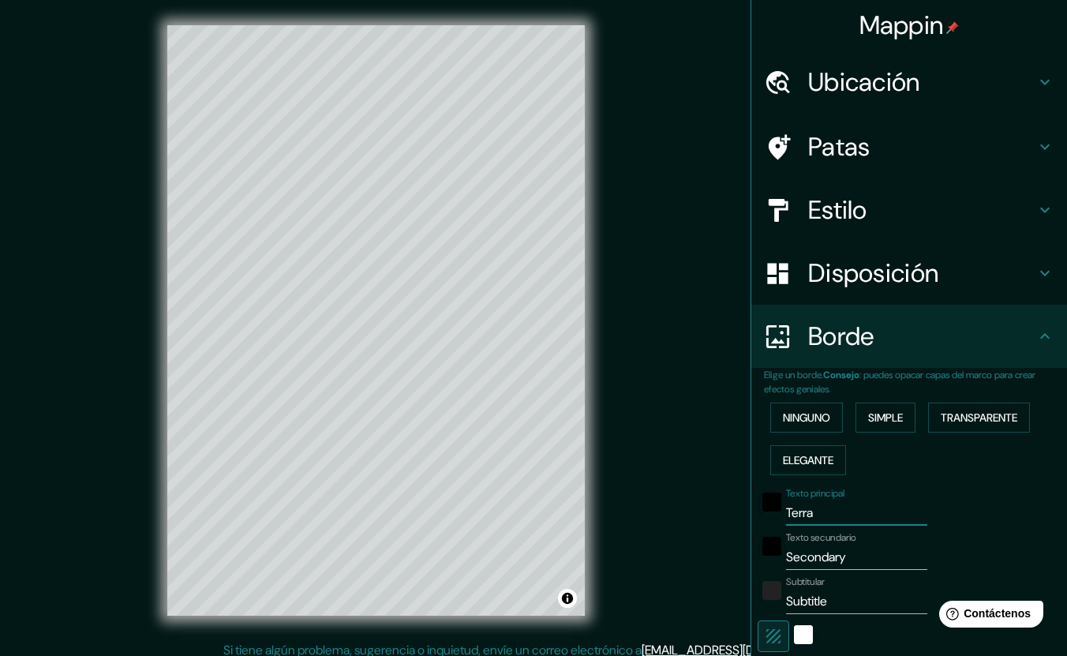
type input "Terras"
type input "254"
type input "42"
type input "Terrass"
type input "254"
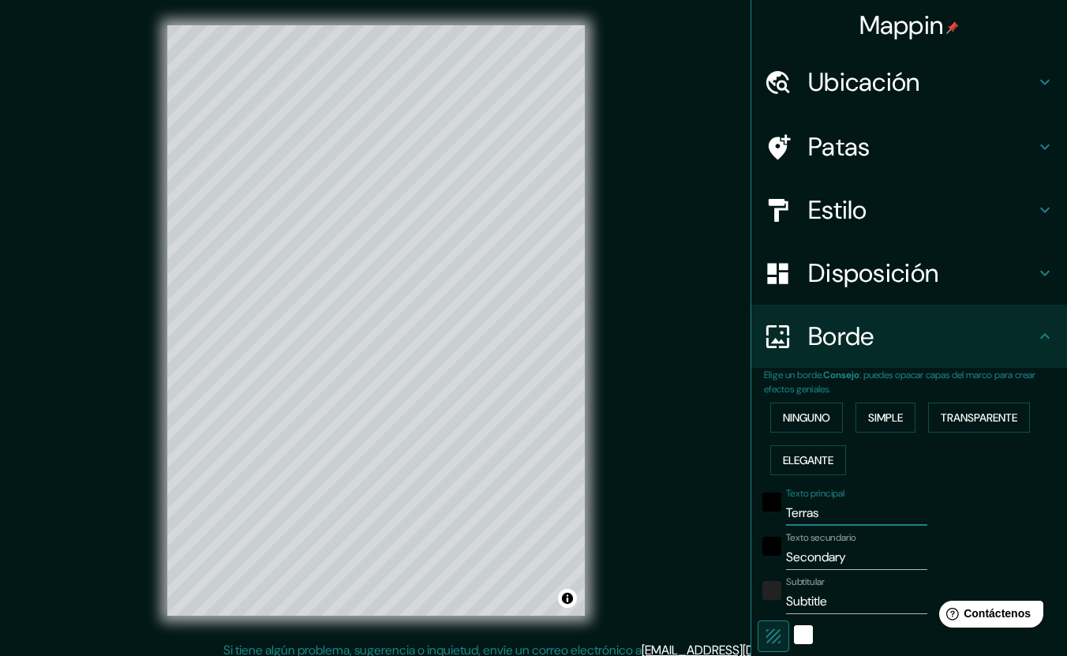
type input "42"
type input "Terrassa"
type input "254"
type input "42"
type input "Terrassa"
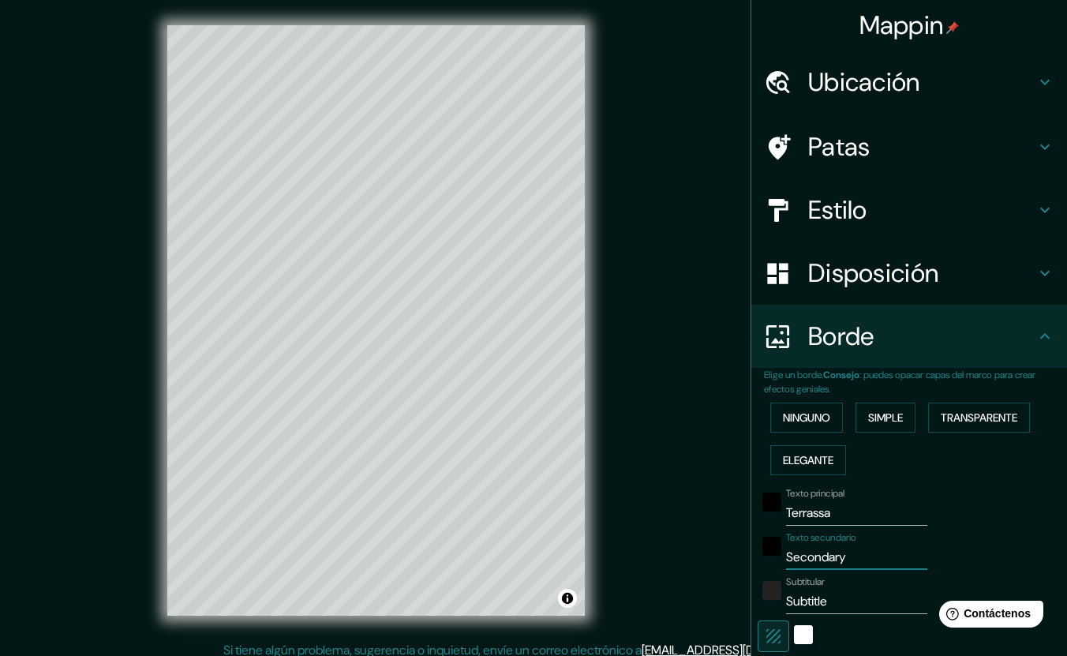
drag, startPoint x: 844, startPoint y: 558, endPoint x: 710, endPoint y: 550, distance: 134.4
click at [710, 550] on div "Mappin Ubicación [GEOGRAPHIC_DATA], [GEOGRAPHIC_DATA], [GEOGRAPHIC_DATA] Patas …" at bounding box center [533, 333] width 1067 height 666
type input "254"
type input "42"
drag, startPoint x: 833, startPoint y: 598, endPoint x: 710, endPoint y: 599, distance: 123.1
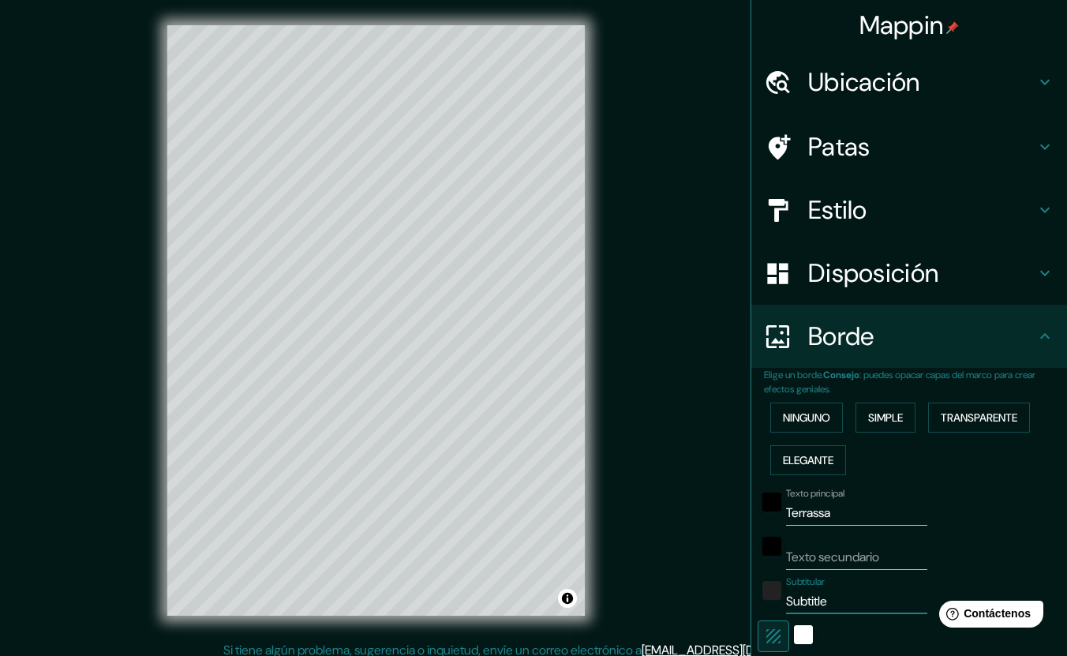
click at [710, 599] on div "Mappin Ubicación [GEOGRAPHIC_DATA], [GEOGRAPHIC_DATA], [GEOGRAPHIC_DATA] Patas …" at bounding box center [533, 333] width 1067 height 666
type input "254"
type input "42"
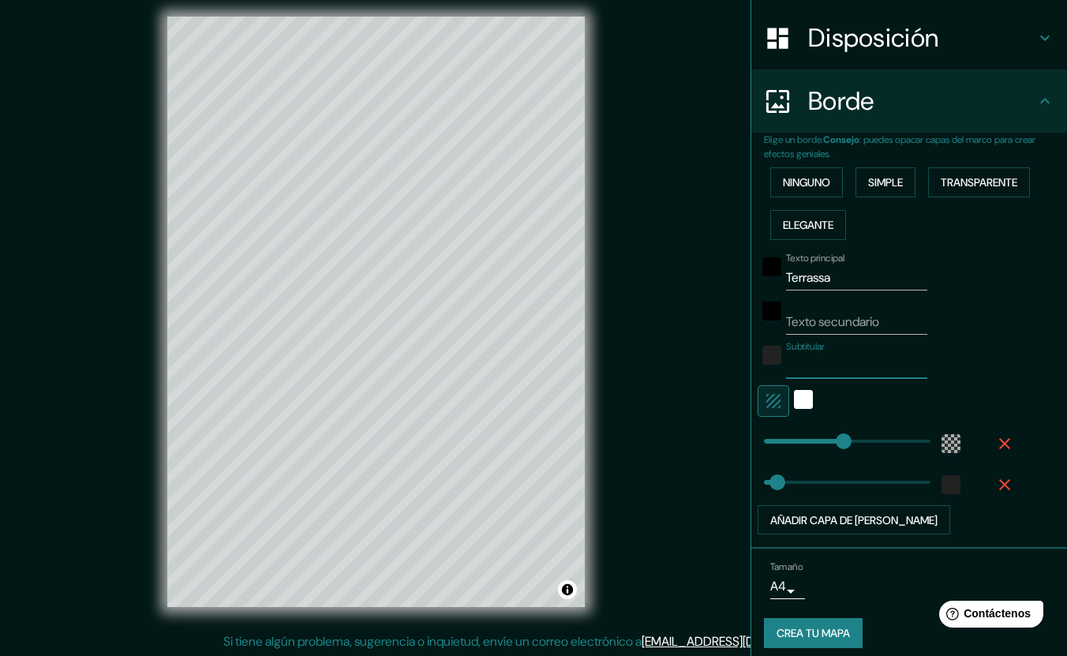
scroll to position [243, 0]
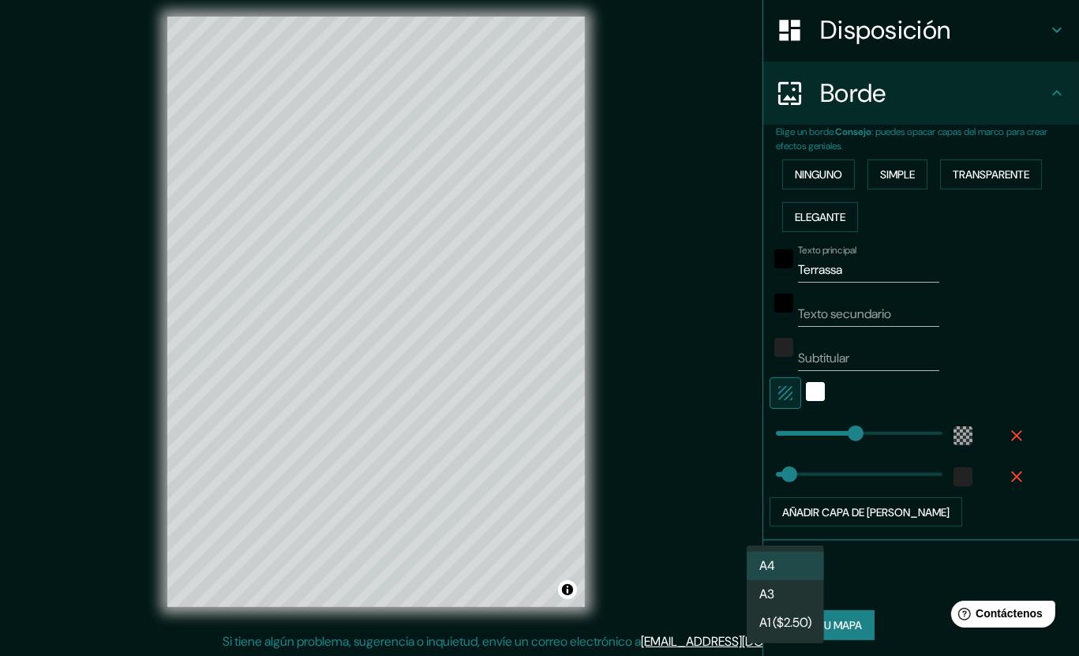
click at [774, 574] on body "Mappin Ubicación [GEOGRAPHIC_DATA], [GEOGRAPHIC_DATA], [GEOGRAPHIC_DATA] Patas …" at bounding box center [539, 319] width 1079 height 656
click at [783, 593] on li "A3" at bounding box center [784, 595] width 77 height 29
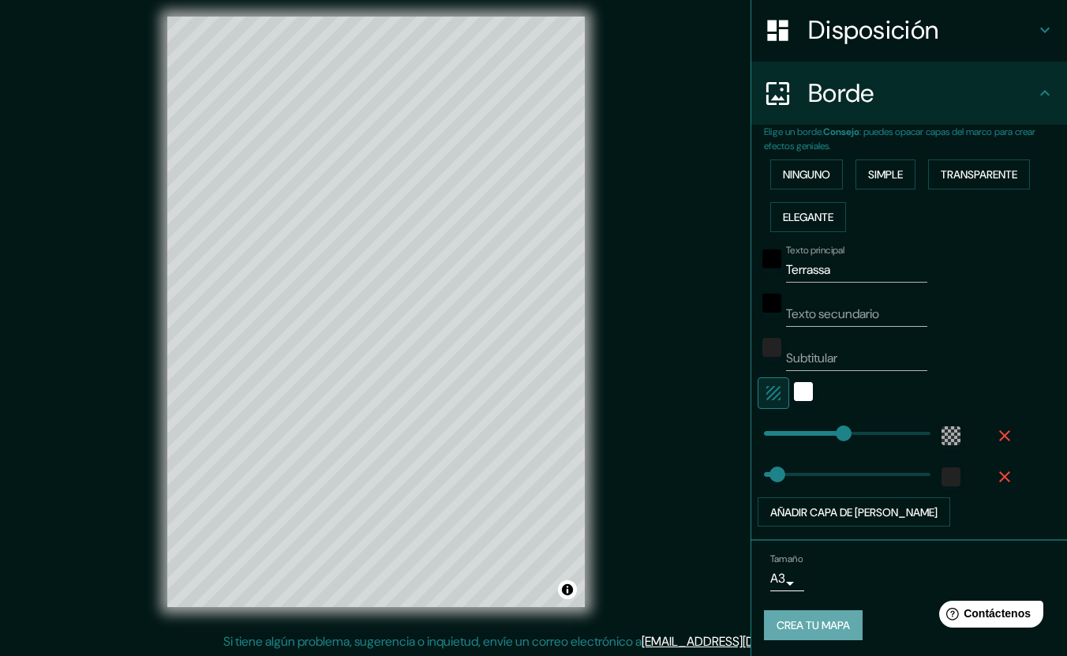
click at [814, 621] on font "Crea tu mapa" at bounding box center [812, 626] width 73 height 14
click at [787, 619] on font "Crea tu mapa" at bounding box center [812, 626] width 73 height 14
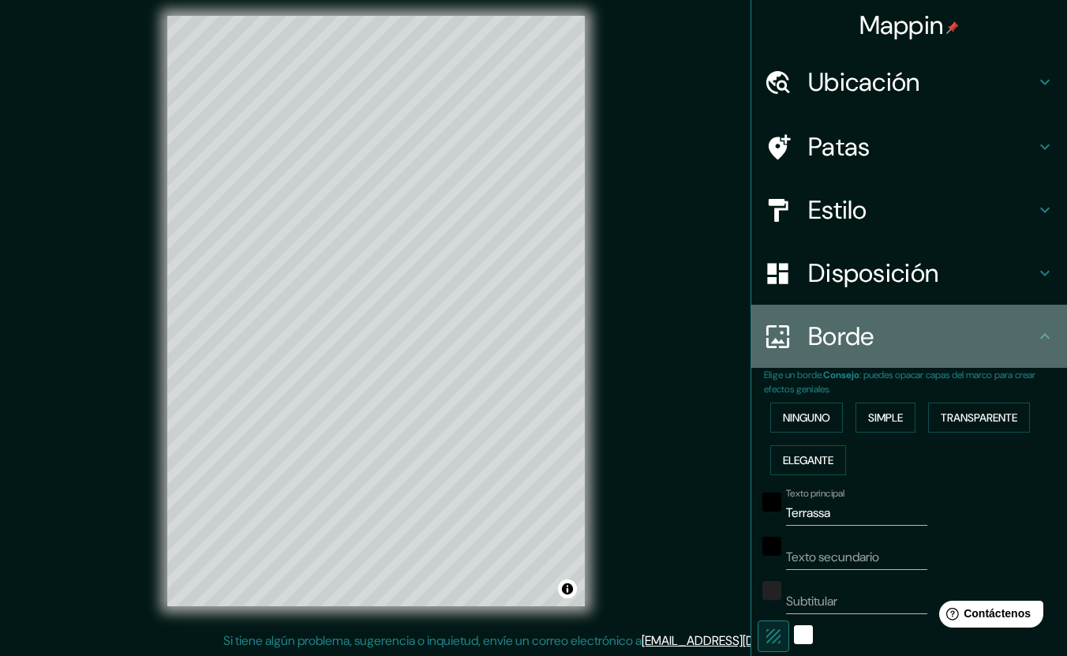
click at [1035, 338] on icon at bounding box center [1044, 336] width 19 height 19
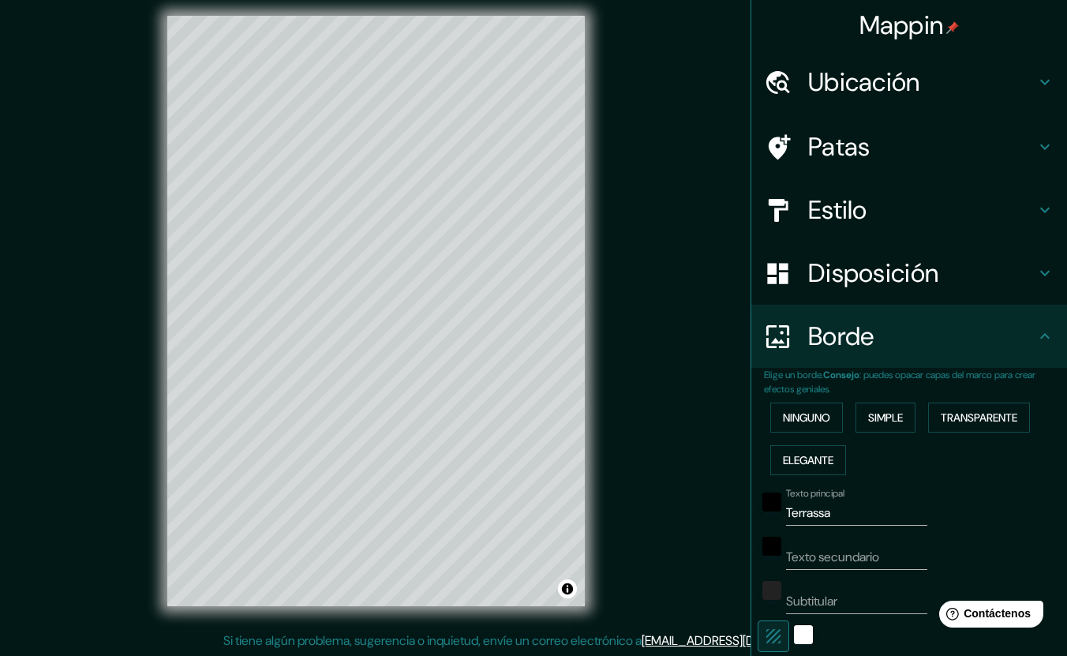
click at [1035, 331] on icon at bounding box center [1044, 336] width 19 height 19
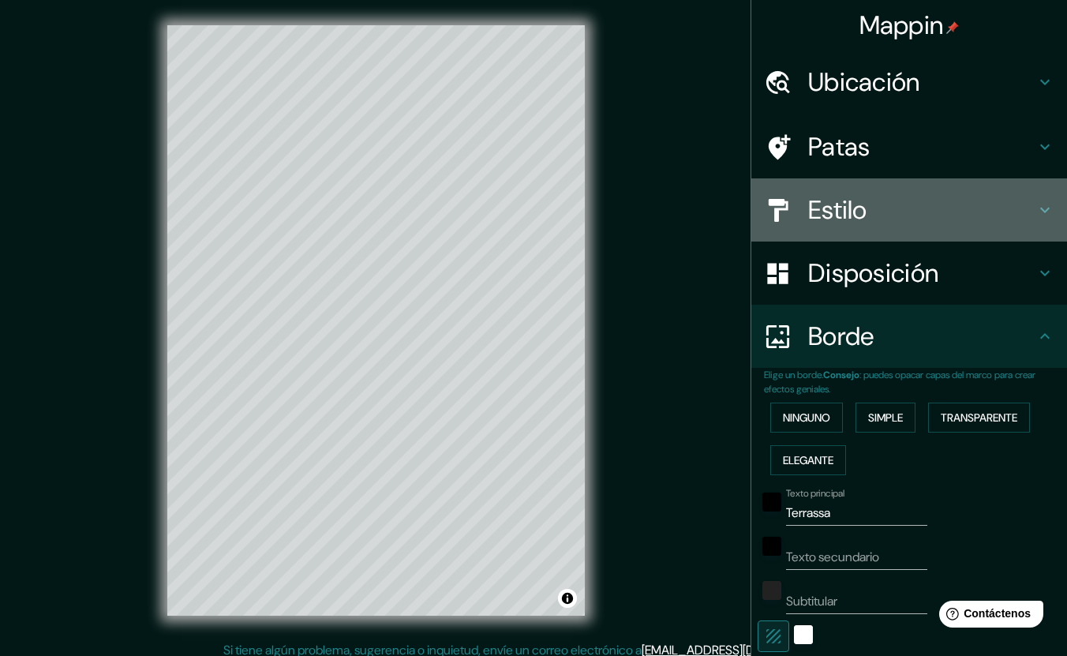
click at [988, 184] on div "Estilo" at bounding box center [909, 209] width 316 height 63
type input "254"
type input "42"
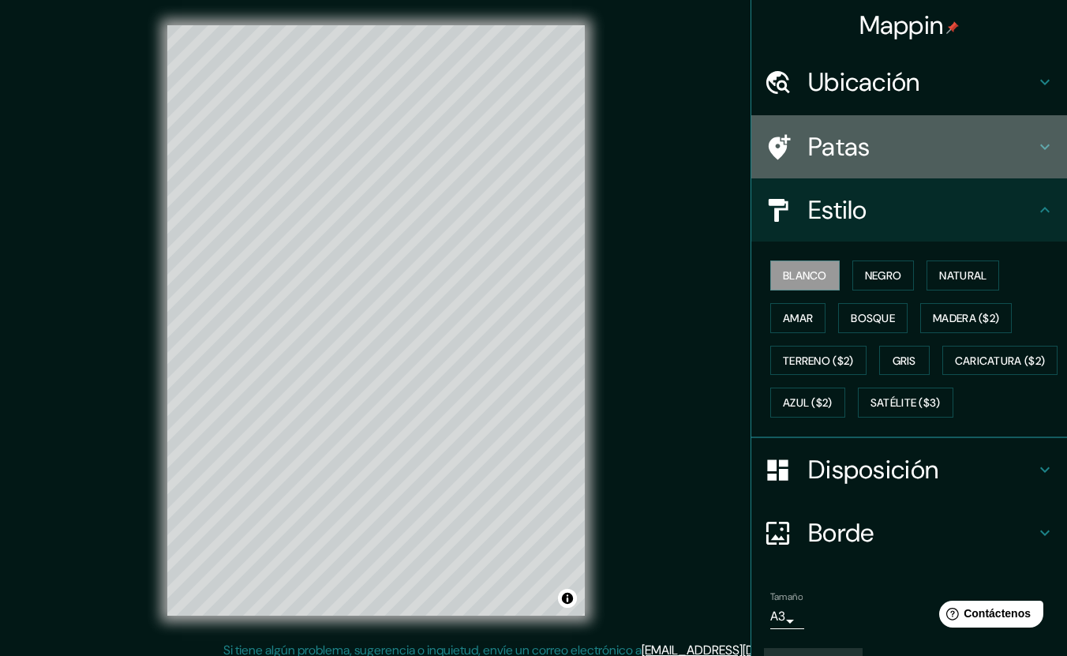
click at [912, 145] on h4 "Patas" at bounding box center [921, 147] width 227 height 32
type input "254"
type input "42"
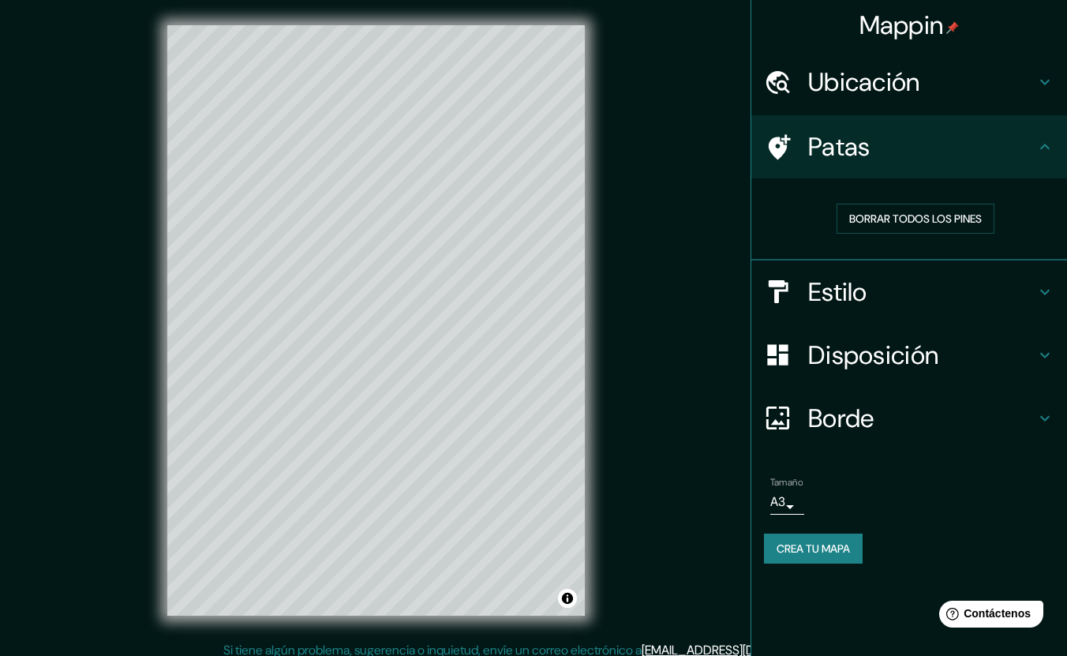
click at [857, 88] on font "Ubicación" at bounding box center [864, 81] width 112 height 33
type input "254"
type input "42"
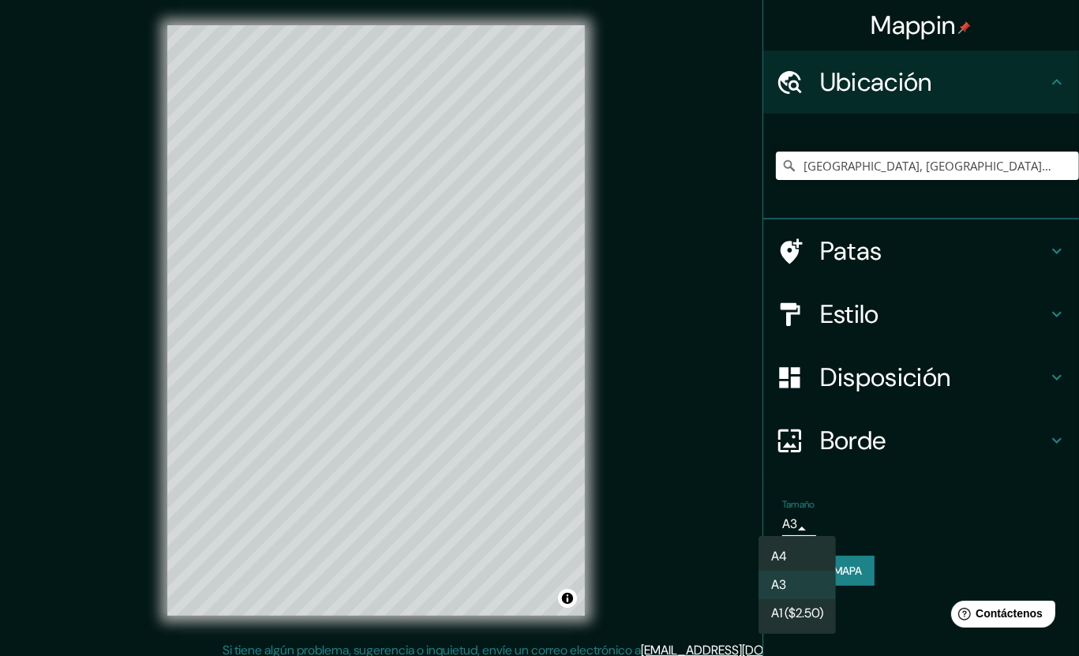
click at [795, 528] on body "Mappin Ubicación [GEOGRAPHIC_DATA], [GEOGRAPHIC_DATA], [GEOGRAPHIC_DATA] Patas …" at bounding box center [539, 328] width 1079 height 656
click at [790, 555] on li "A4" at bounding box center [796, 556] width 77 height 29
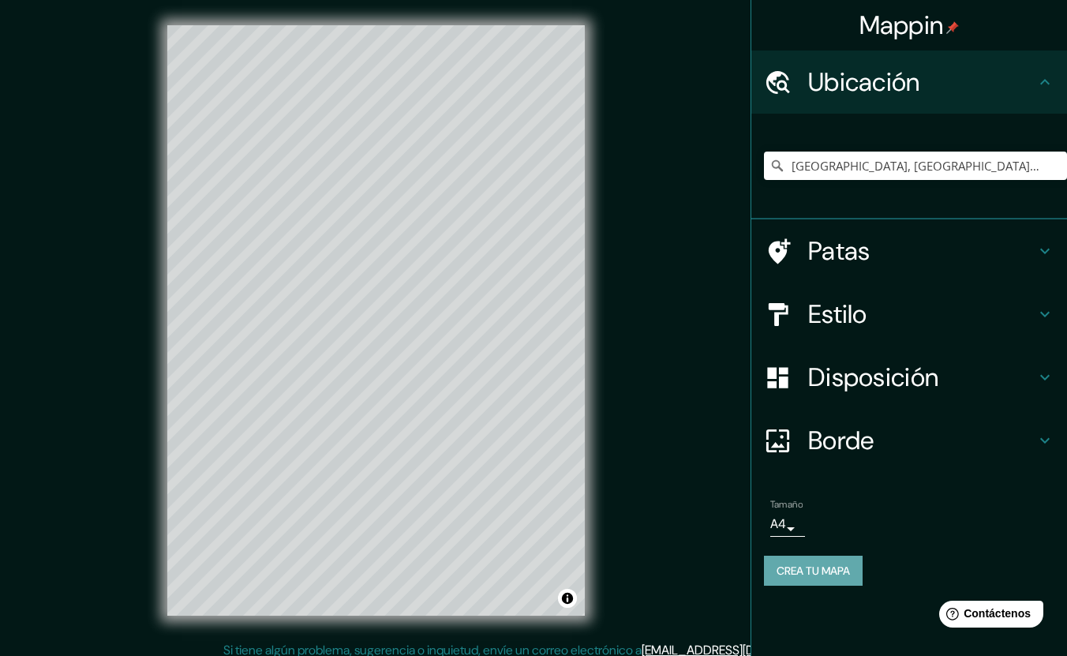
click at [809, 576] on font "Crea tu mapa" at bounding box center [812, 570] width 73 height 14
click at [707, 509] on div "Mappin Ubicación [GEOGRAPHIC_DATA], [GEOGRAPHIC_DATA], [GEOGRAPHIC_DATA] Patas …" at bounding box center [533, 333] width 1067 height 666
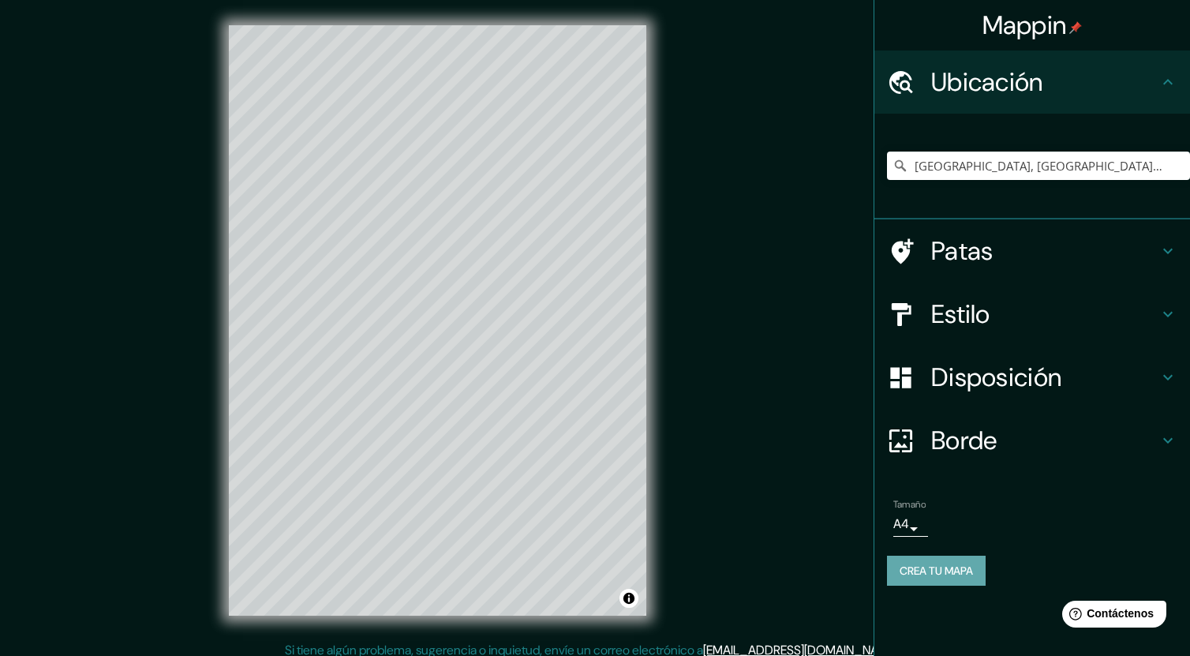
click at [947, 563] on font "Crea tu mapa" at bounding box center [935, 570] width 73 height 14
